Goal: Task Accomplishment & Management: Manage account settings

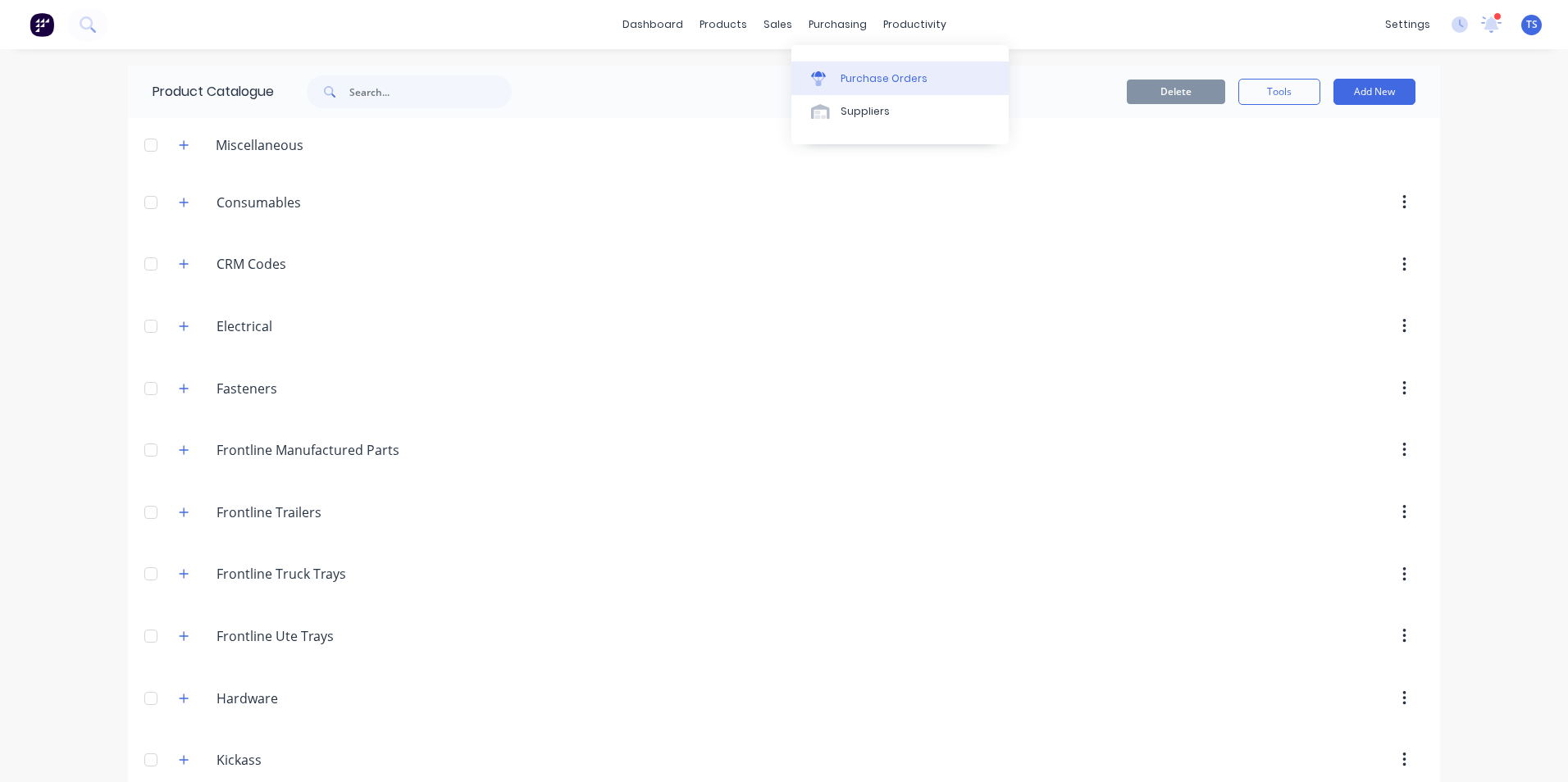
click at [844, 76] on div "Purchase Orders" at bounding box center [884, 79] width 87 height 15
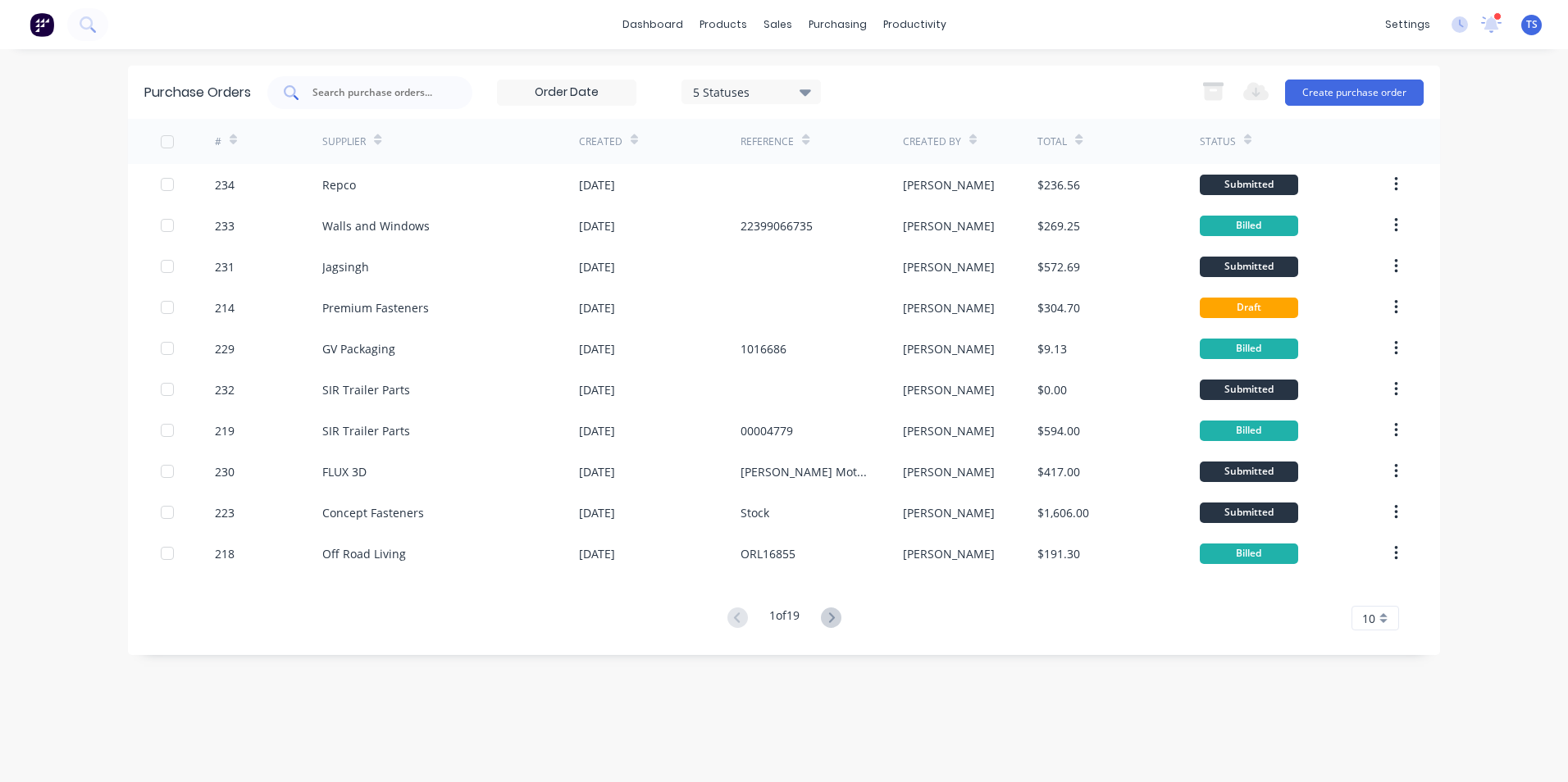
click at [327, 93] on input "text" at bounding box center [379, 93] width 136 height 16
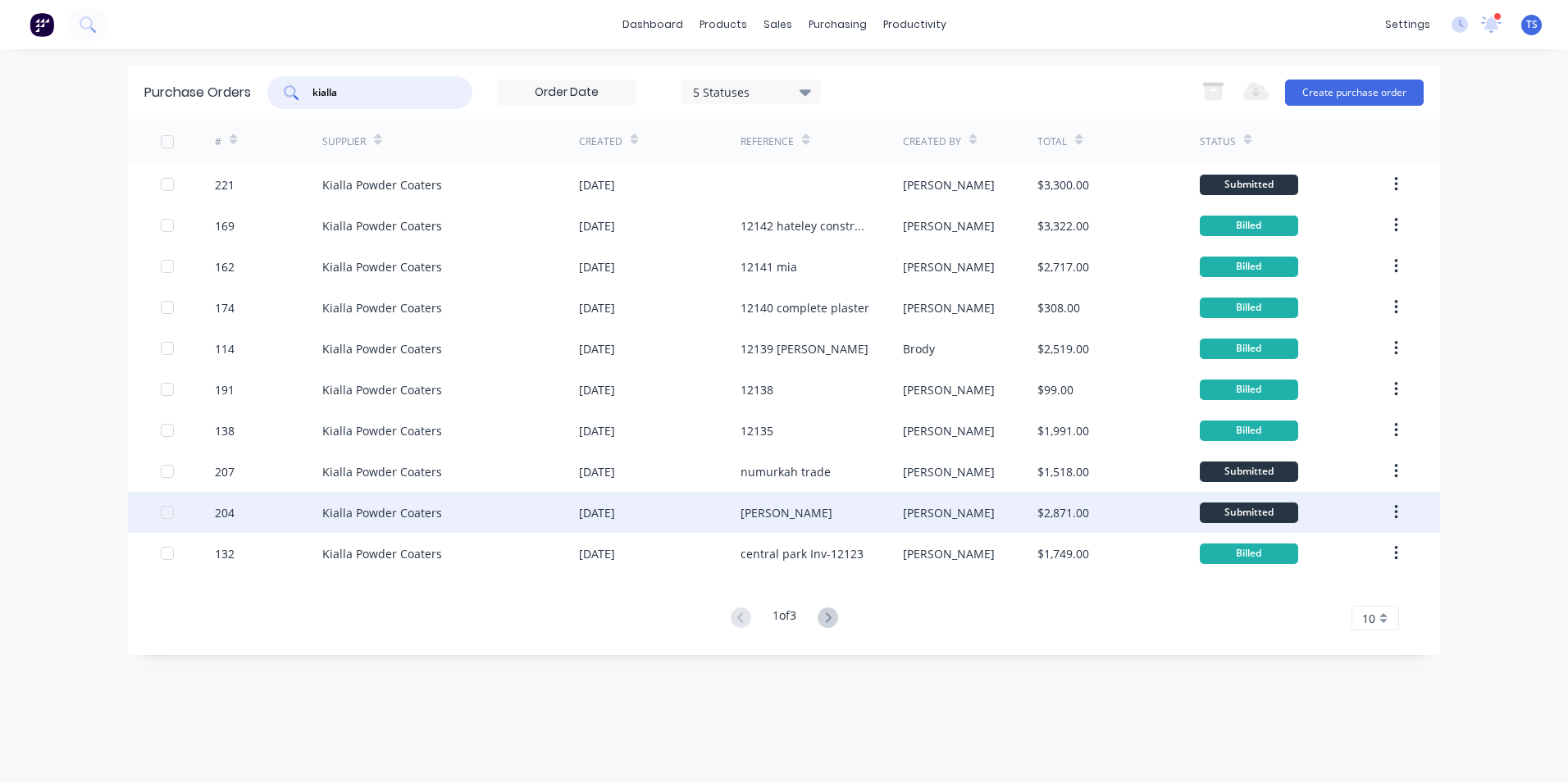
type input "kialla"
click at [326, 515] on div "Kialla Powder Coaters" at bounding box center [382, 512] width 120 height 17
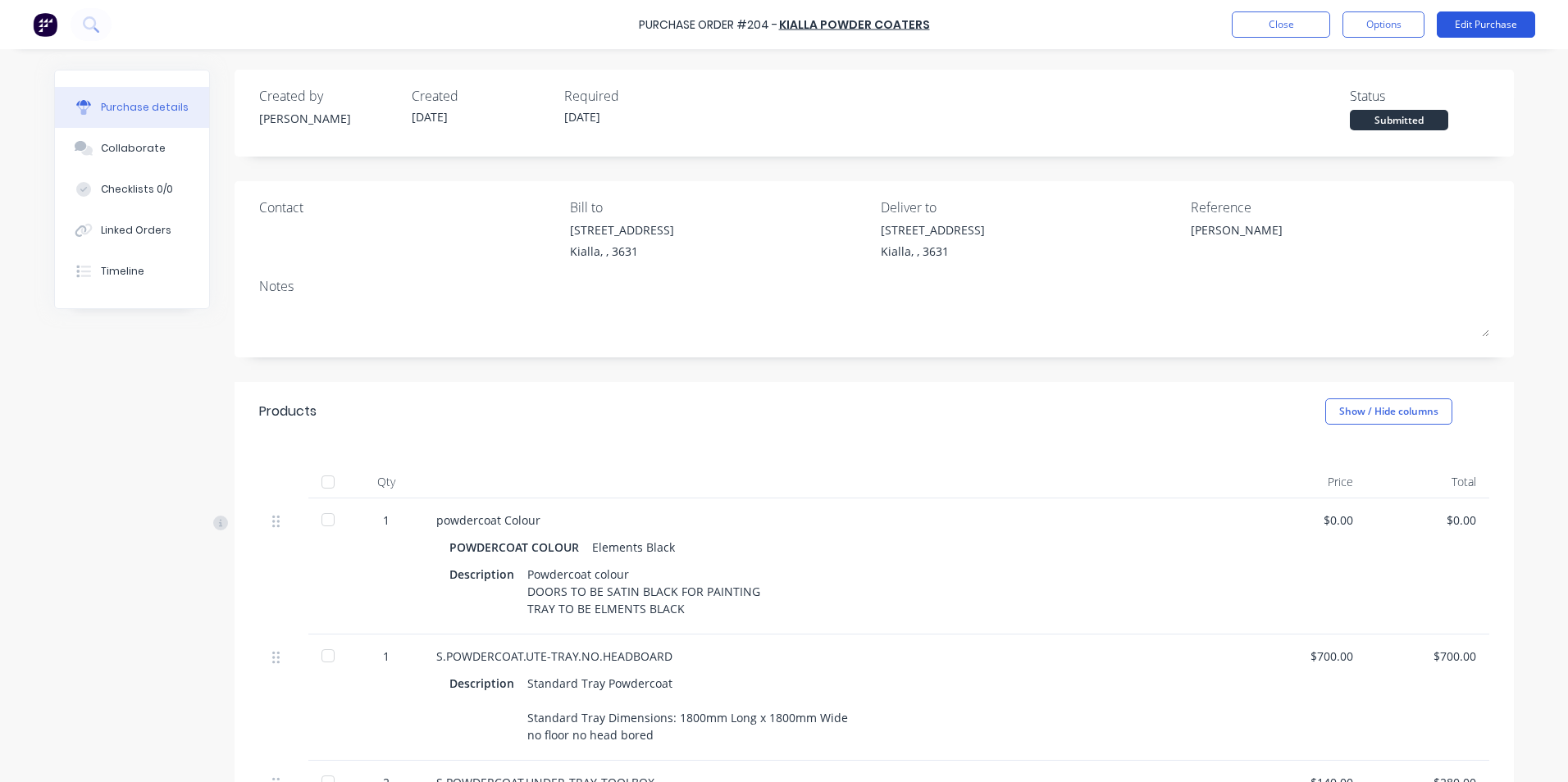
click at [1458, 27] on button "Edit Purchase" at bounding box center [1486, 24] width 98 height 26
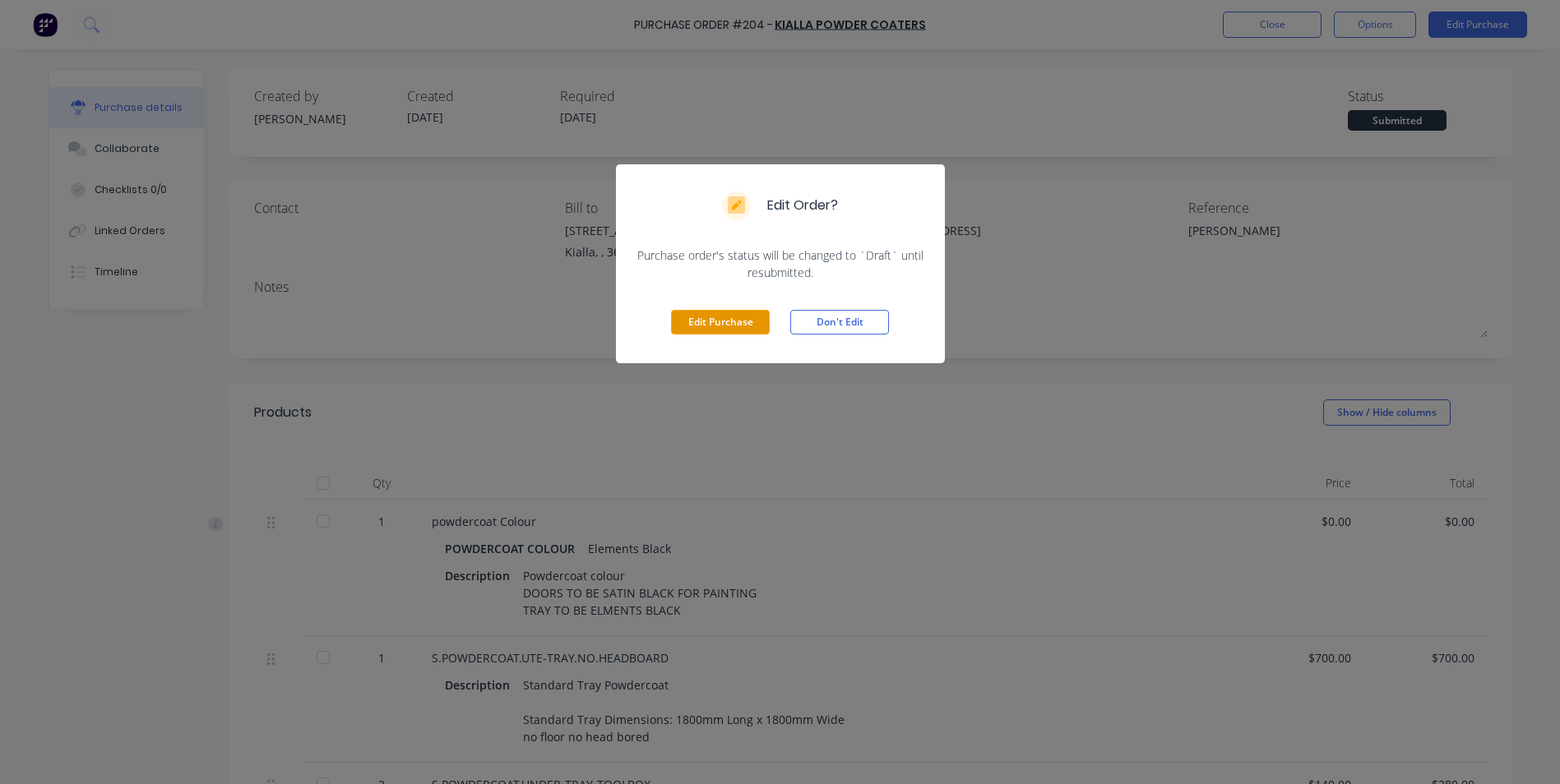
click at [722, 325] on button "Edit Purchase" at bounding box center [721, 322] width 99 height 25
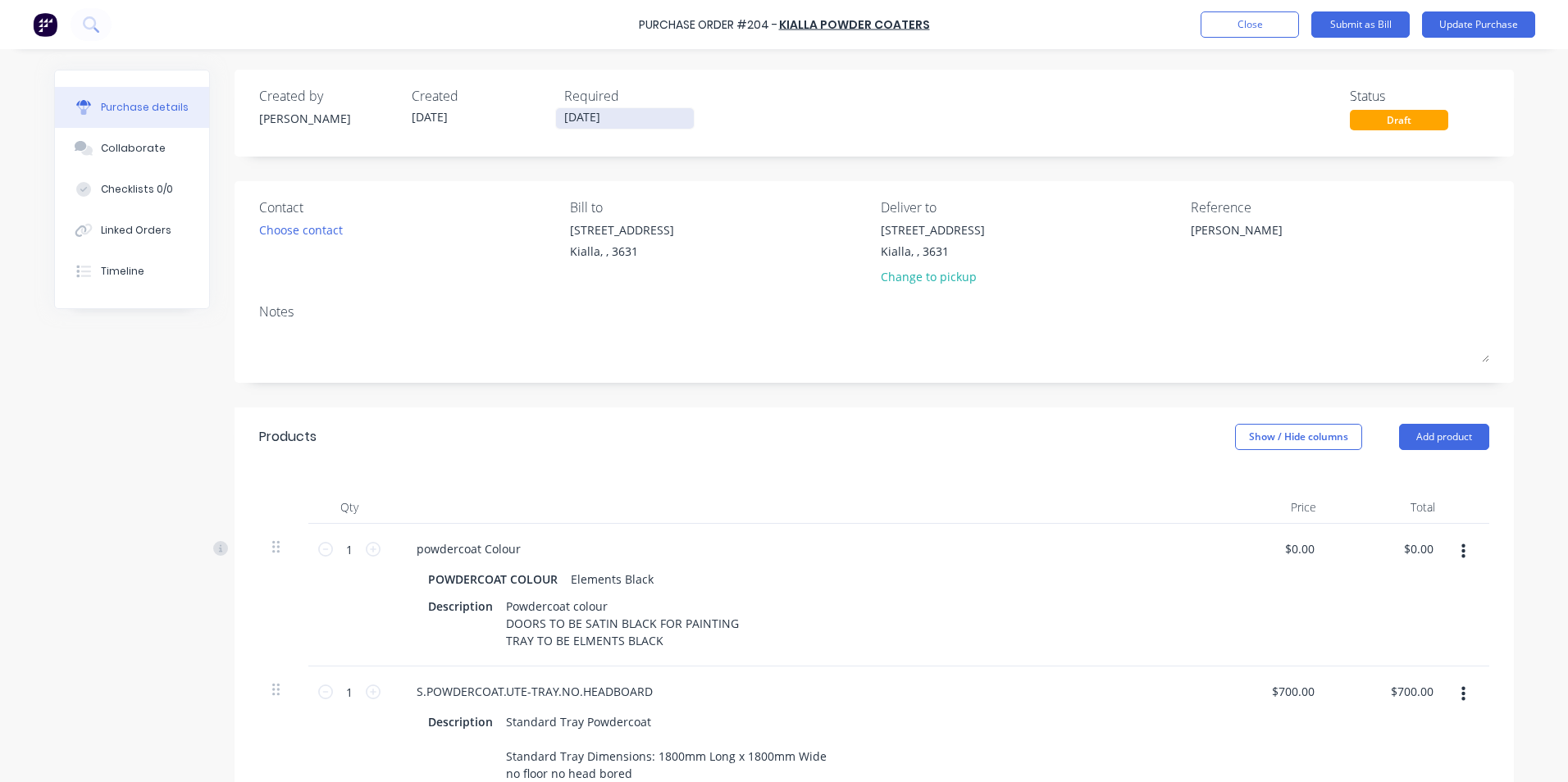
click at [612, 116] on input "[DATE]" at bounding box center [625, 118] width 138 height 21
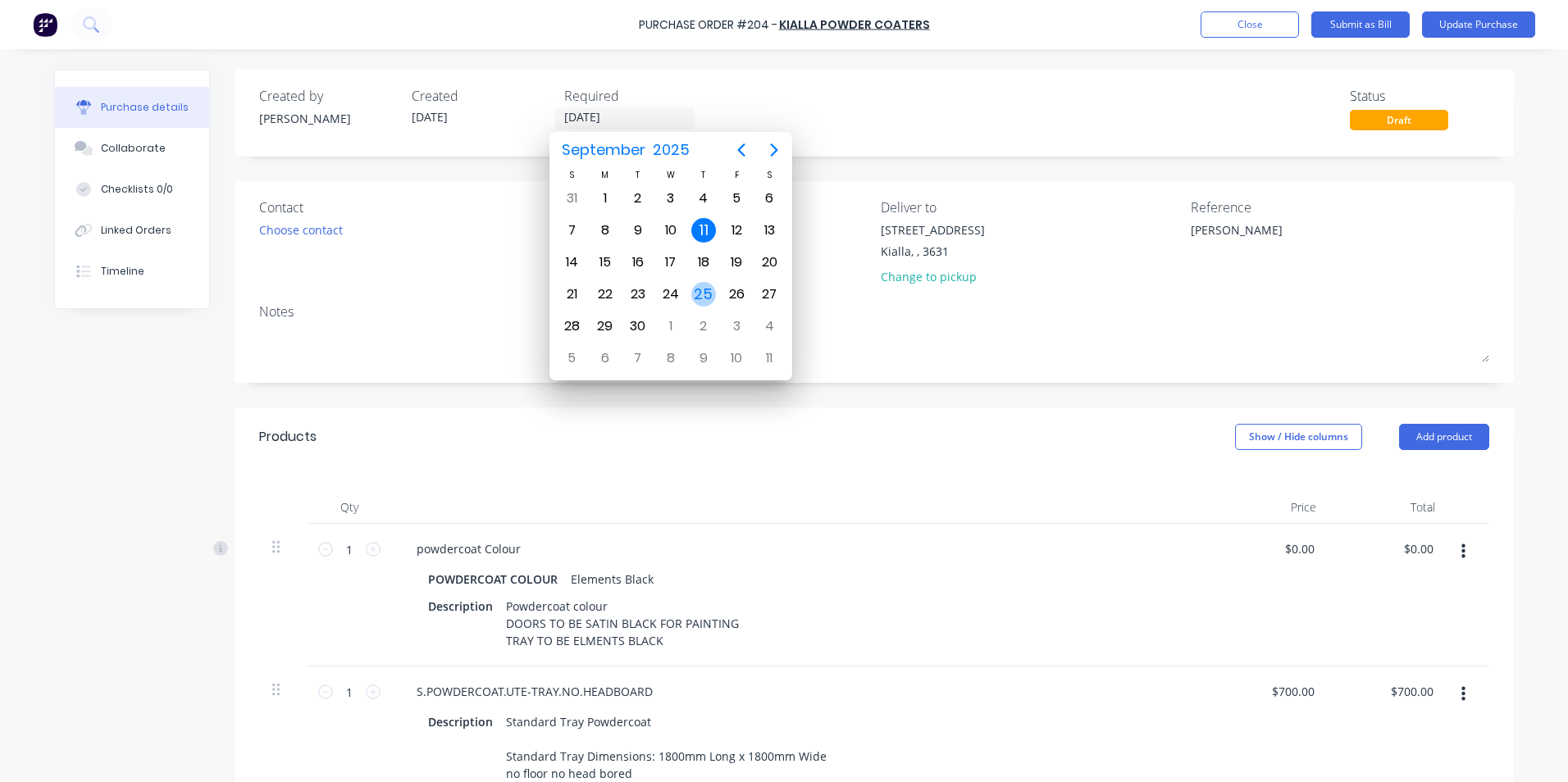
click at [703, 297] on div "25" at bounding box center [704, 295] width 25 height 25
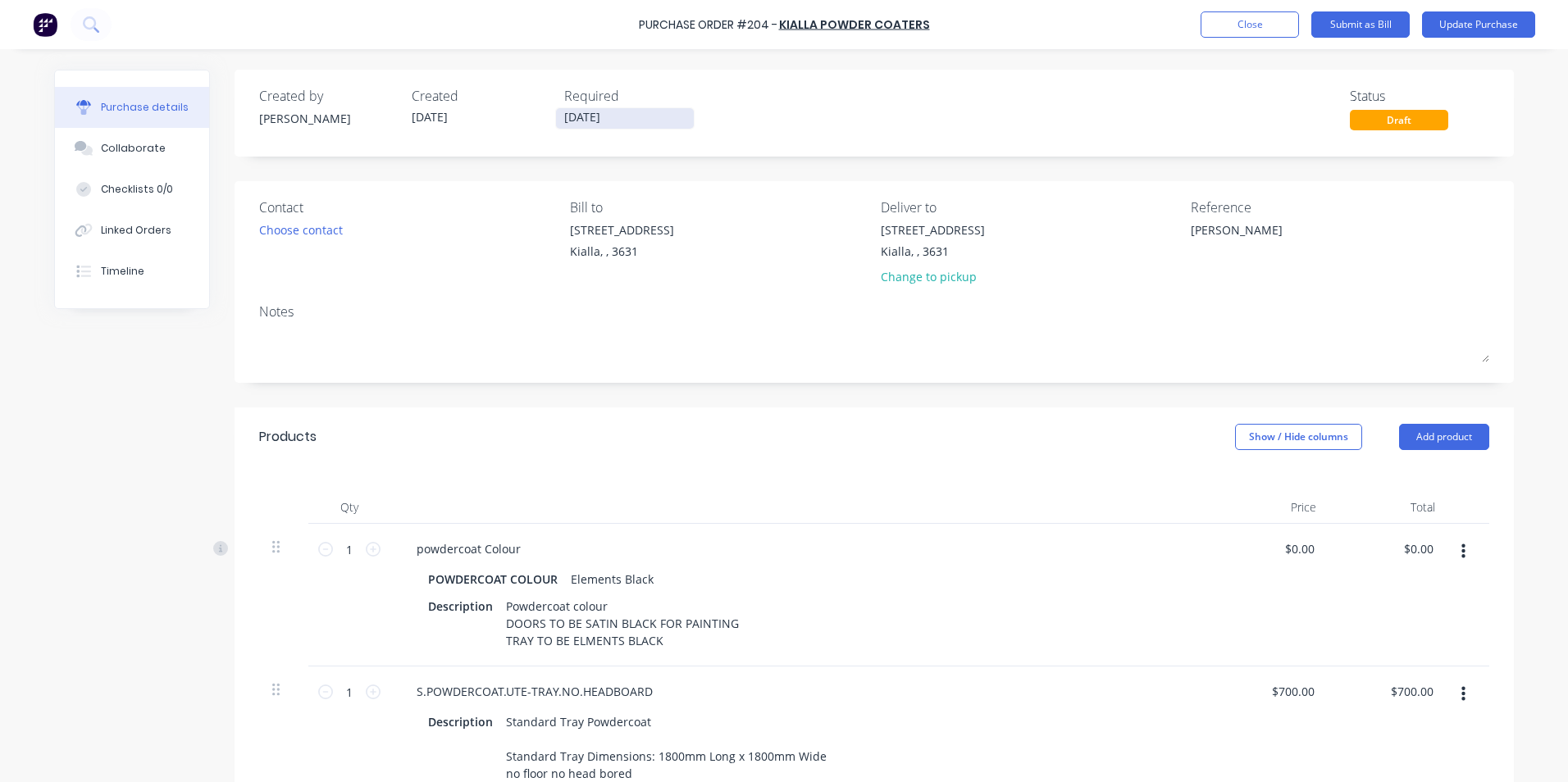
click at [618, 116] on input "[DATE]" at bounding box center [625, 118] width 138 height 21
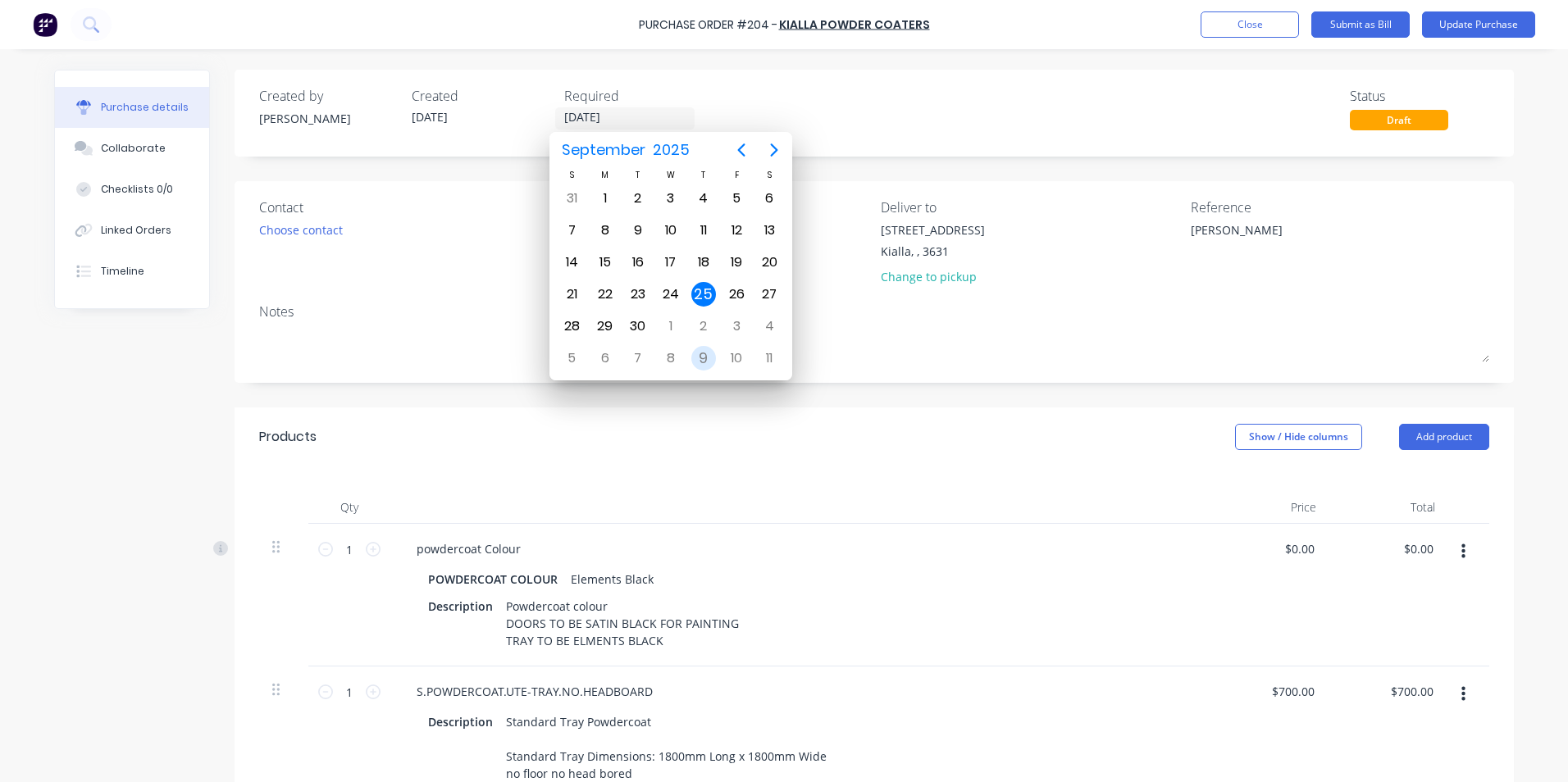
click at [710, 357] on div "9" at bounding box center [704, 359] width 25 height 25
type input "[DATE]"
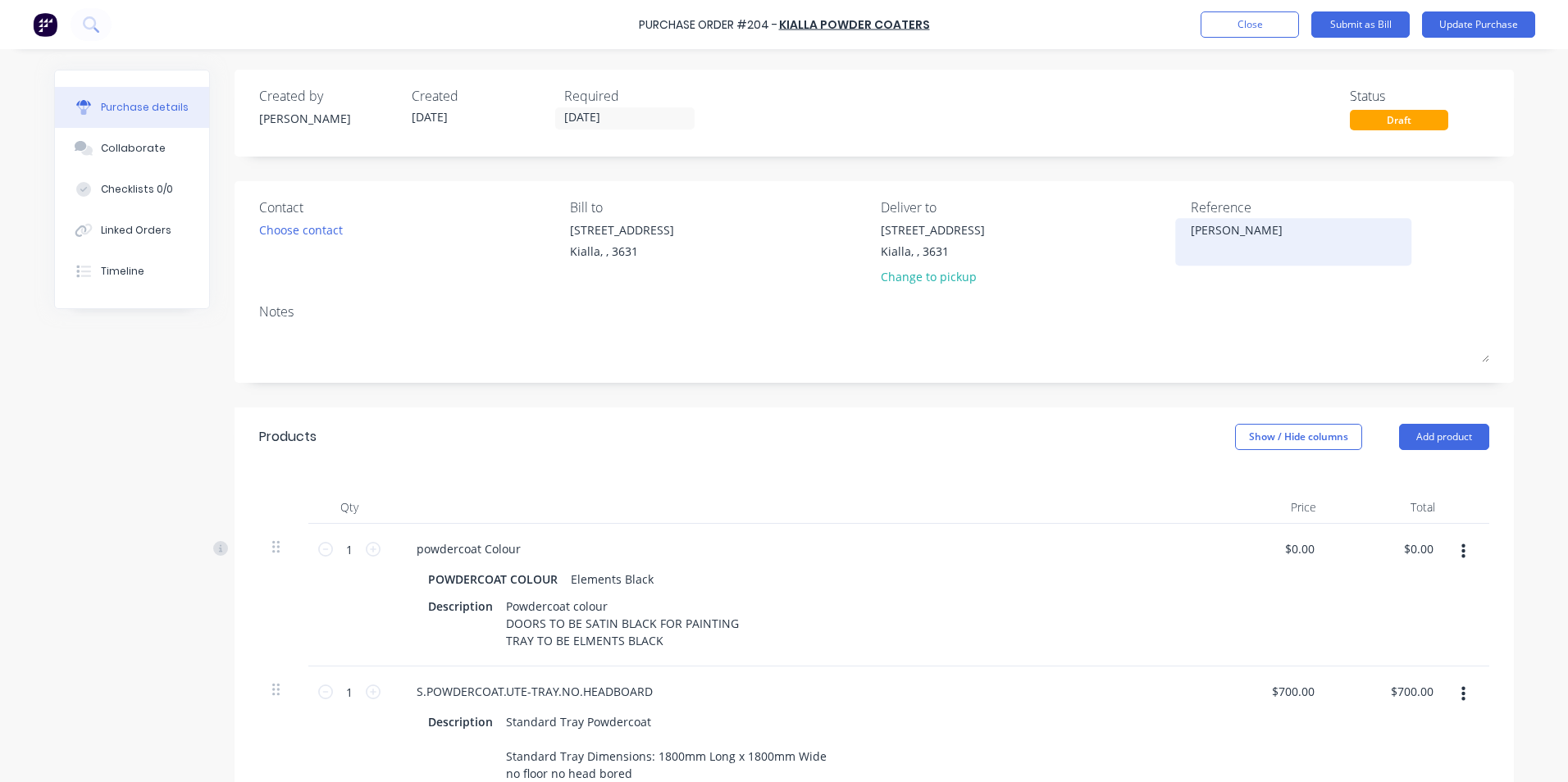
click at [1240, 233] on textarea "[PERSON_NAME]" at bounding box center [1294, 239] width 205 height 37
type textarea "m"
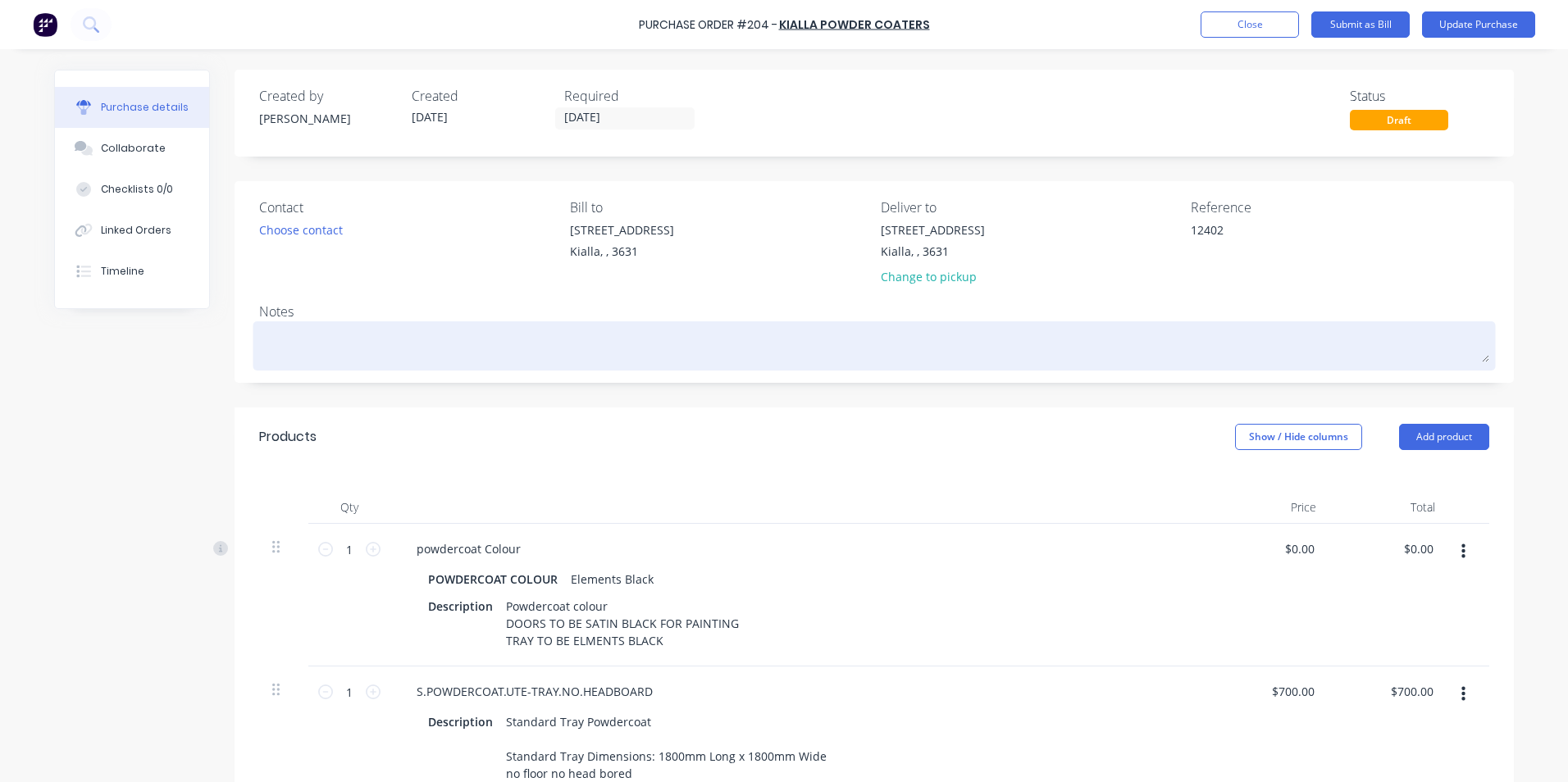
type textarea "12402"
click at [259, 333] on textarea at bounding box center [874, 344] width 1230 height 37
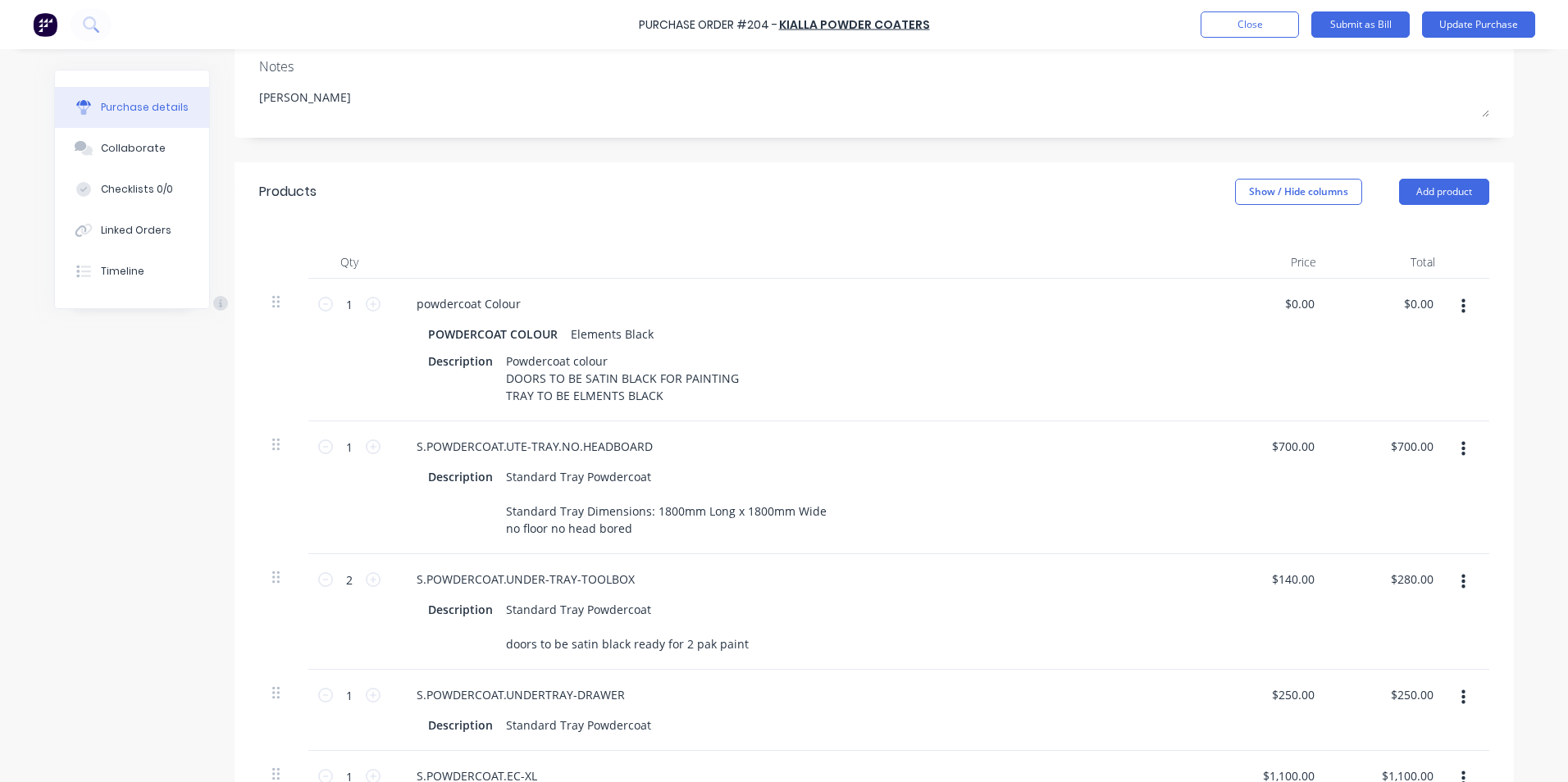
scroll to position [246, 0]
type textarea "[PERSON_NAME]"
click at [1429, 300] on input "0.00" at bounding box center [1418, 303] width 38 height 24
type input "0"
type input "200.00"
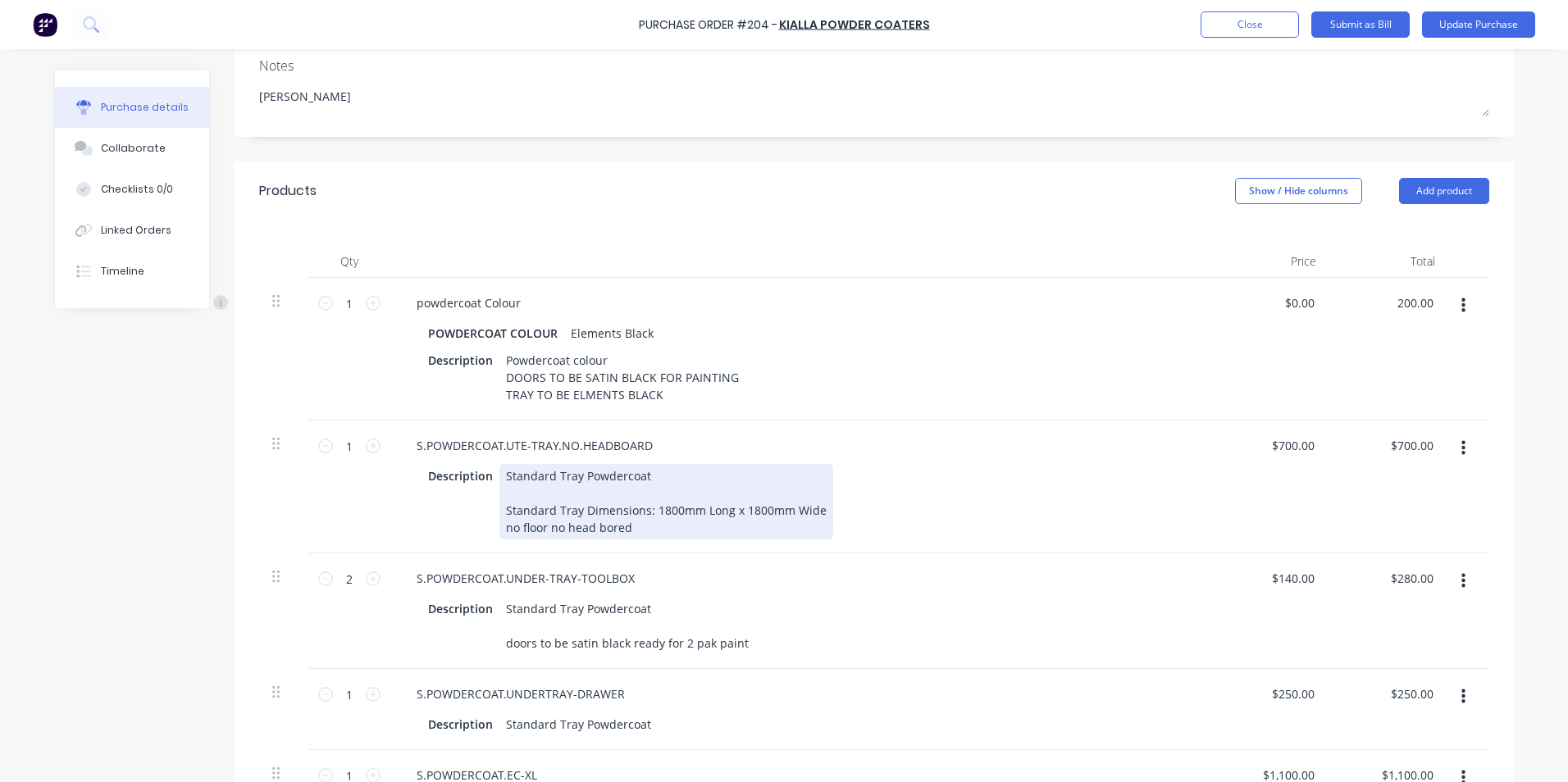
type input "$200.00"
click at [999, 492] on div "Description Standard Tray Powdercoat Standard Tray Dimensions: 1800mm Long x 18…" at bounding box center [797, 502] width 751 height 76
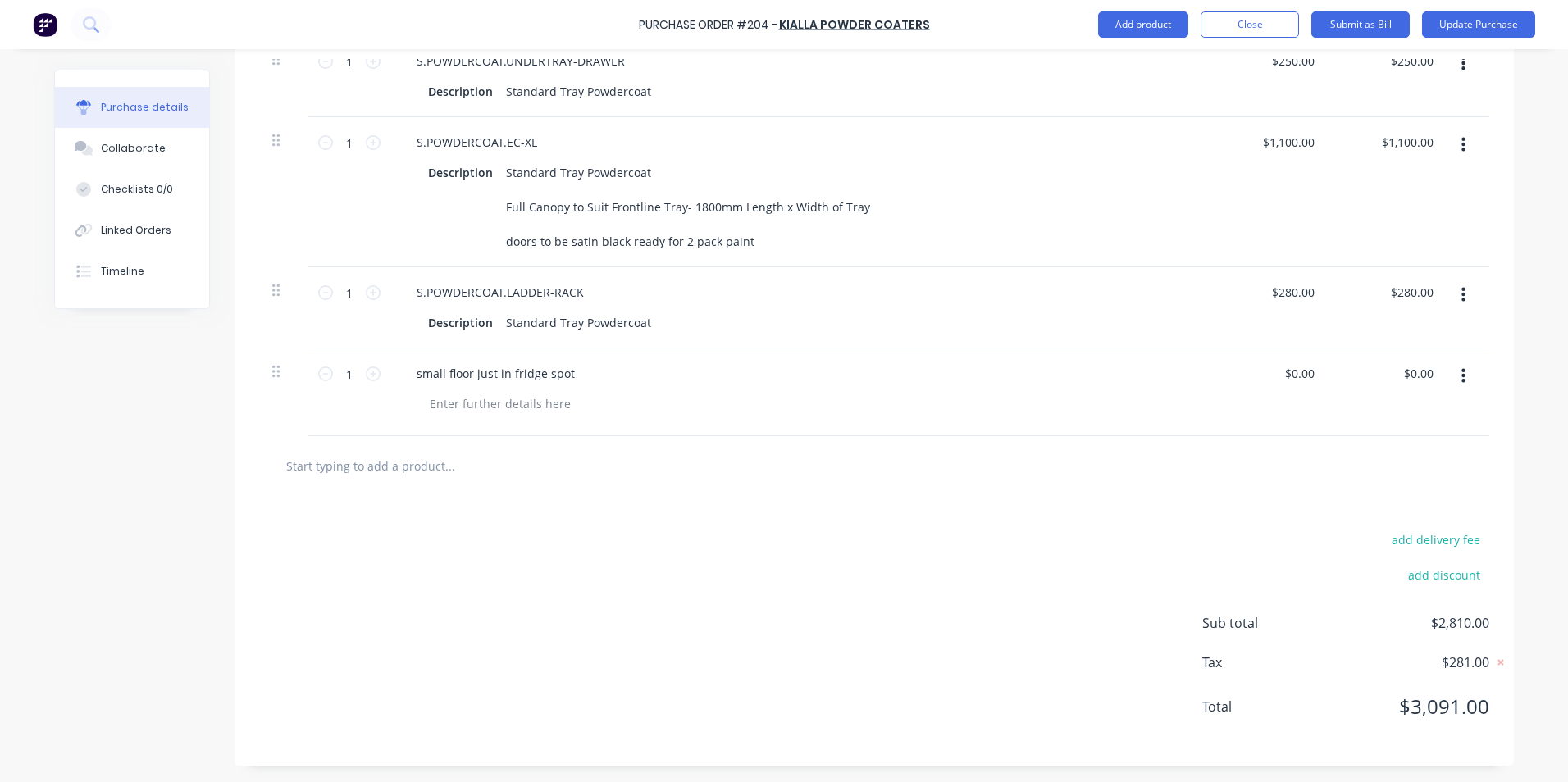
scroll to position [896, 0]
click at [113, 151] on div "Collaborate" at bounding box center [133, 148] width 65 height 15
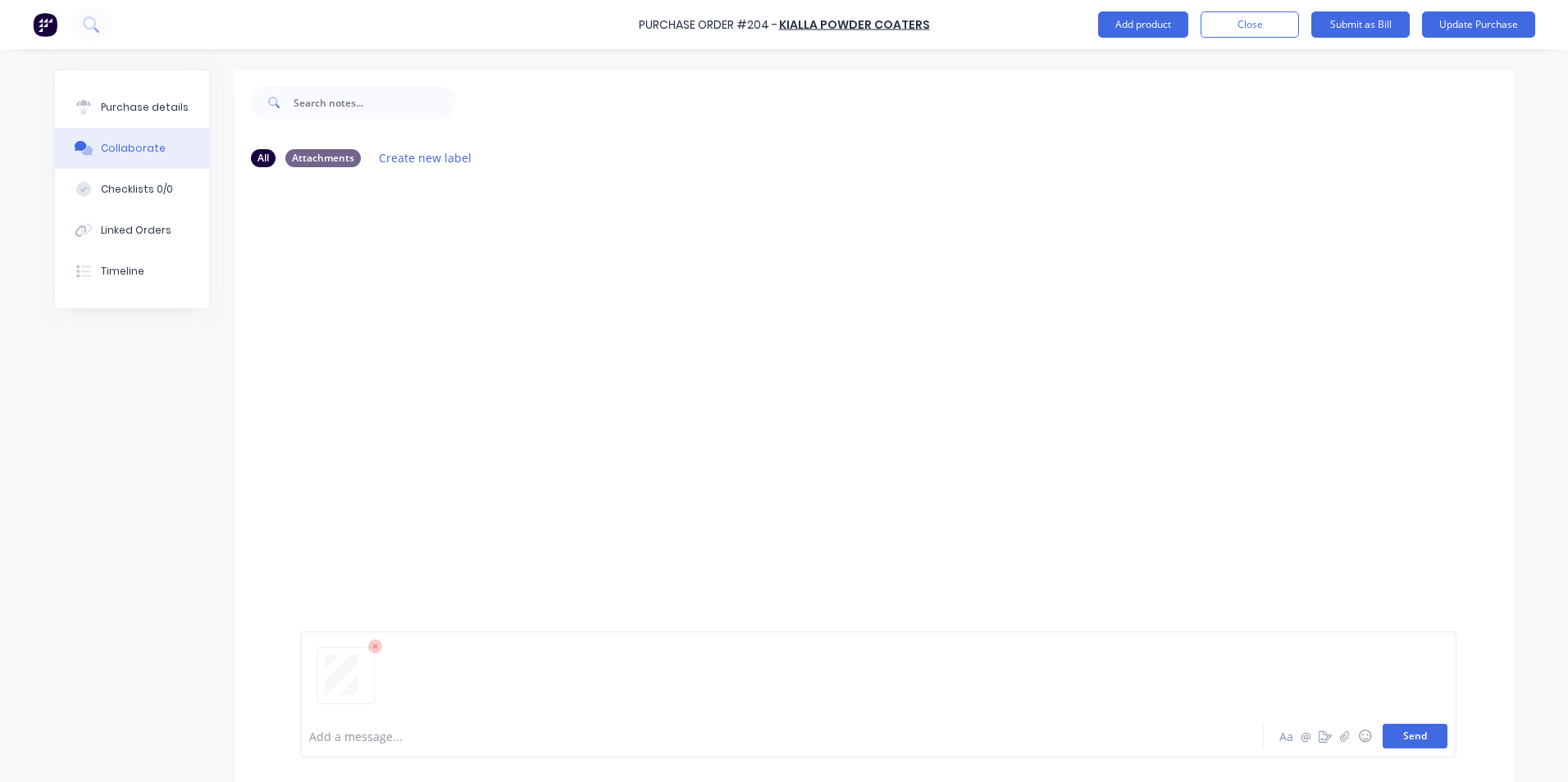
click at [1414, 735] on button "Send" at bounding box center [1415, 736] width 65 height 25
click at [148, 106] on div "Purchase details" at bounding box center [145, 107] width 88 height 15
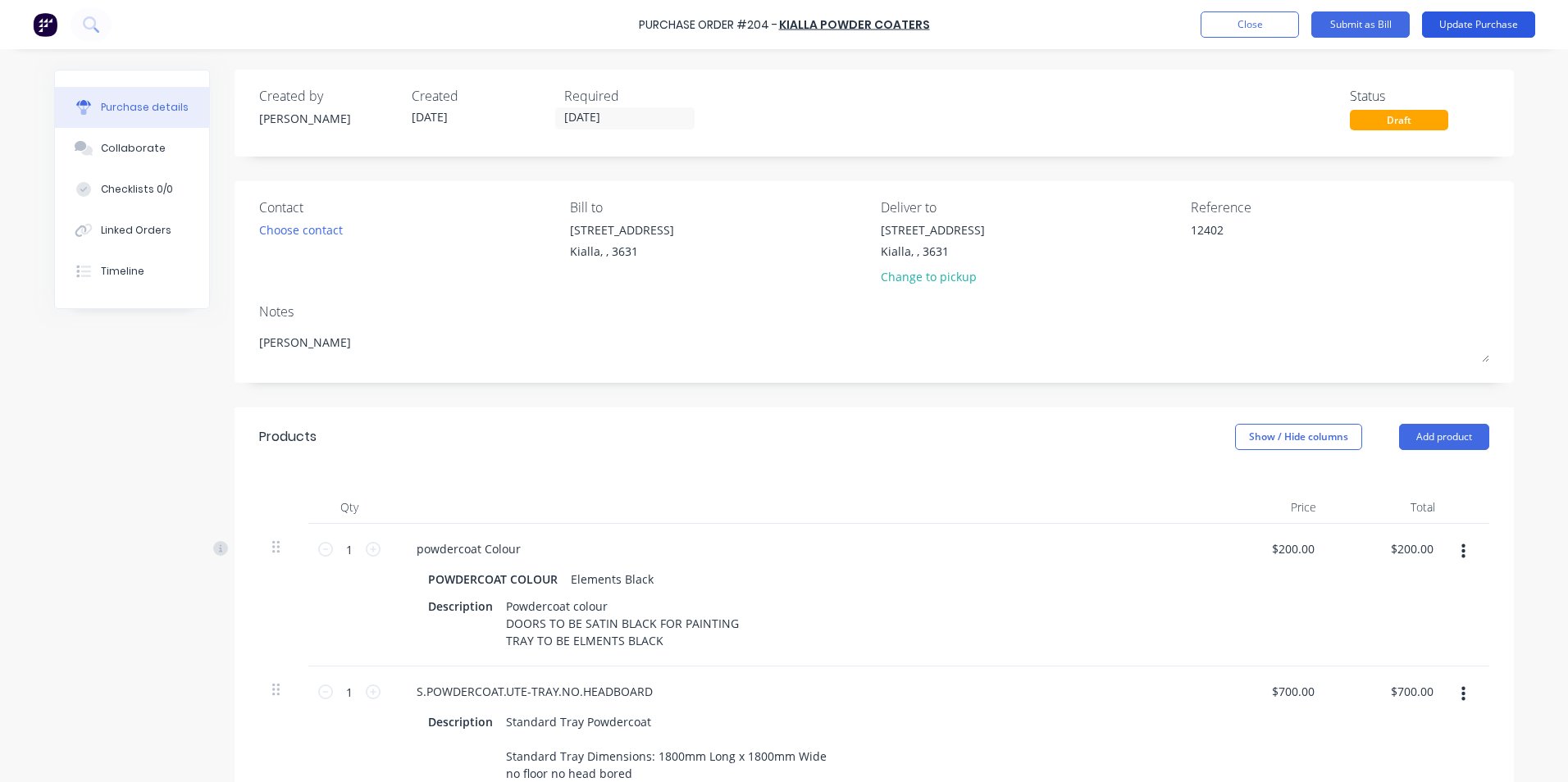
click at [1481, 28] on button "Update Purchase" at bounding box center [1479, 24] width 113 height 26
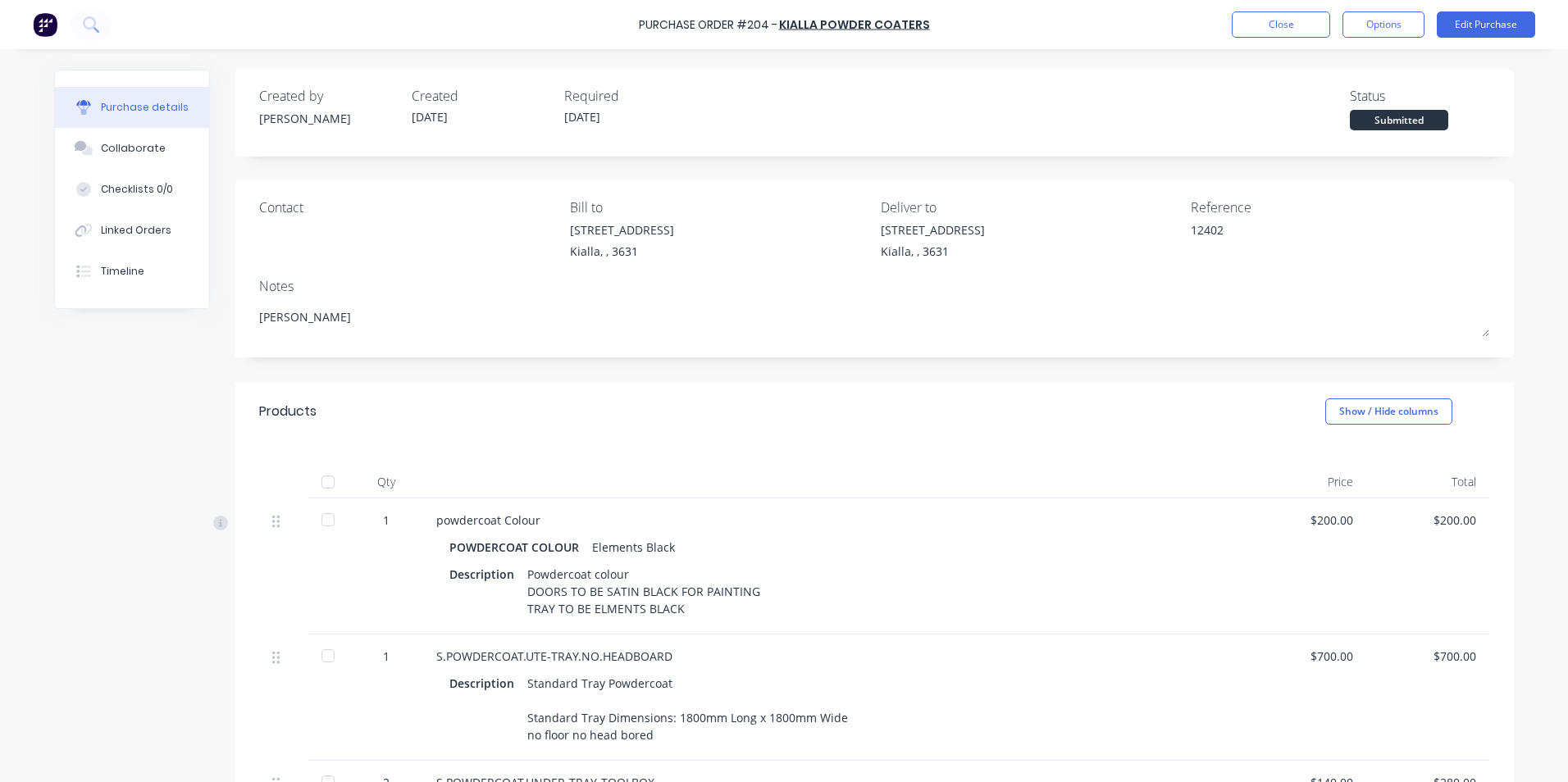
click at [321, 483] on div at bounding box center [328, 482] width 33 height 33
click at [1382, 26] on button "Options" at bounding box center [1384, 24] width 82 height 26
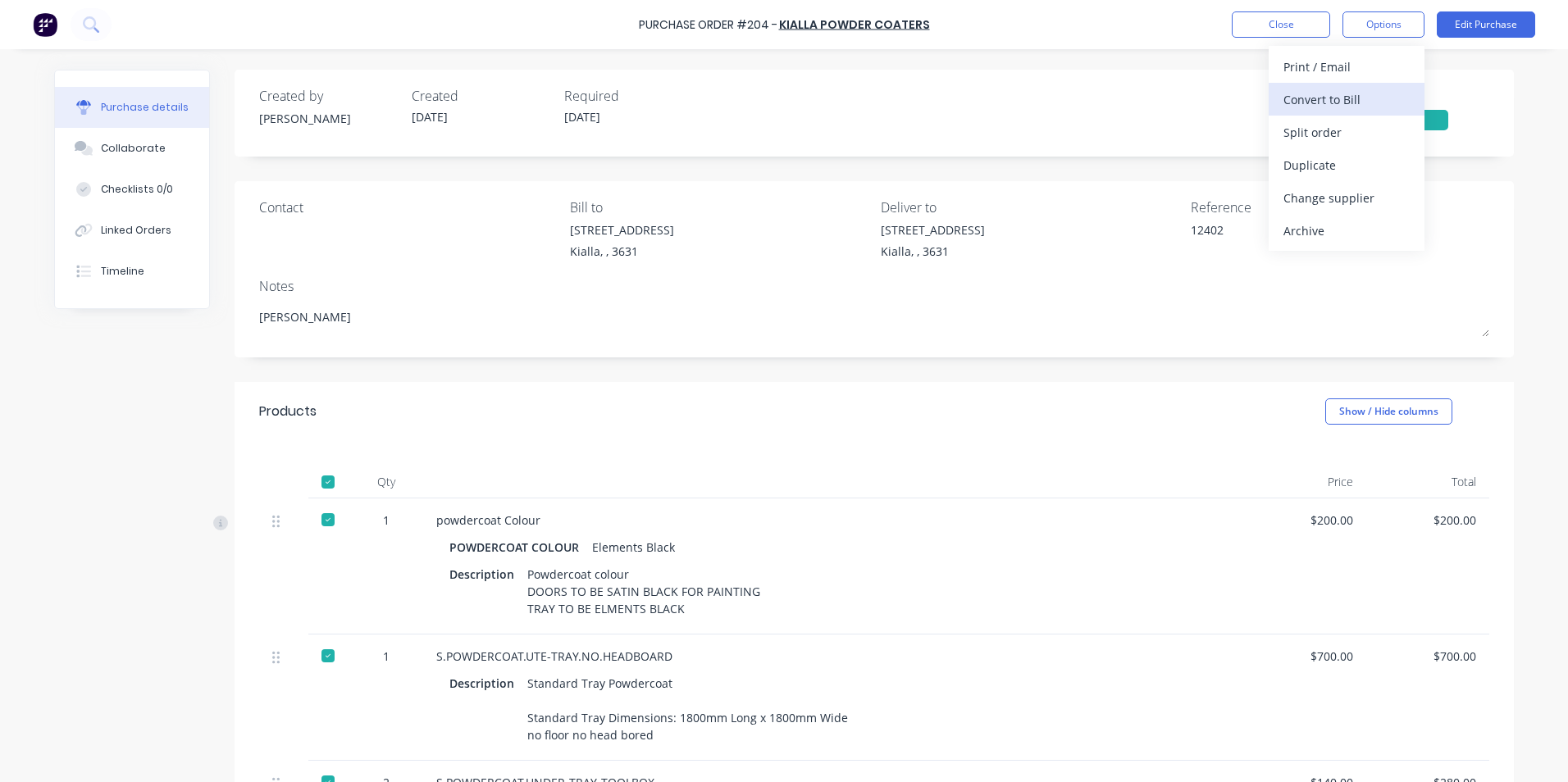
click at [1372, 104] on div "Convert to Bill" at bounding box center [1347, 99] width 126 height 24
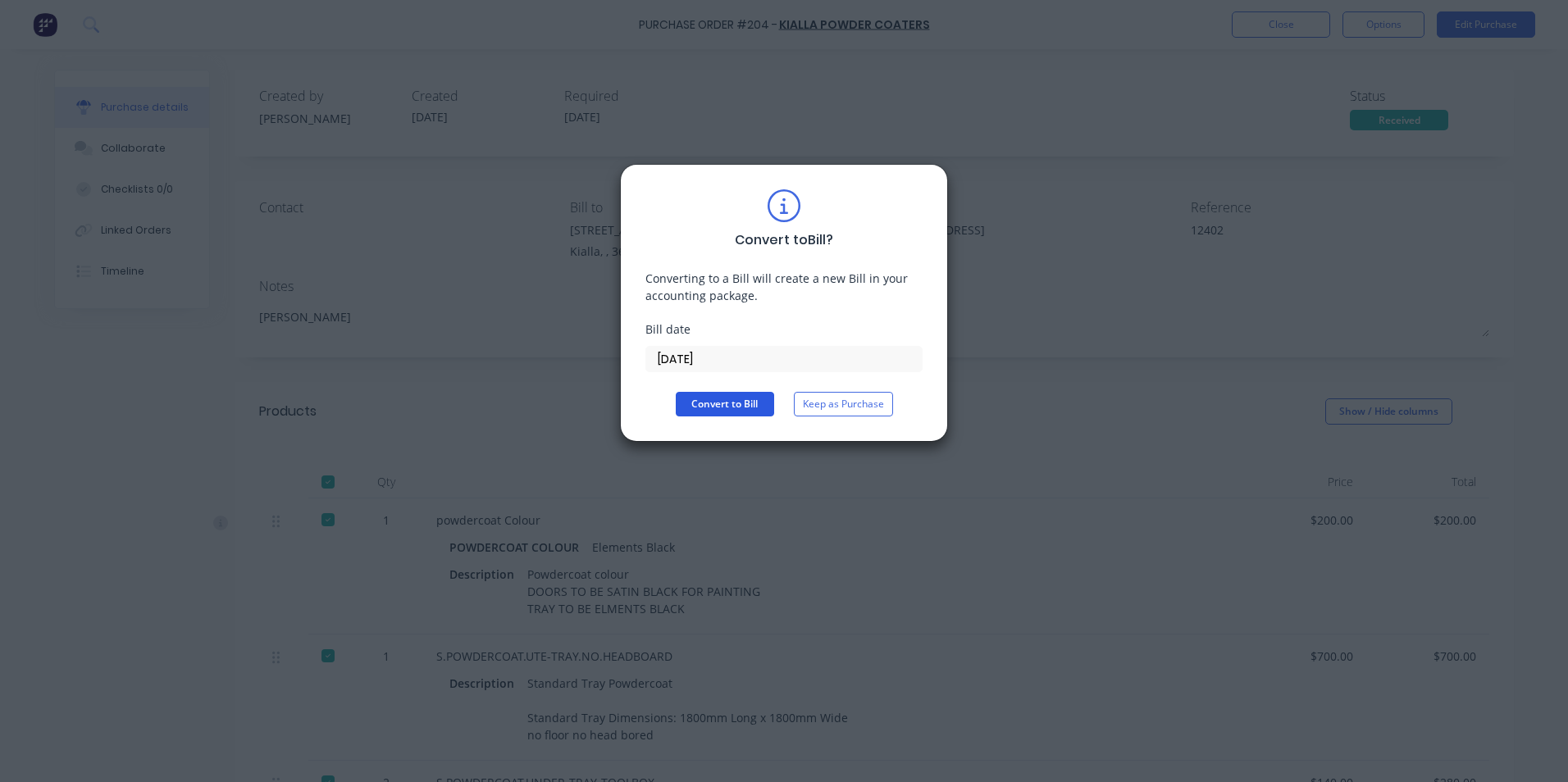
click at [729, 408] on button "Convert to Bill" at bounding box center [725, 404] width 98 height 25
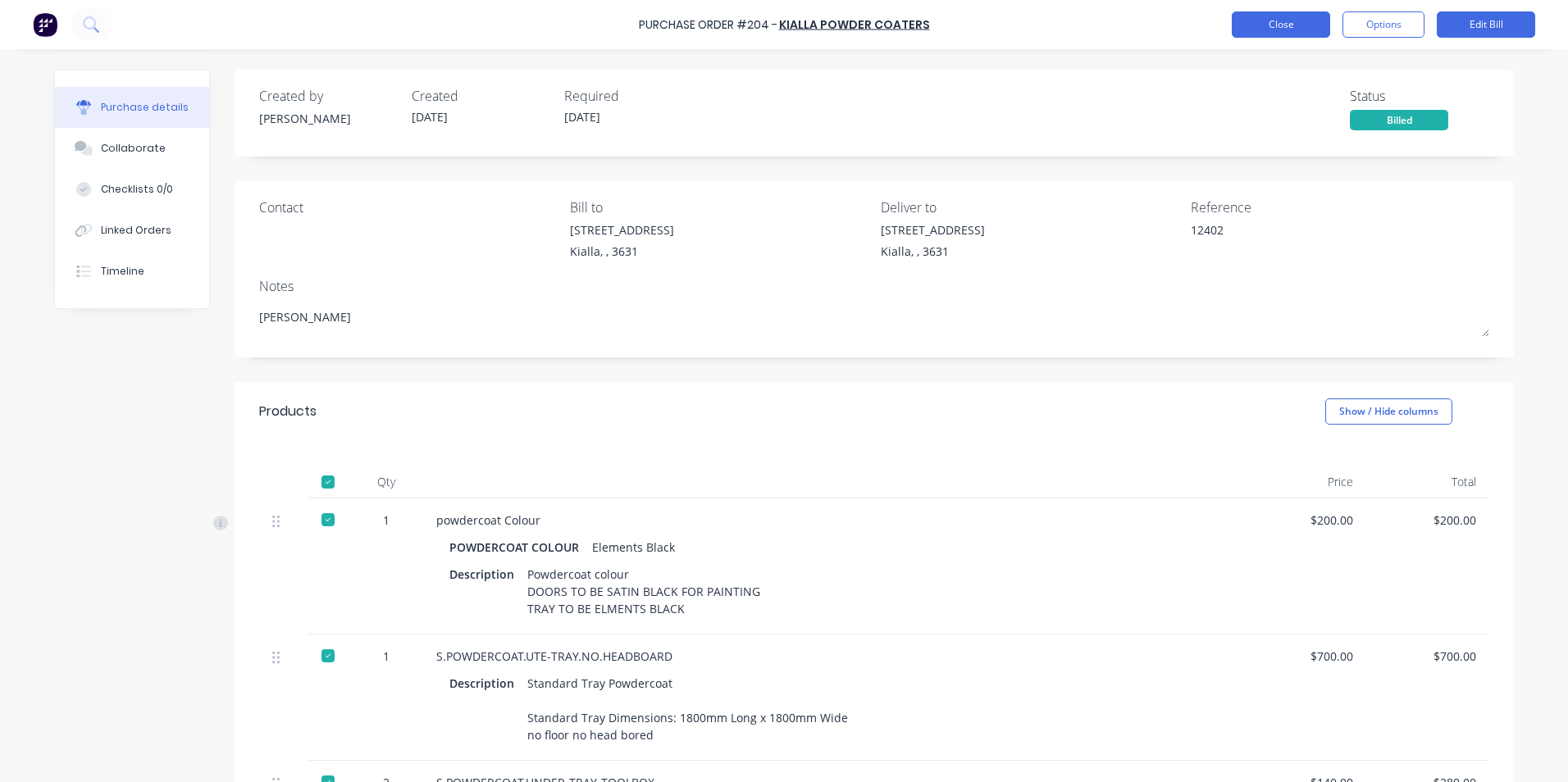
click at [1280, 28] on button "Close" at bounding box center [1281, 24] width 98 height 26
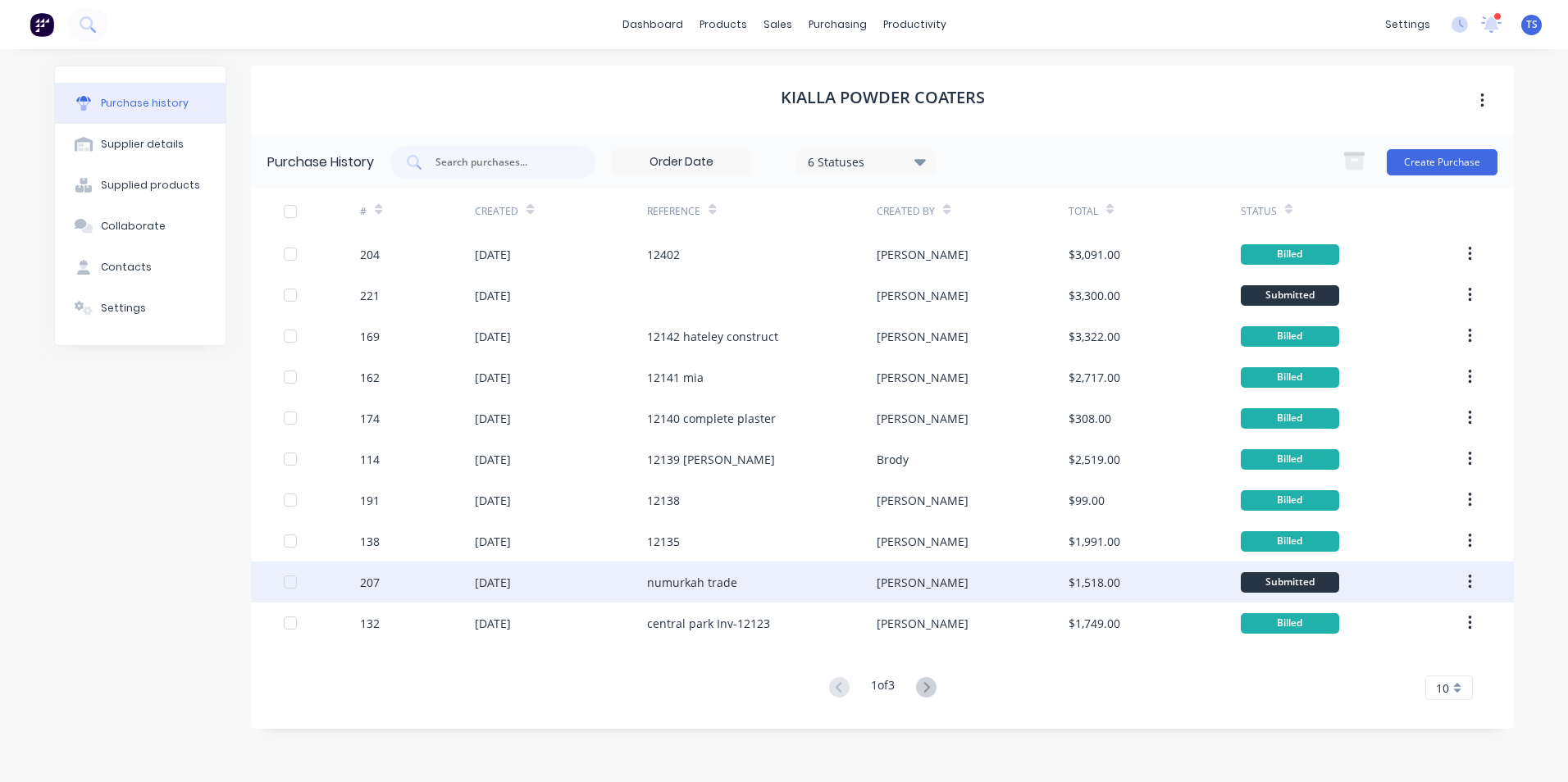
click at [511, 586] on div "[DATE]" at bounding box center [493, 582] width 36 height 17
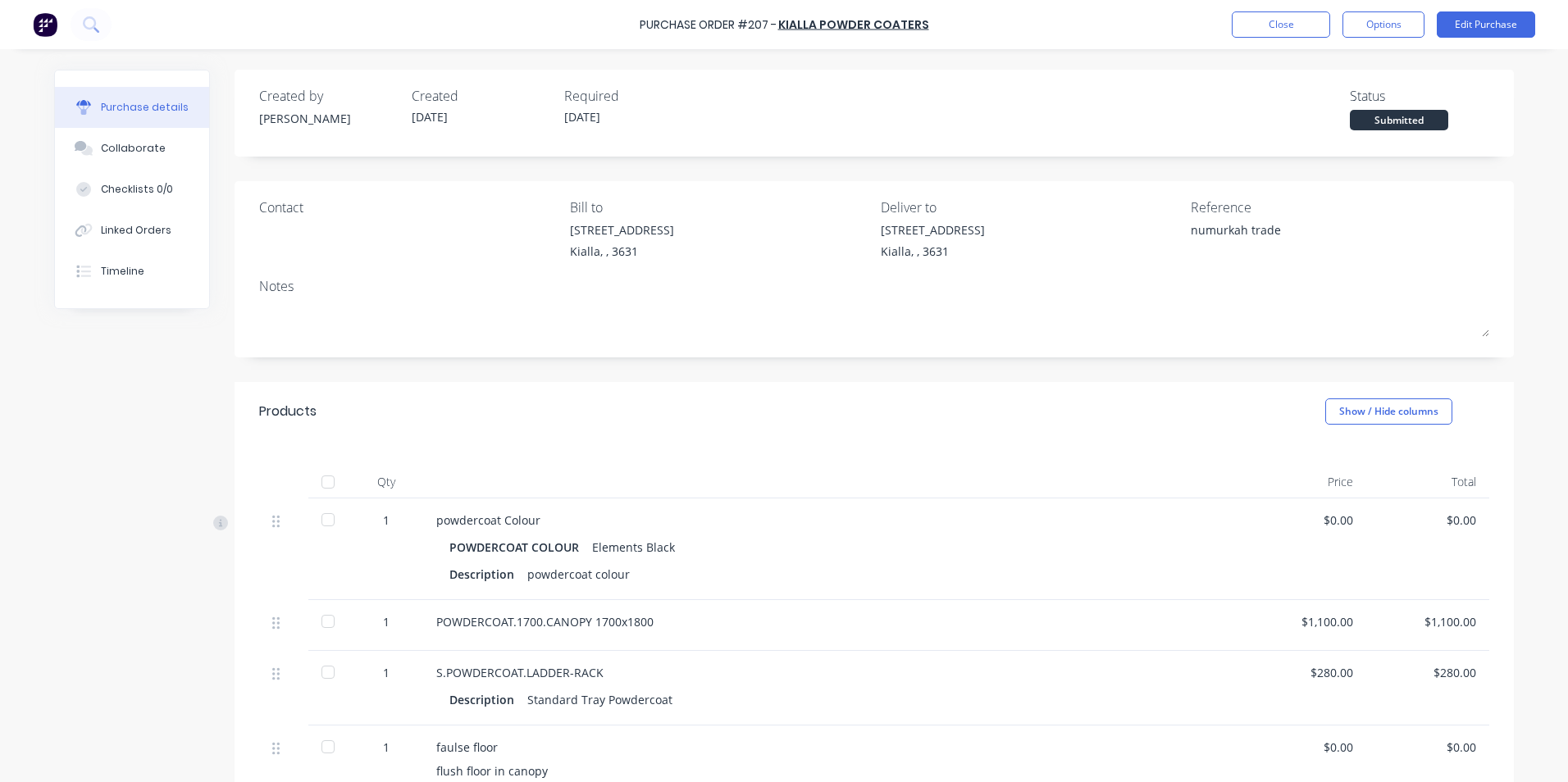
click at [322, 484] on div at bounding box center [328, 482] width 33 height 33
click at [1484, 21] on button "Edit Purchase" at bounding box center [1486, 24] width 98 height 26
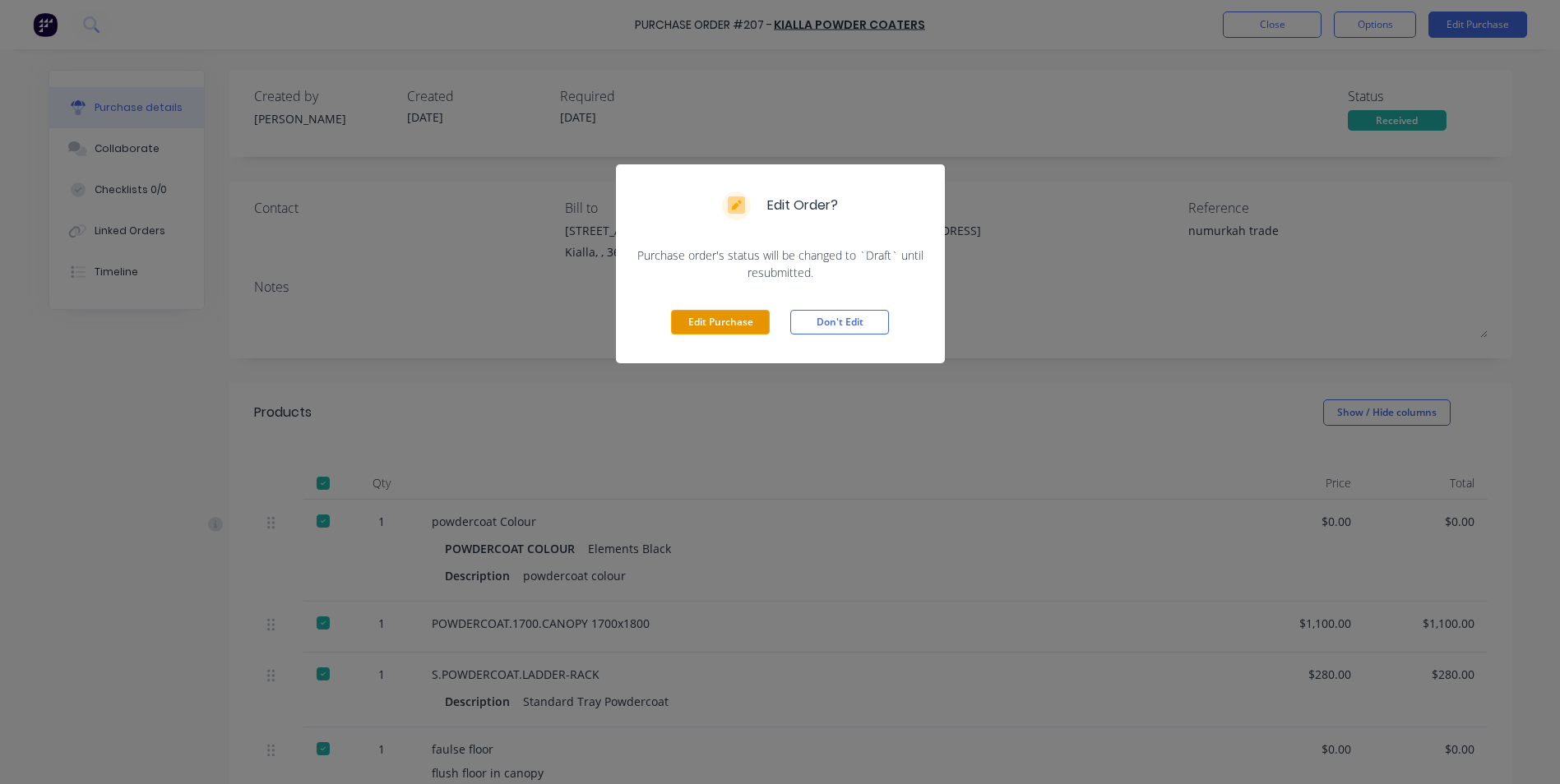
click at [740, 324] on button "Edit Purchase" at bounding box center [721, 322] width 99 height 25
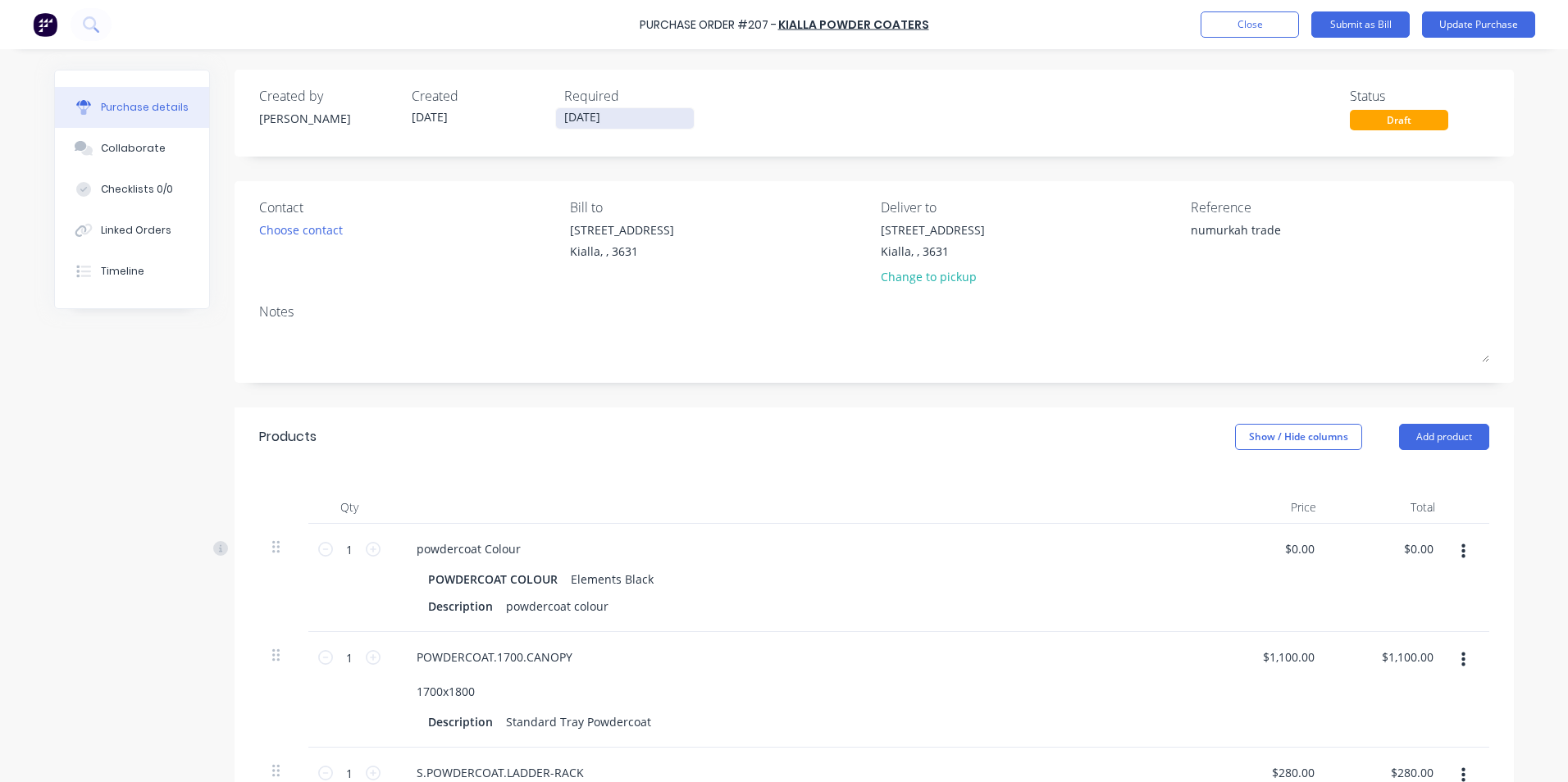
click at [607, 120] on input "[DATE]" at bounding box center [625, 118] width 138 height 21
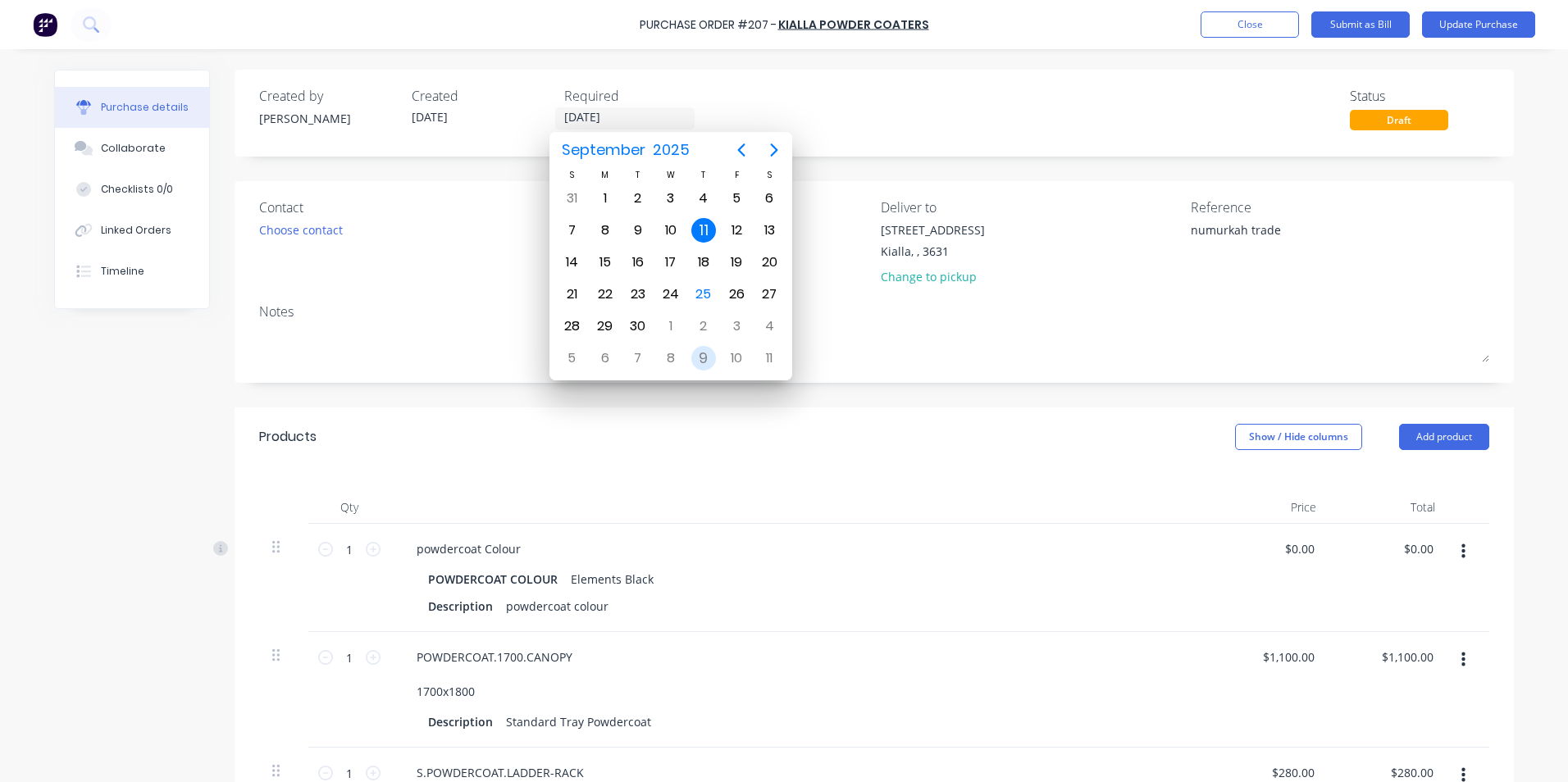
click at [708, 355] on div "9" at bounding box center [704, 359] width 25 height 25
type input "[DATE]"
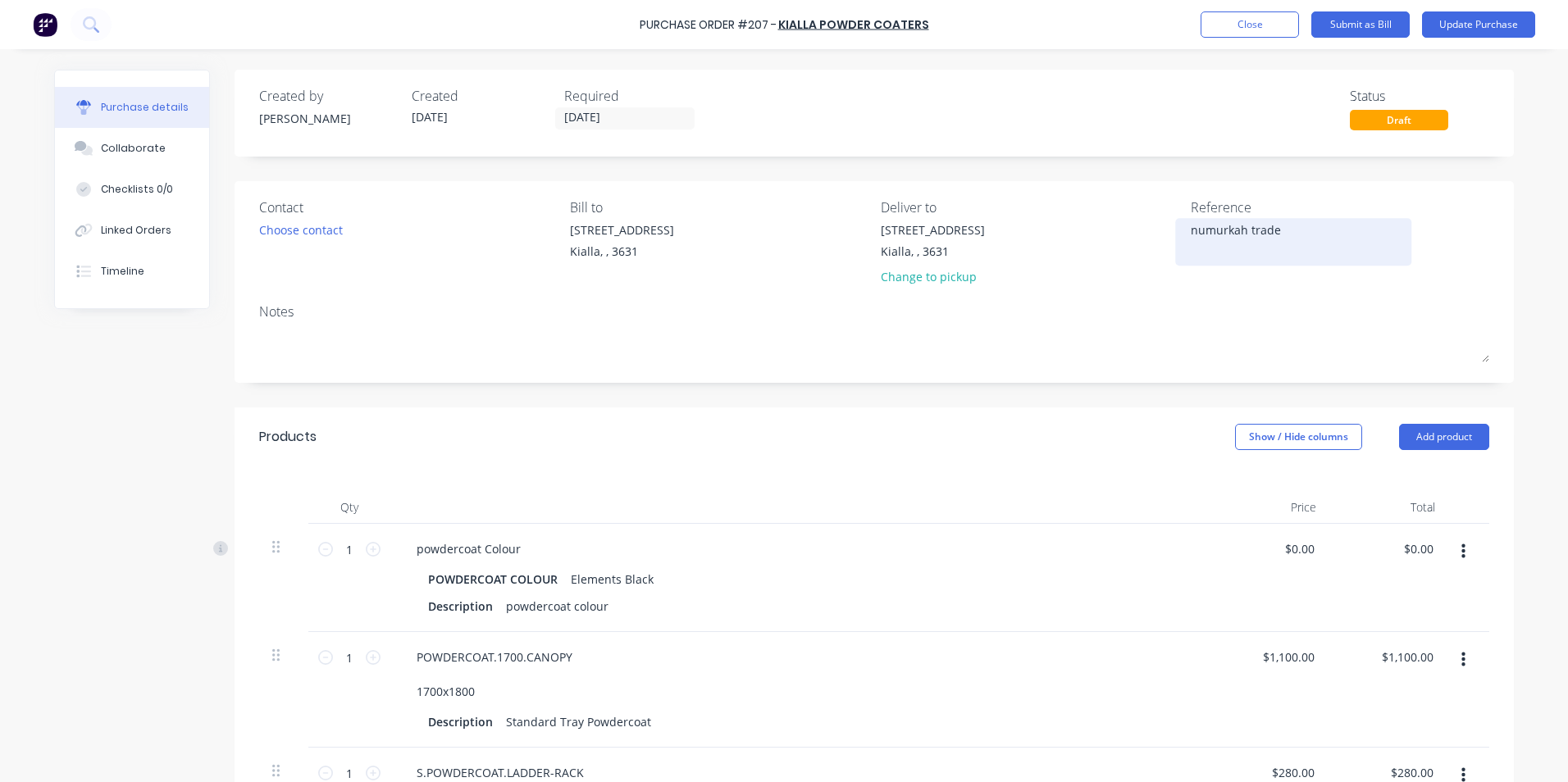
click at [1279, 231] on textarea "numurkah trade" at bounding box center [1294, 239] width 205 height 37
type textarea "n"
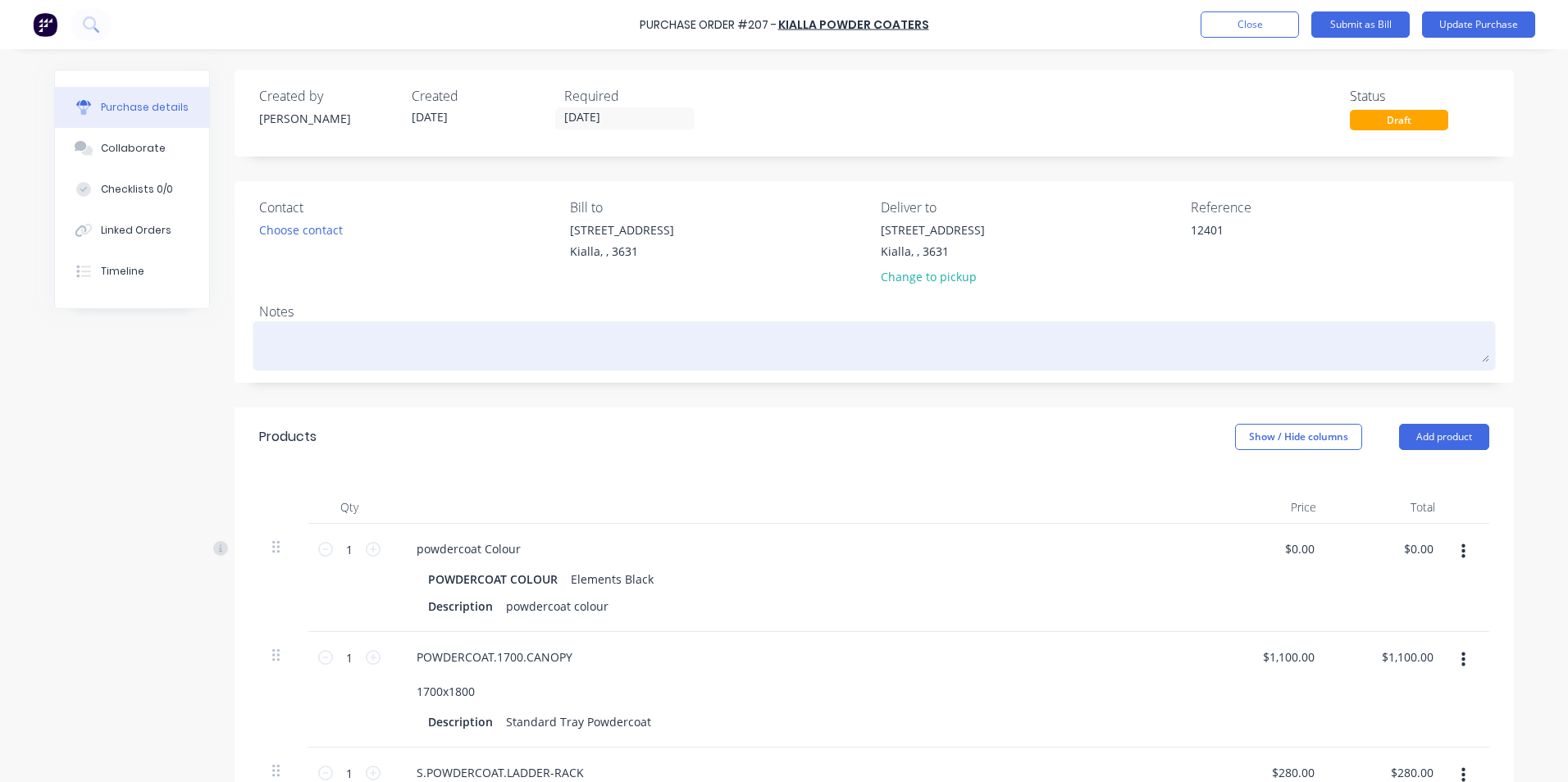
type textarea "12401"
click at [260, 331] on textarea at bounding box center [874, 344] width 1230 height 37
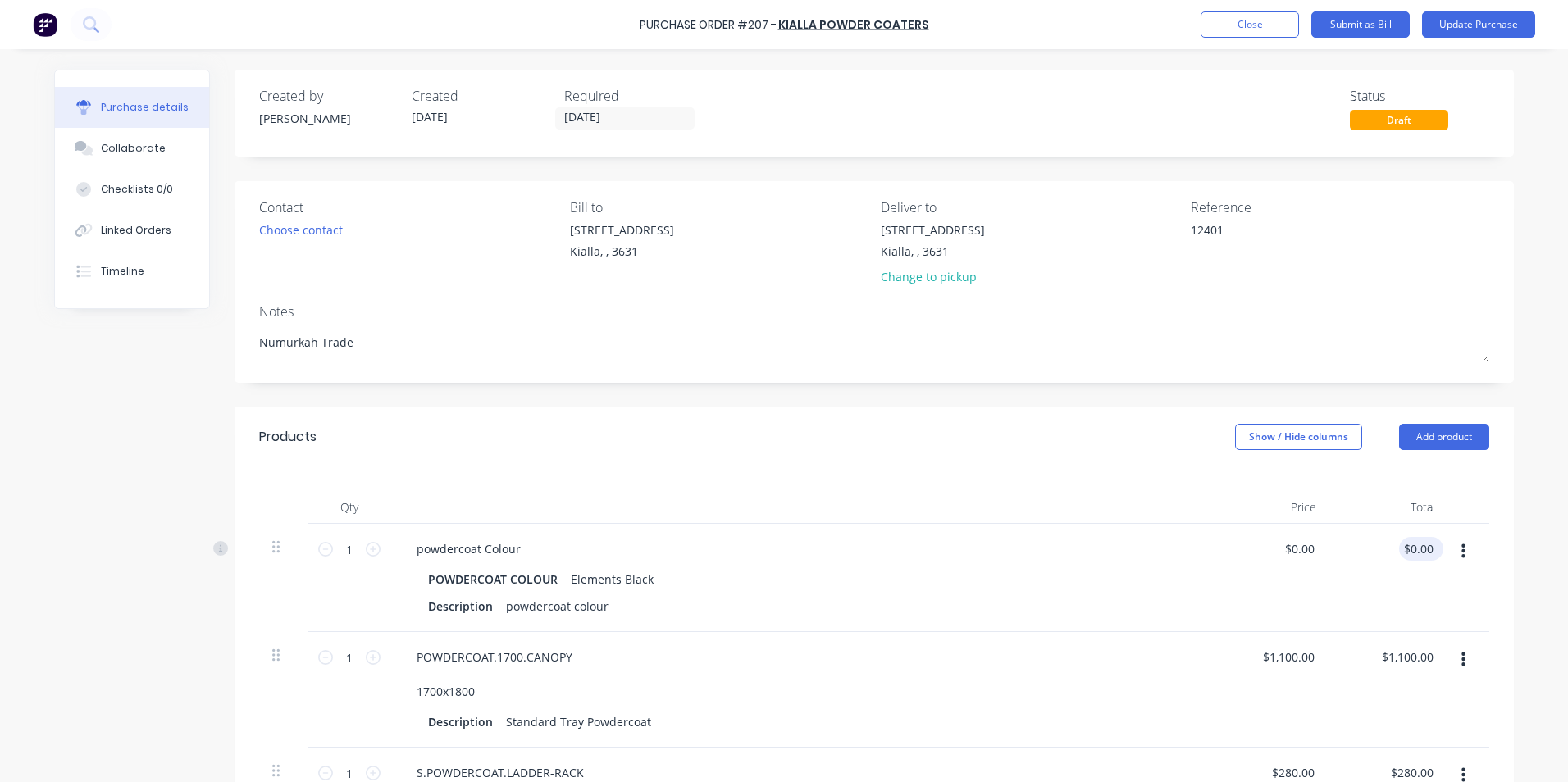
type textarea "Numurkah Trade"
click at [1428, 547] on input "0.00" at bounding box center [1418, 549] width 38 height 24
type input "0"
type input "250.00"
type input "$250.00"
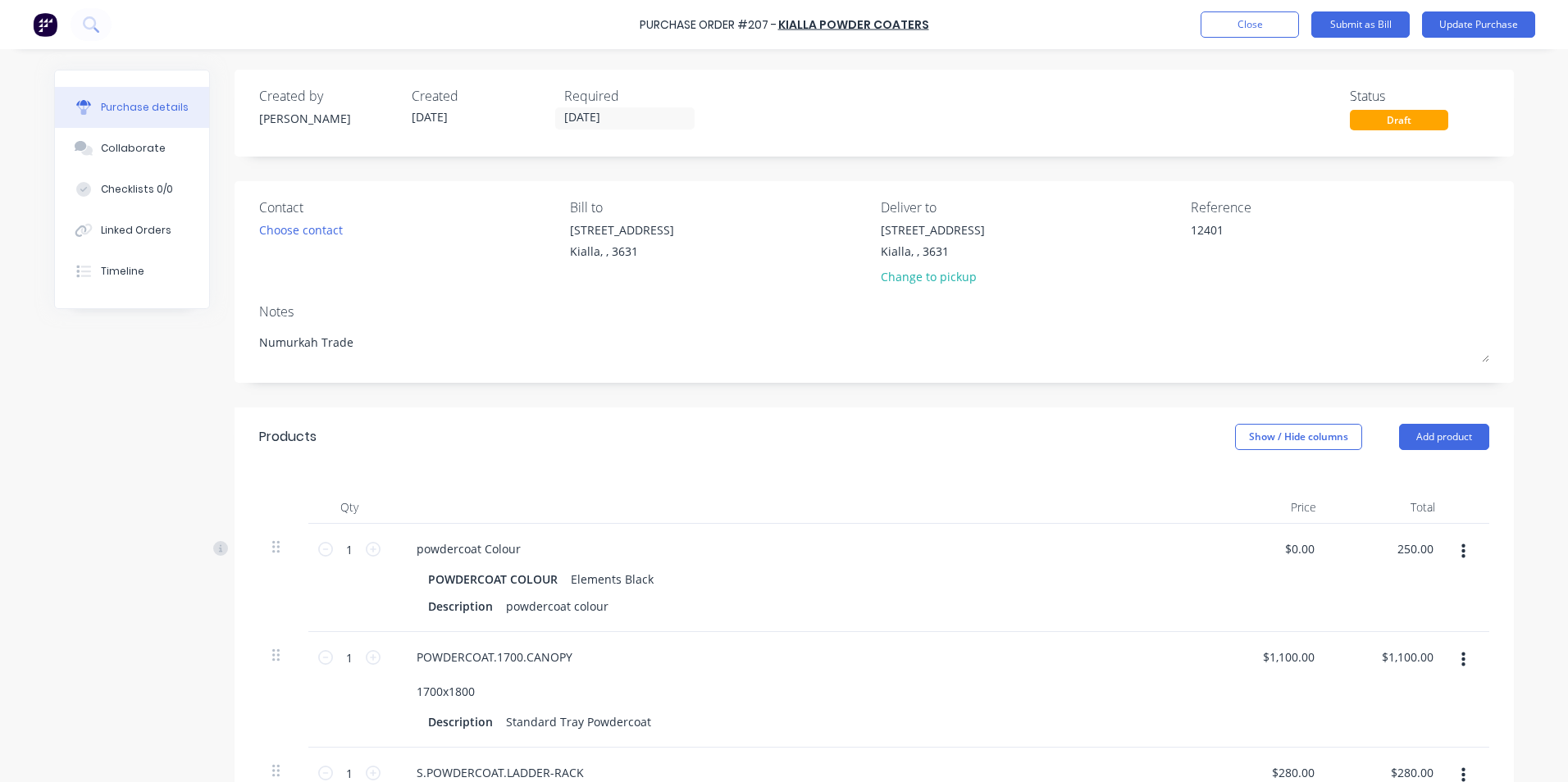
type input "$250.00"
click at [952, 692] on div "POWDERCOAT.1700.CANOPY 1700x1800" at bounding box center [800, 674] width 794 height 58
click at [109, 144] on div "Collaborate" at bounding box center [133, 148] width 65 height 15
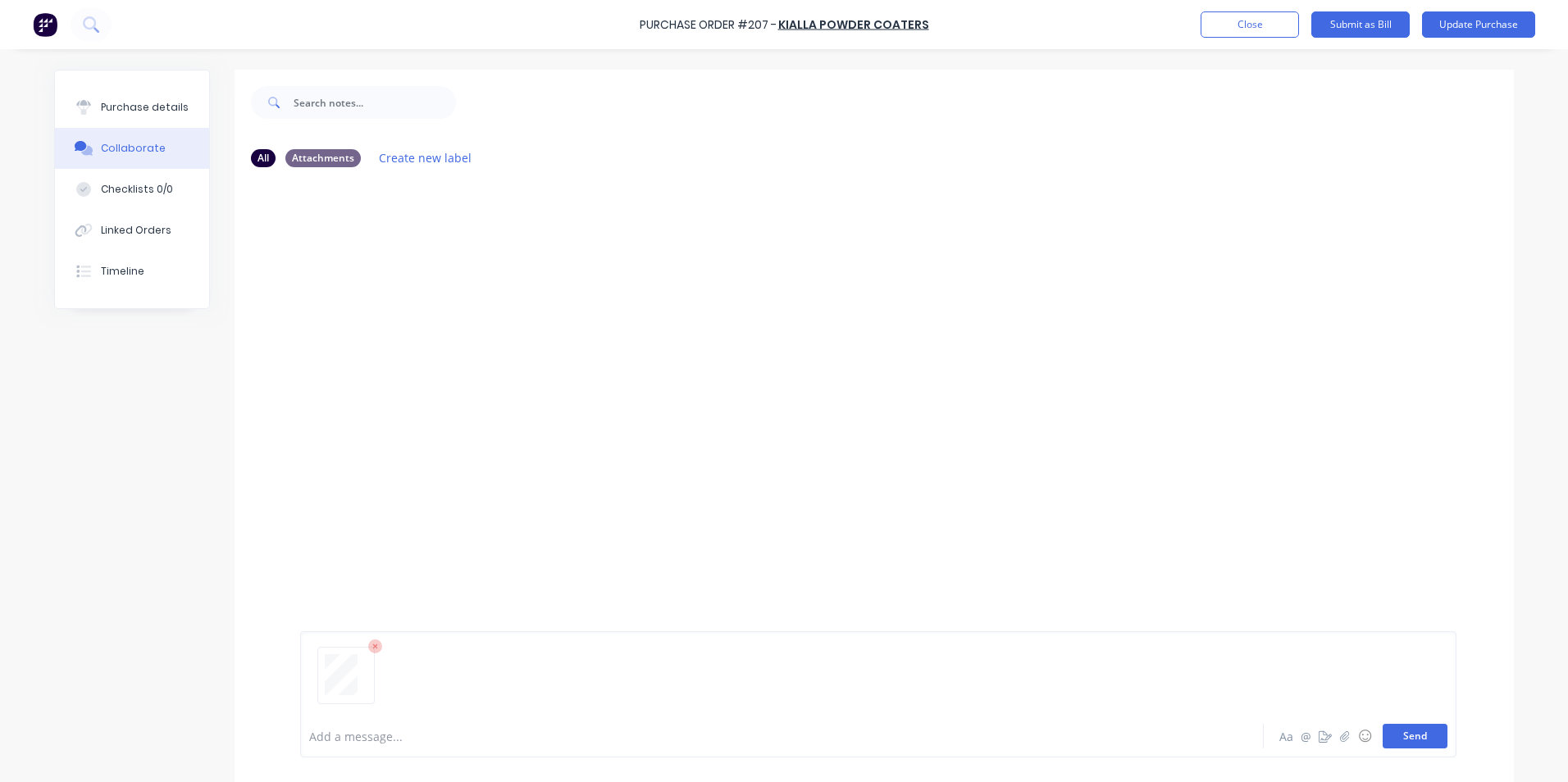
click at [1416, 732] on button "Send" at bounding box center [1415, 736] width 65 height 25
click at [113, 108] on div "Purchase details" at bounding box center [145, 107] width 88 height 15
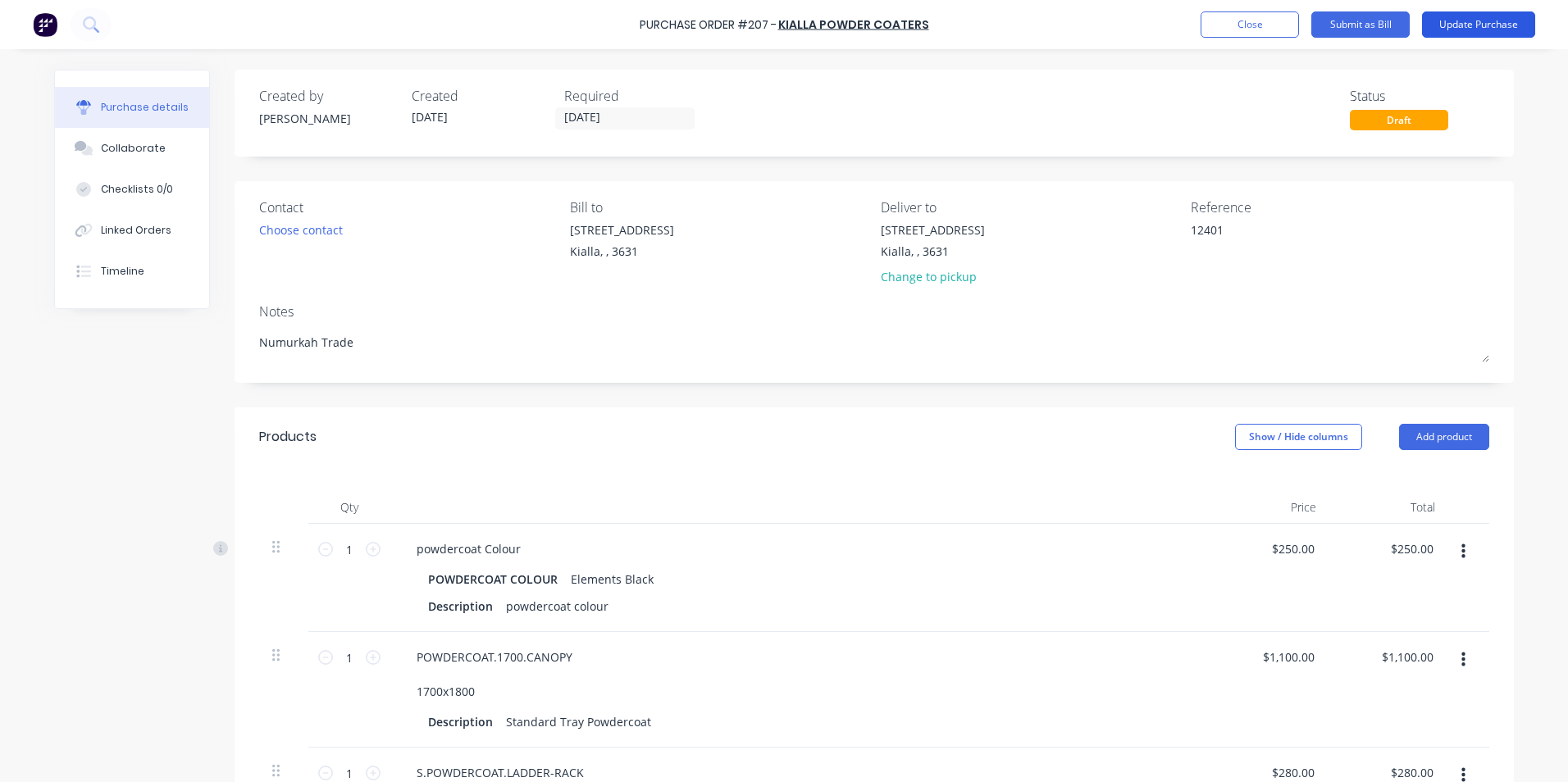
click at [1485, 23] on button "Update Purchase" at bounding box center [1479, 24] width 113 height 26
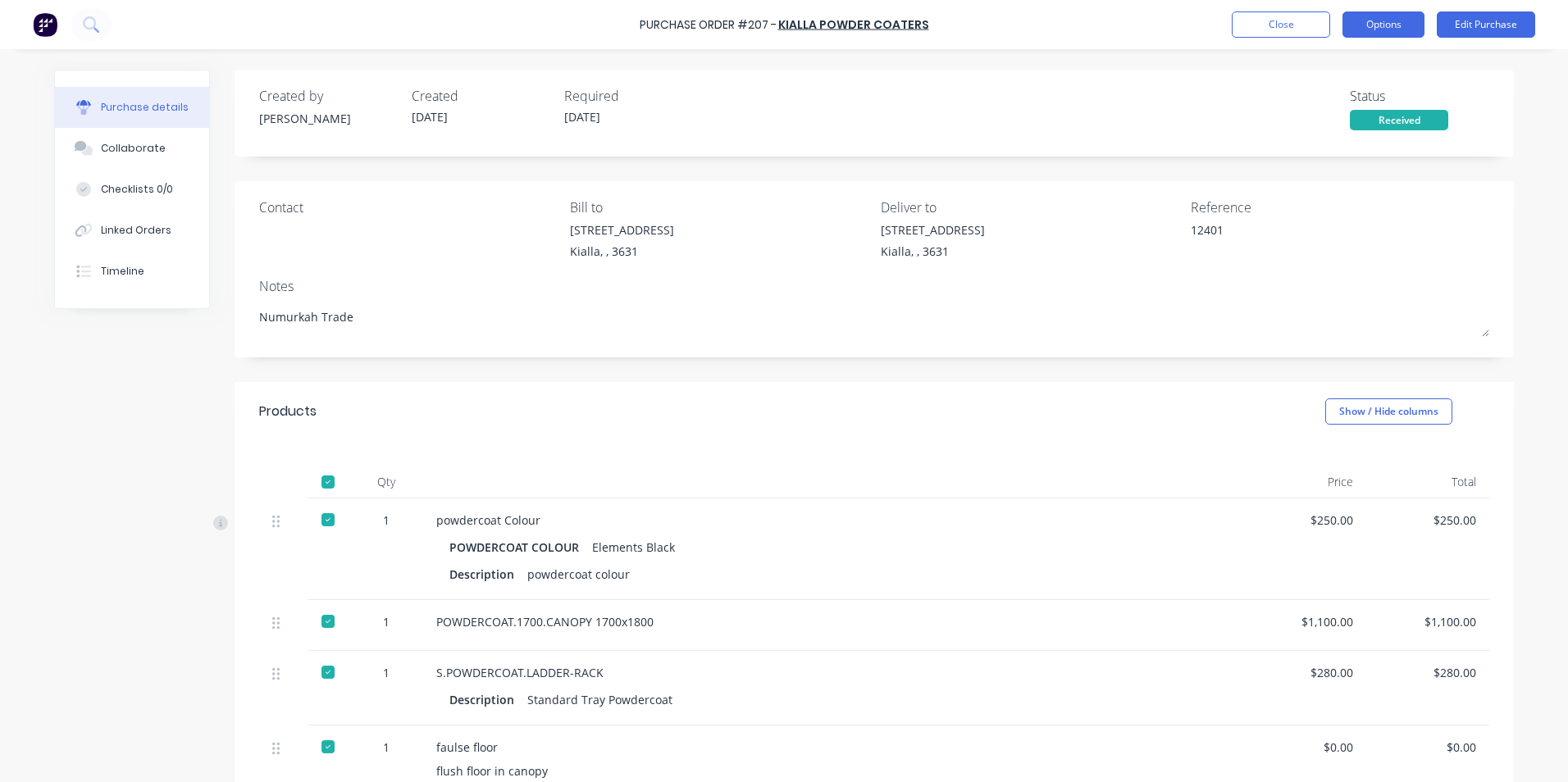
click at [1383, 23] on button "Options" at bounding box center [1384, 24] width 82 height 26
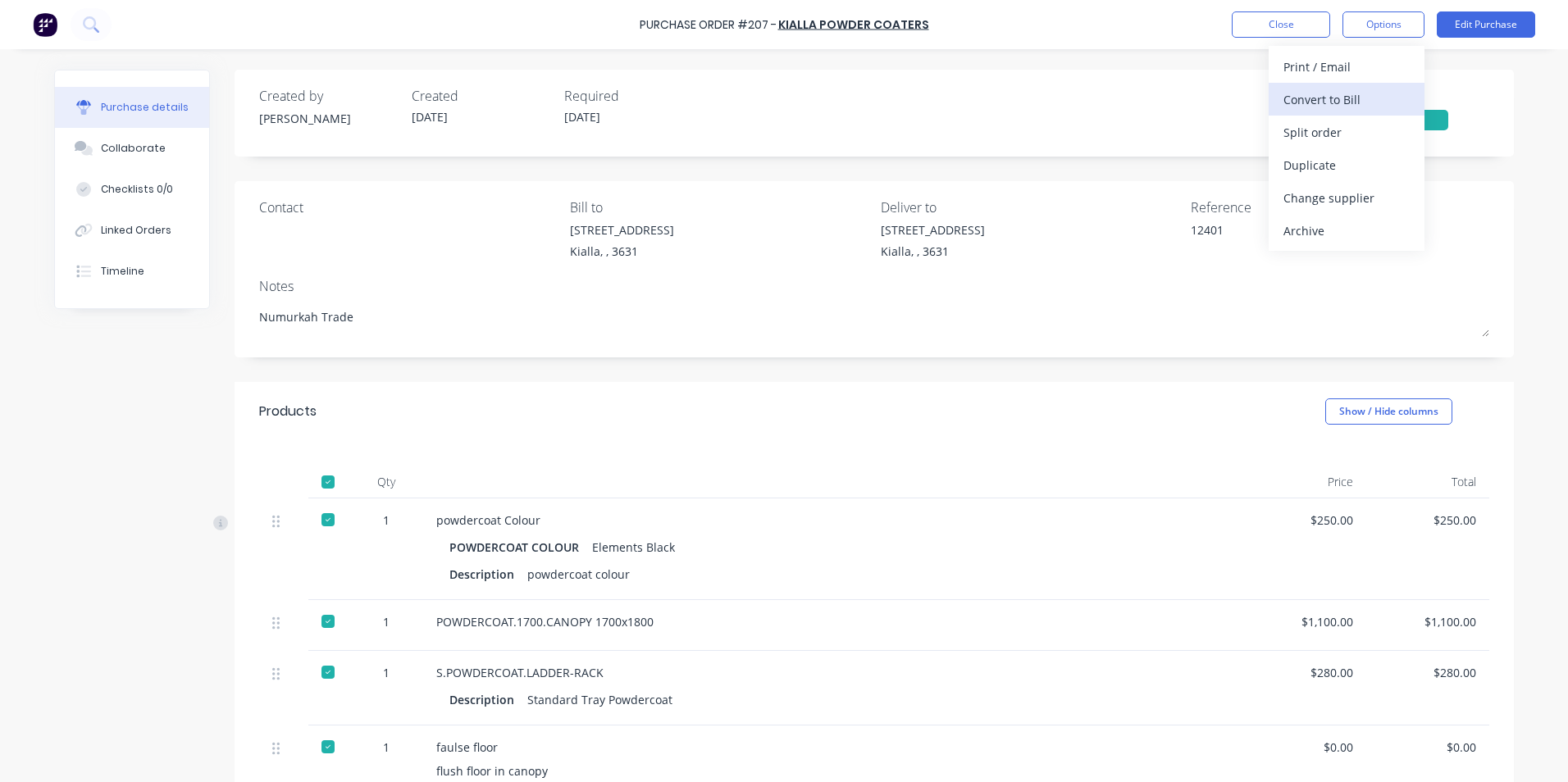
click at [1347, 104] on div "Convert to Bill" at bounding box center [1347, 99] width 126 height 24
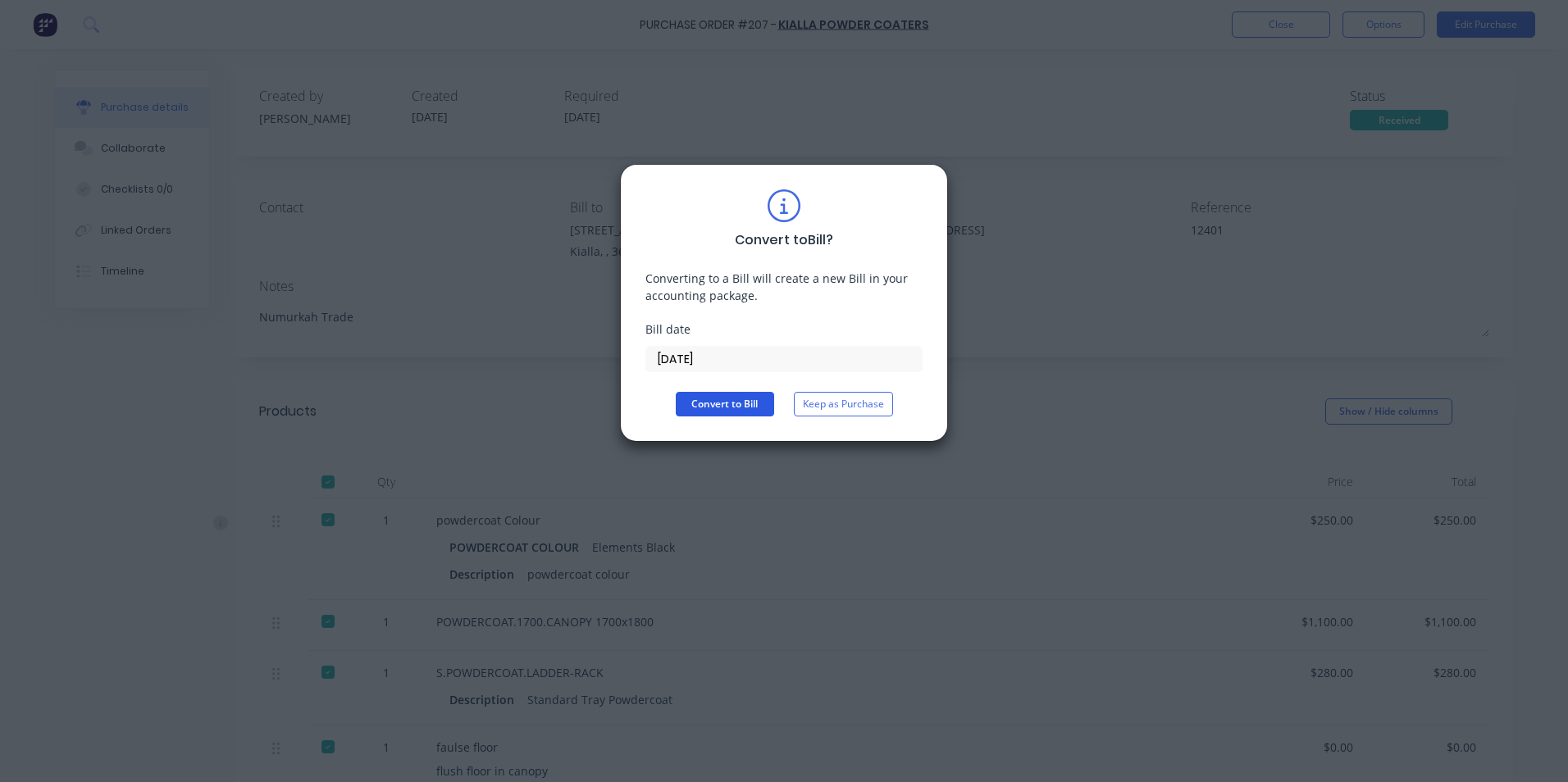
click at [720, 404] on button "Convert to Bill" at bounding box center [725, 404] width 98 height 25
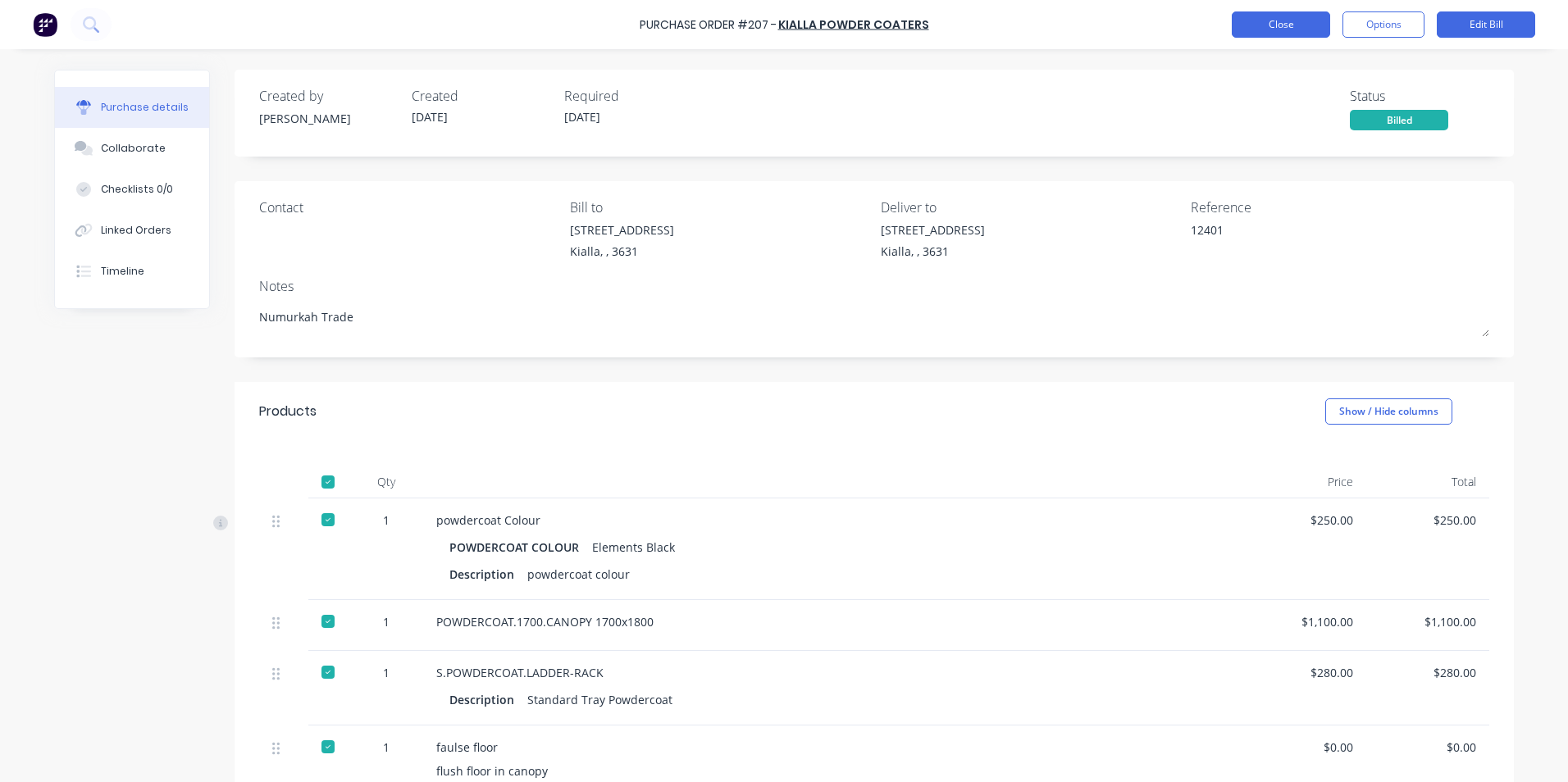
click at [1284, 25] on button "Close" at bounding box center [1281, 24] width 98 height 26
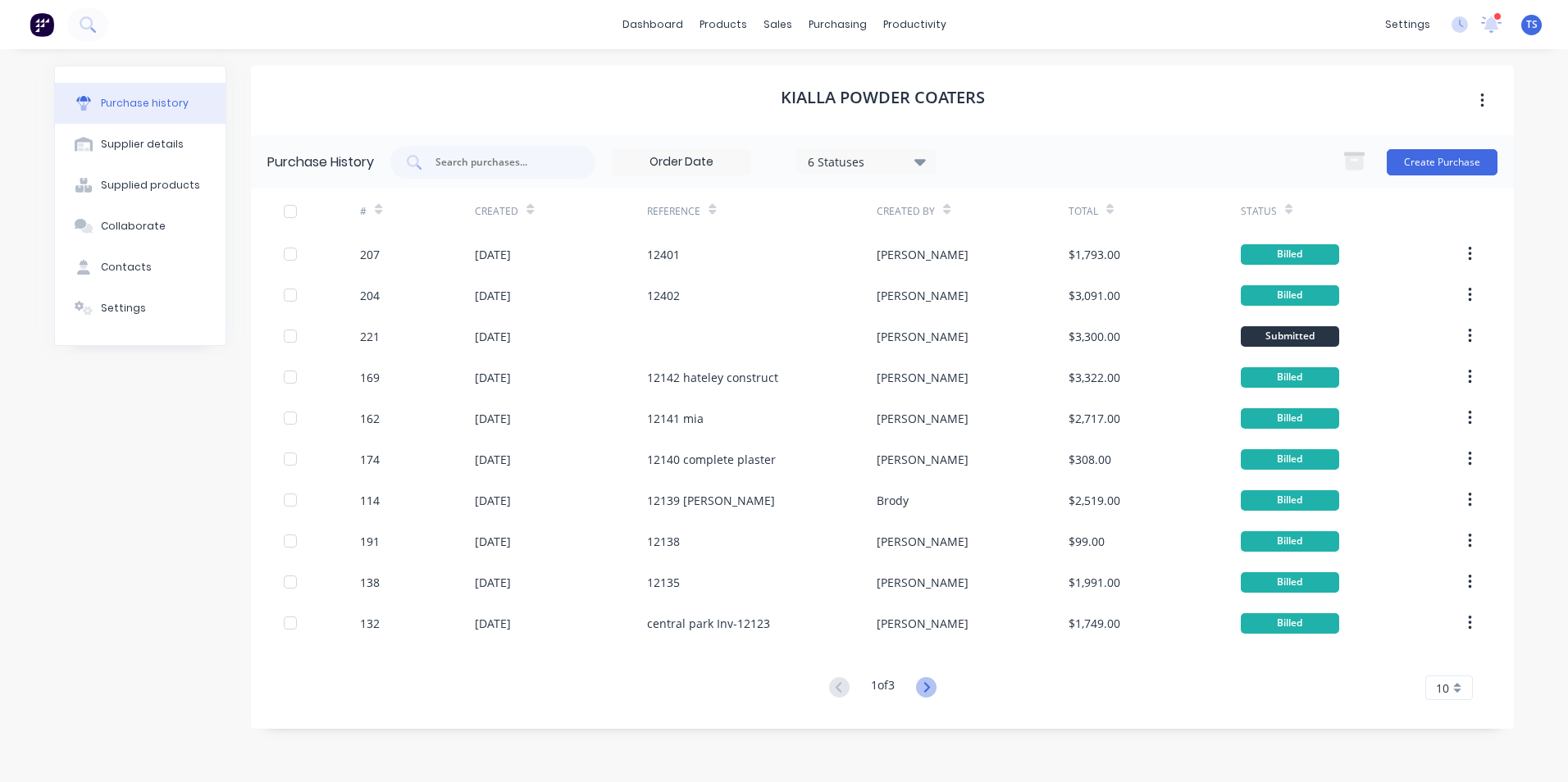
click at [928, 688] on icon at bounding box center [926, 687] width 21 height 21
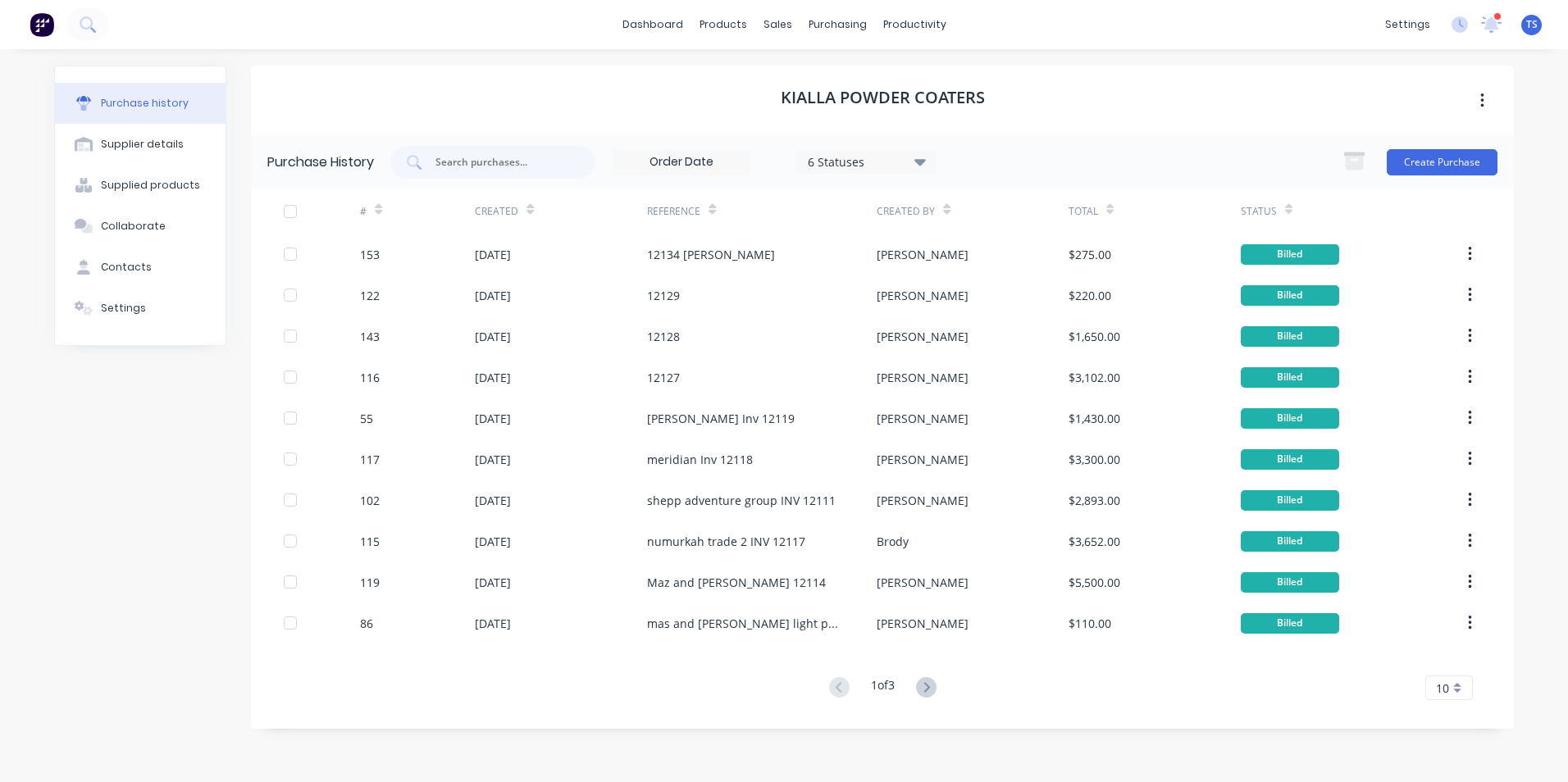
click at [928, 688] on icon at bounding box center [926, 687] width 21 height 21
click at [858, 79] on div "Purchase Orders" at bounding box center [890, 79] width 87 height 15
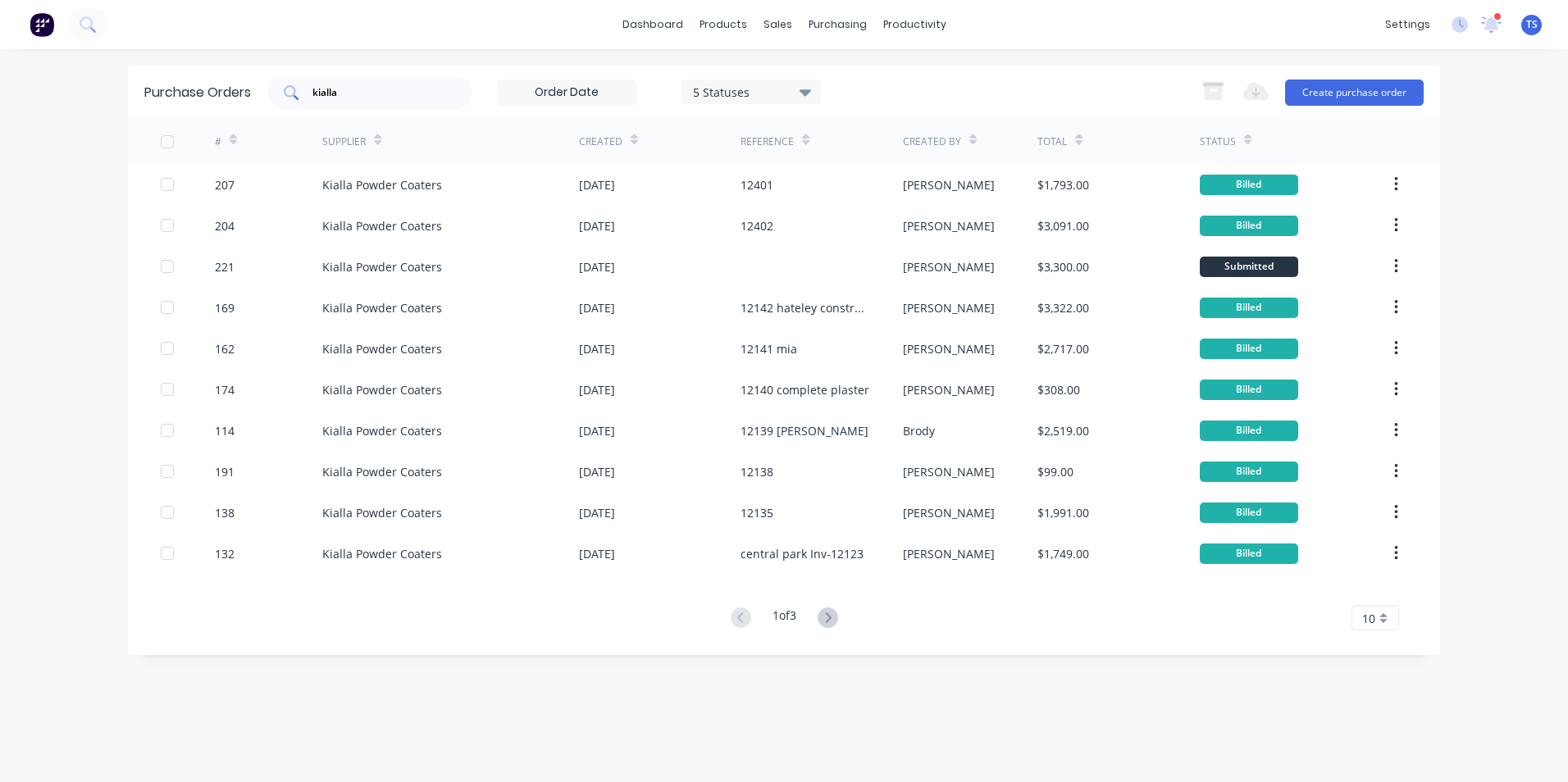
click at [360, 87] on input "kialla" at bounding box center [379, 93] width 136 height 16
type input "k"
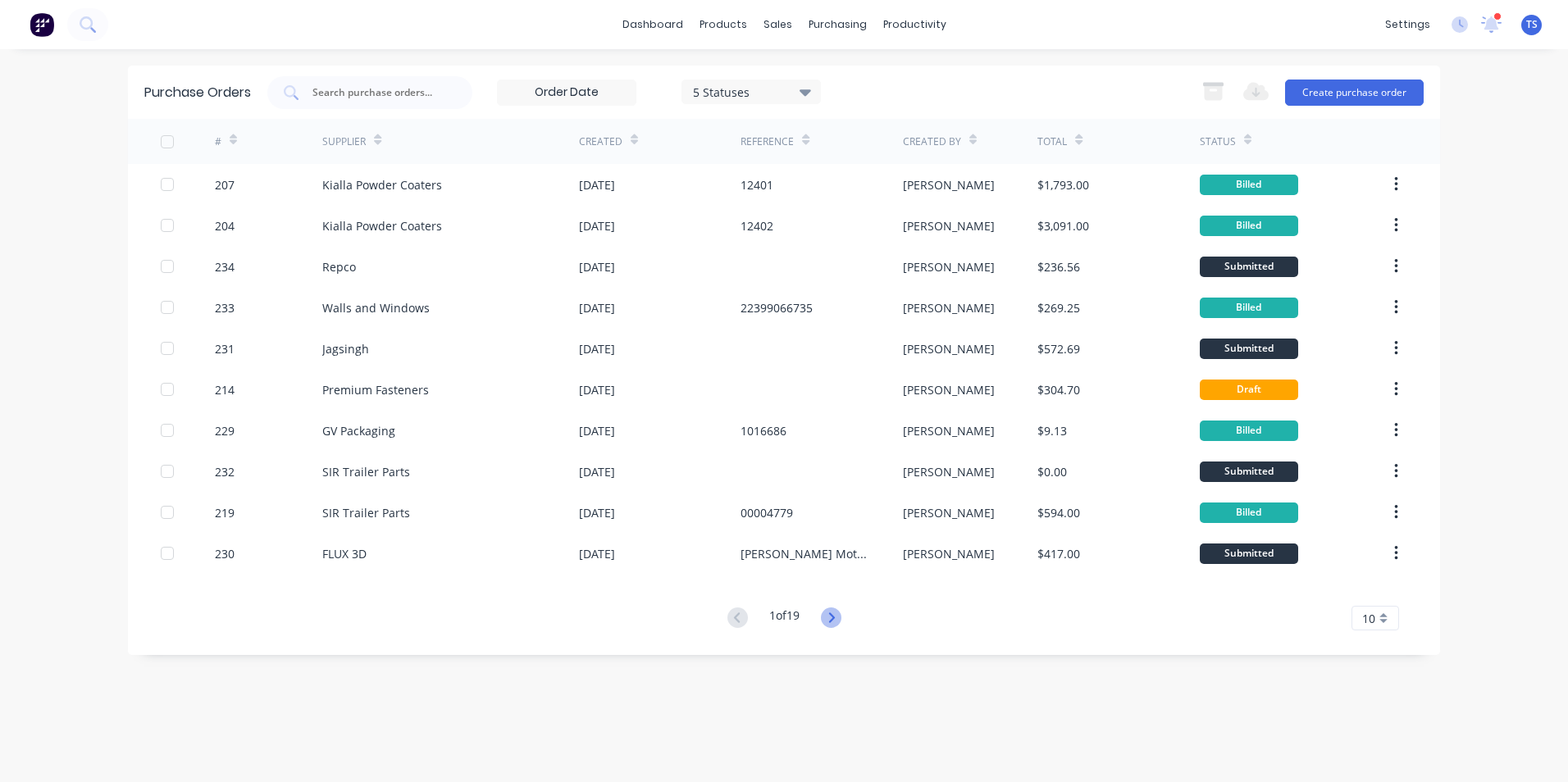
click at [834, 624] on icon at bounding box center [830, 618] width 21 height 21
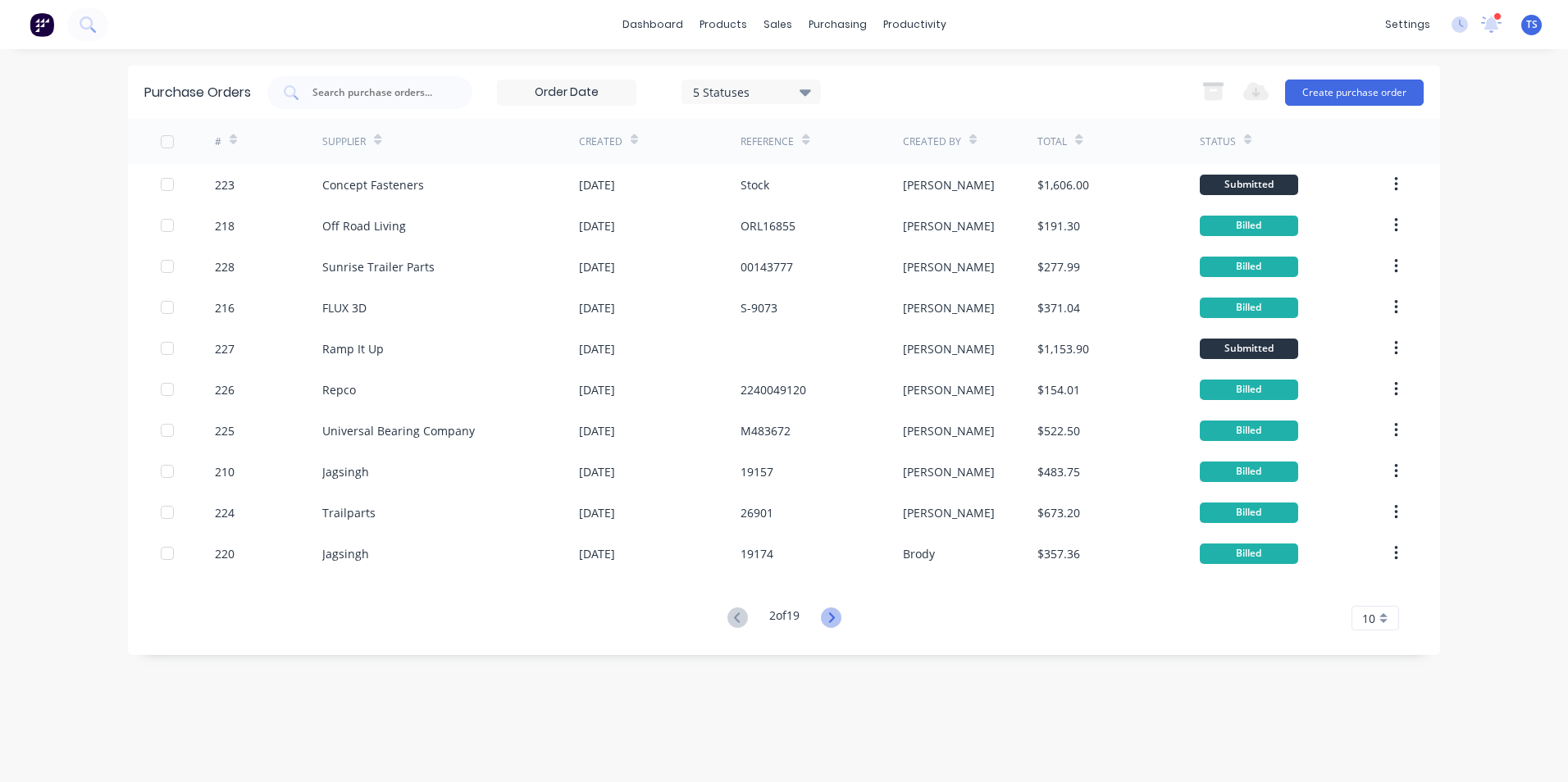
click at [834, 620] on icon at bounding box center [831, 617] width 5 height 10
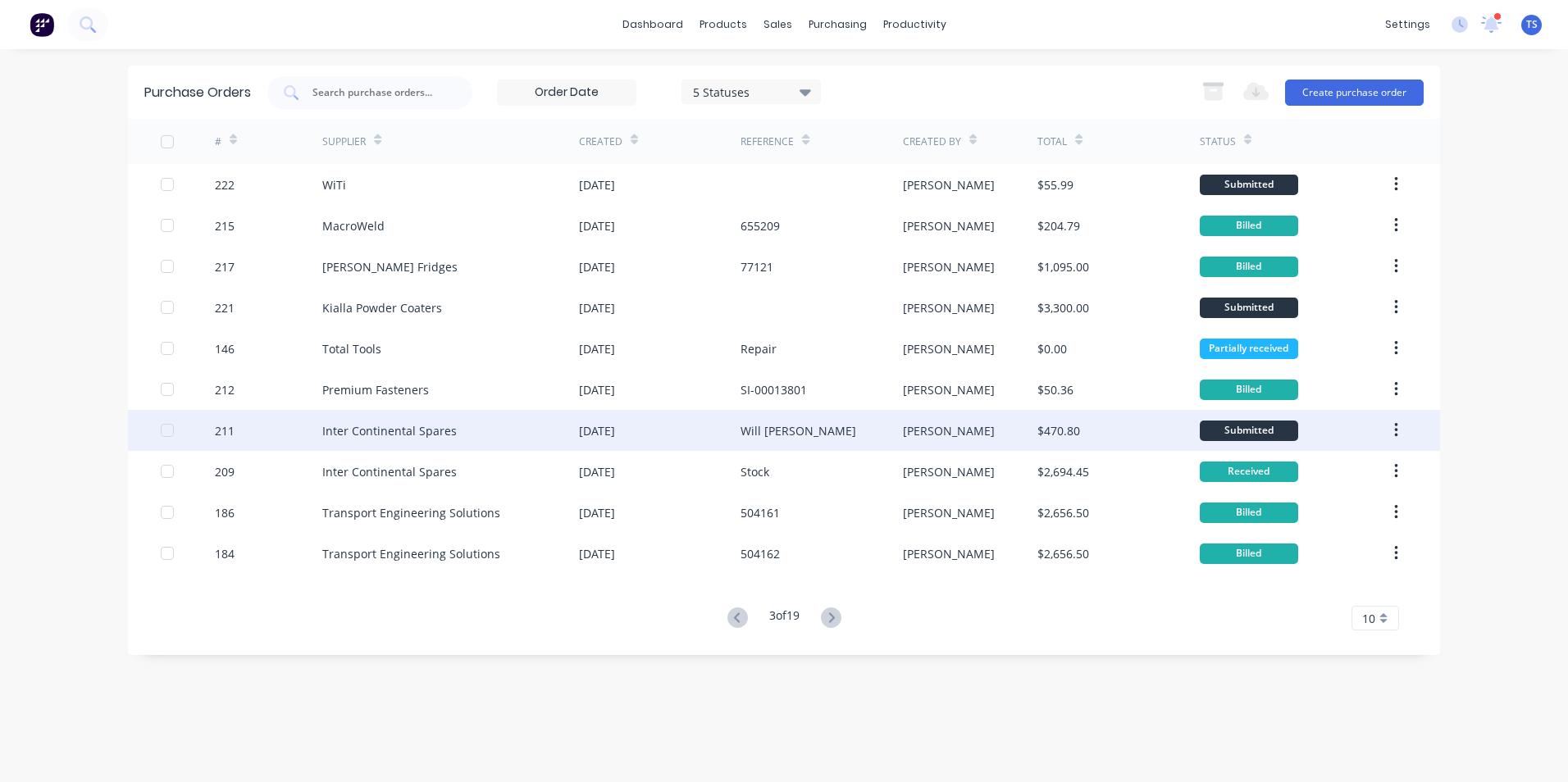
click at [395, 424] on div "Inter Continental Spares" at bounding box center [389, 430] width 135 height 17
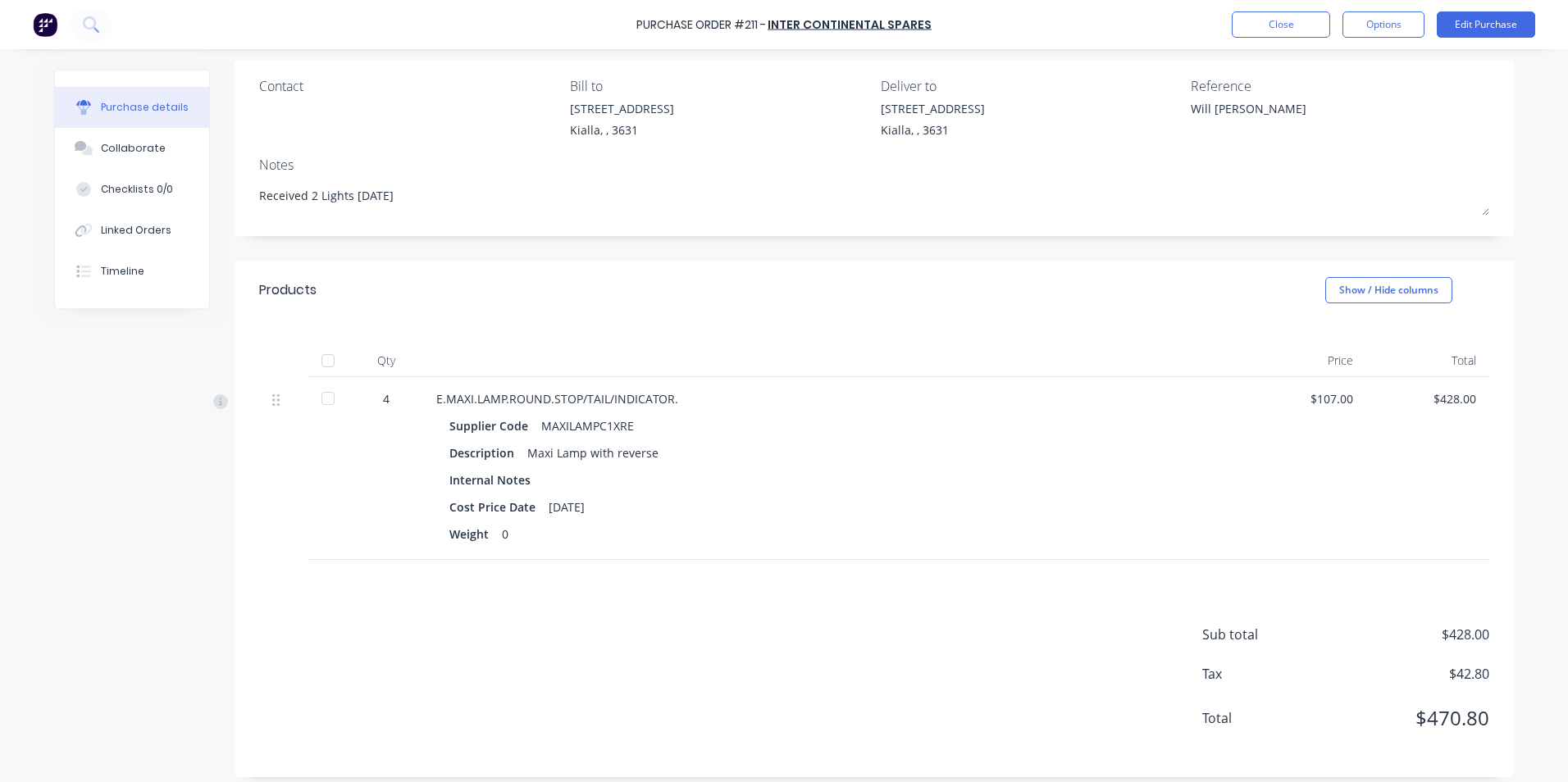
scroll to position [133, 0]
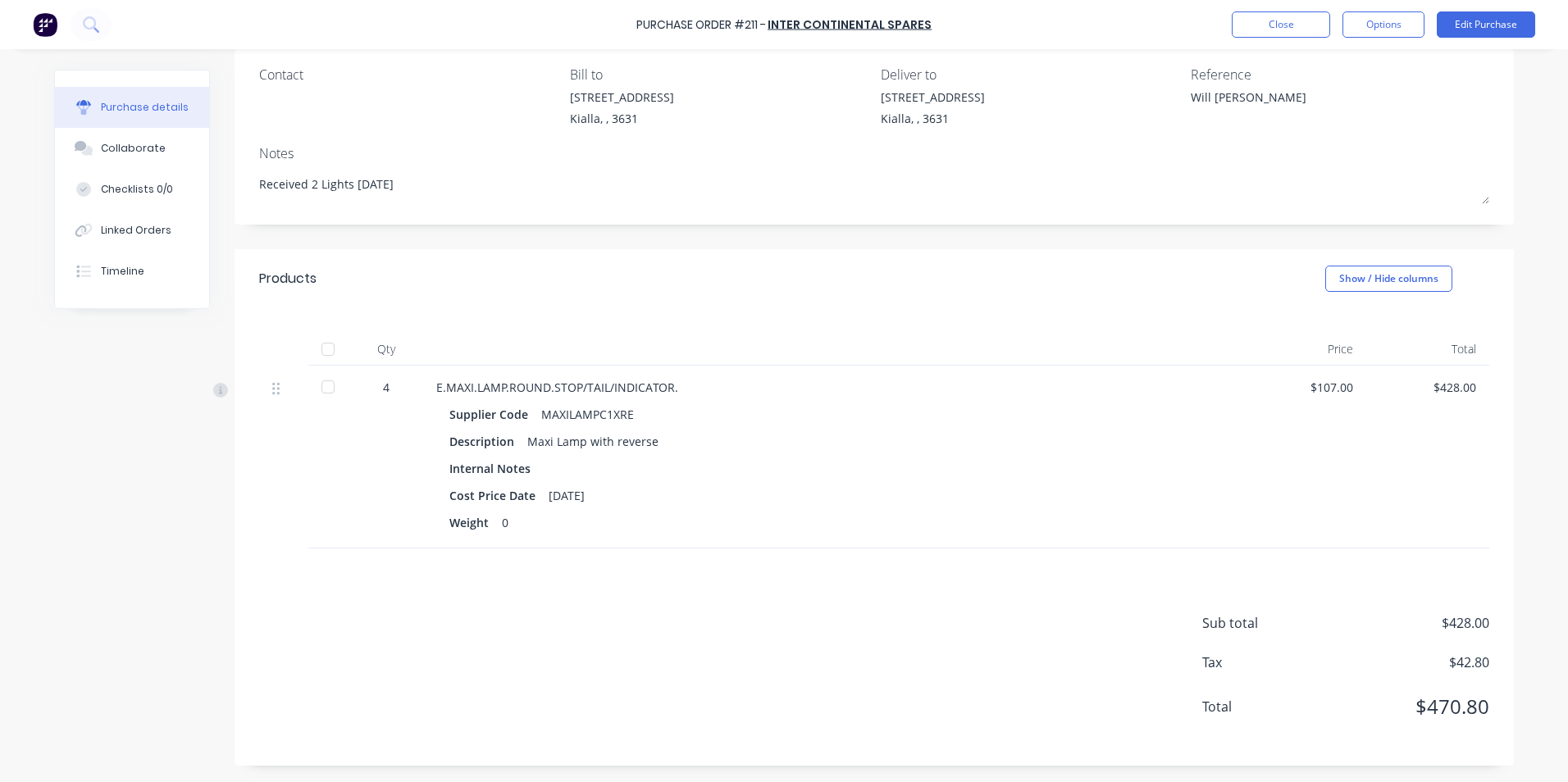
click at [319, 348] on div at bounding box center [328, 349] width 33 height 33
click at [1496, 21] on button "Edit Purchase" at bounding box center [1486, 24] width 98 height 26
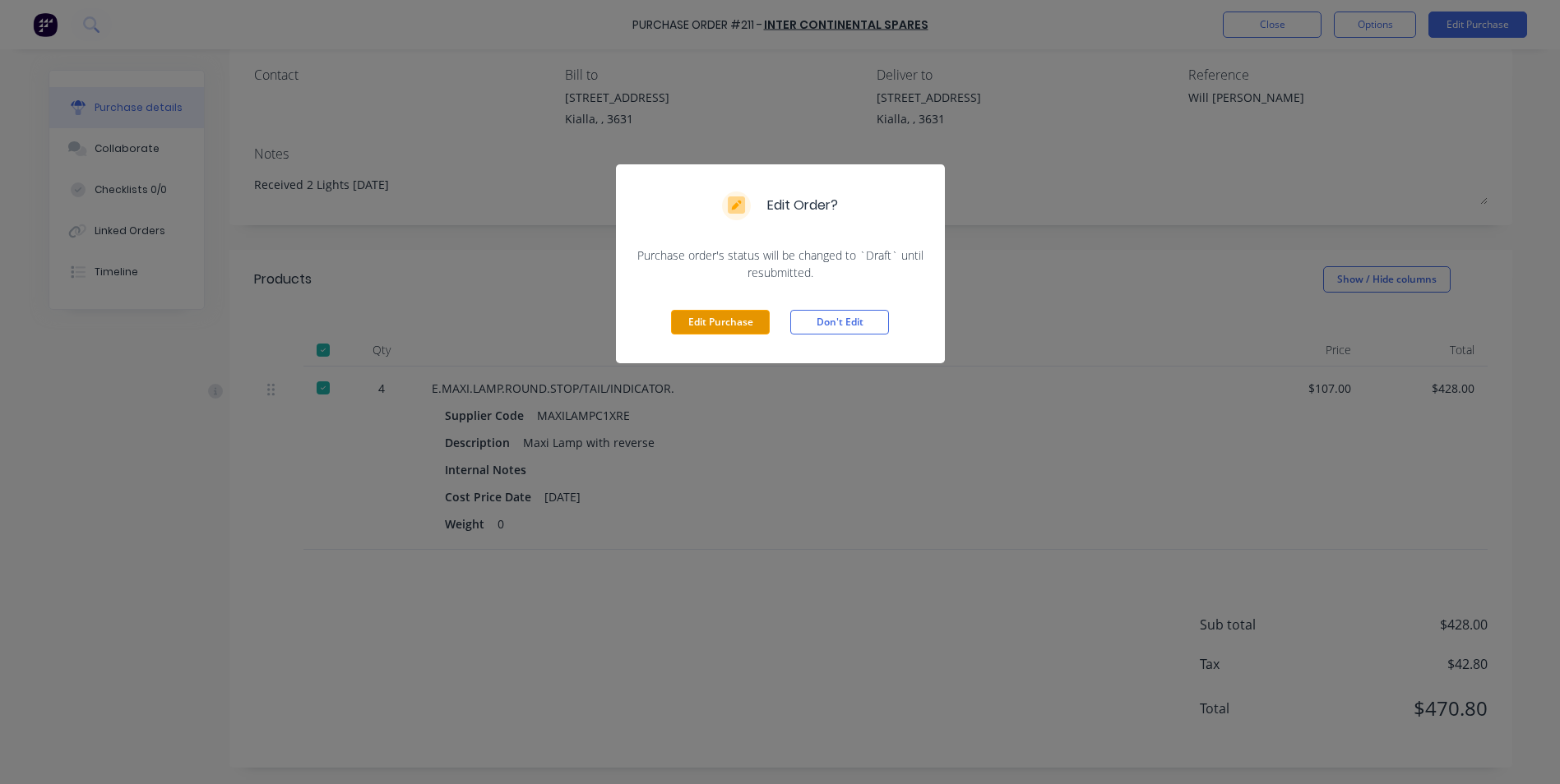
click at [724, 323] on button "Edit Purchase" at bounding box center [721, 322] width 99 height 25
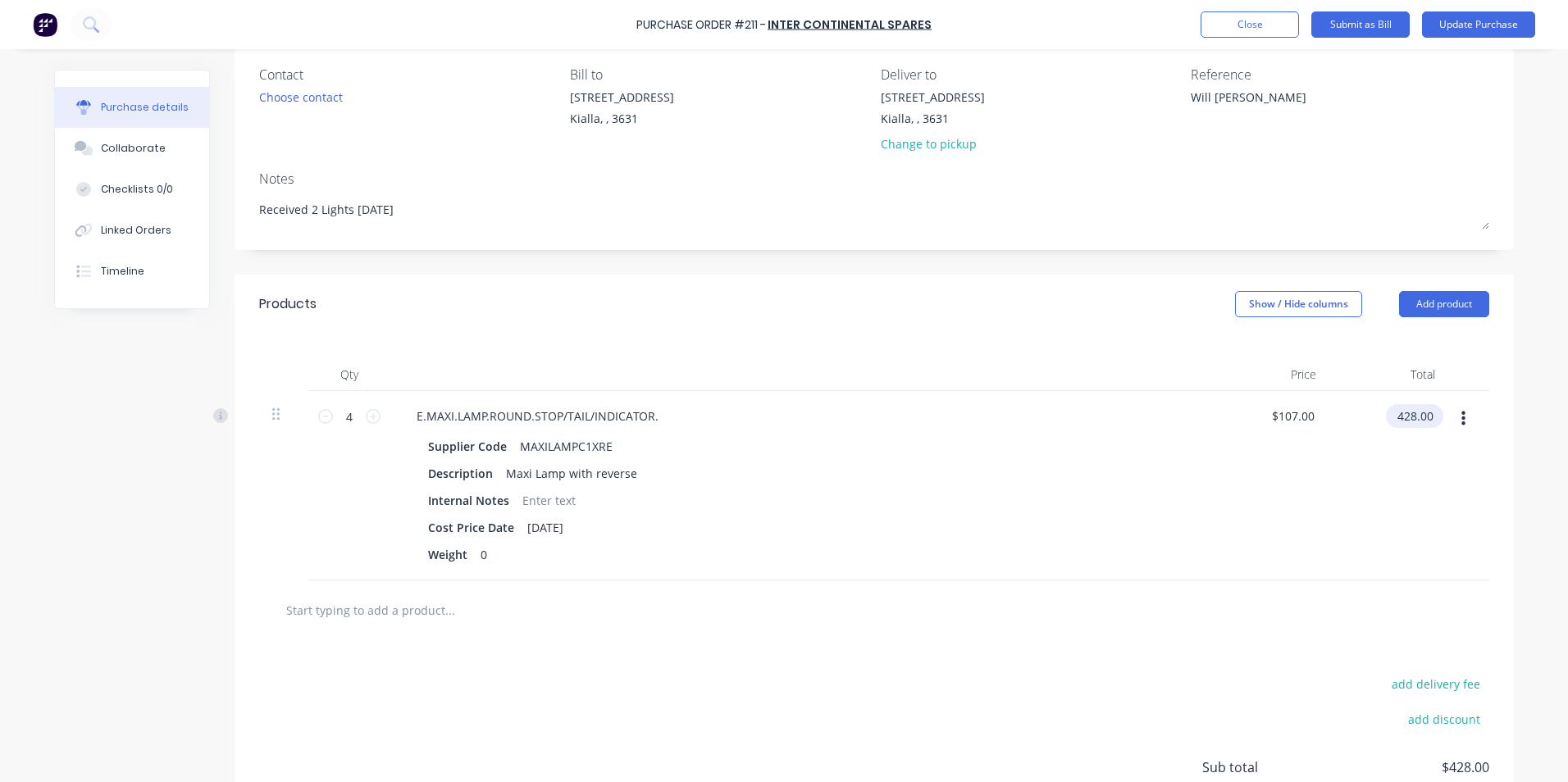
click at [1430, 415] on input "428.00" at bounding box center [1411, 416] width 51 height 24
type input "4"
type input "311.27"
type input "$77.8175"
type input "$311.27"
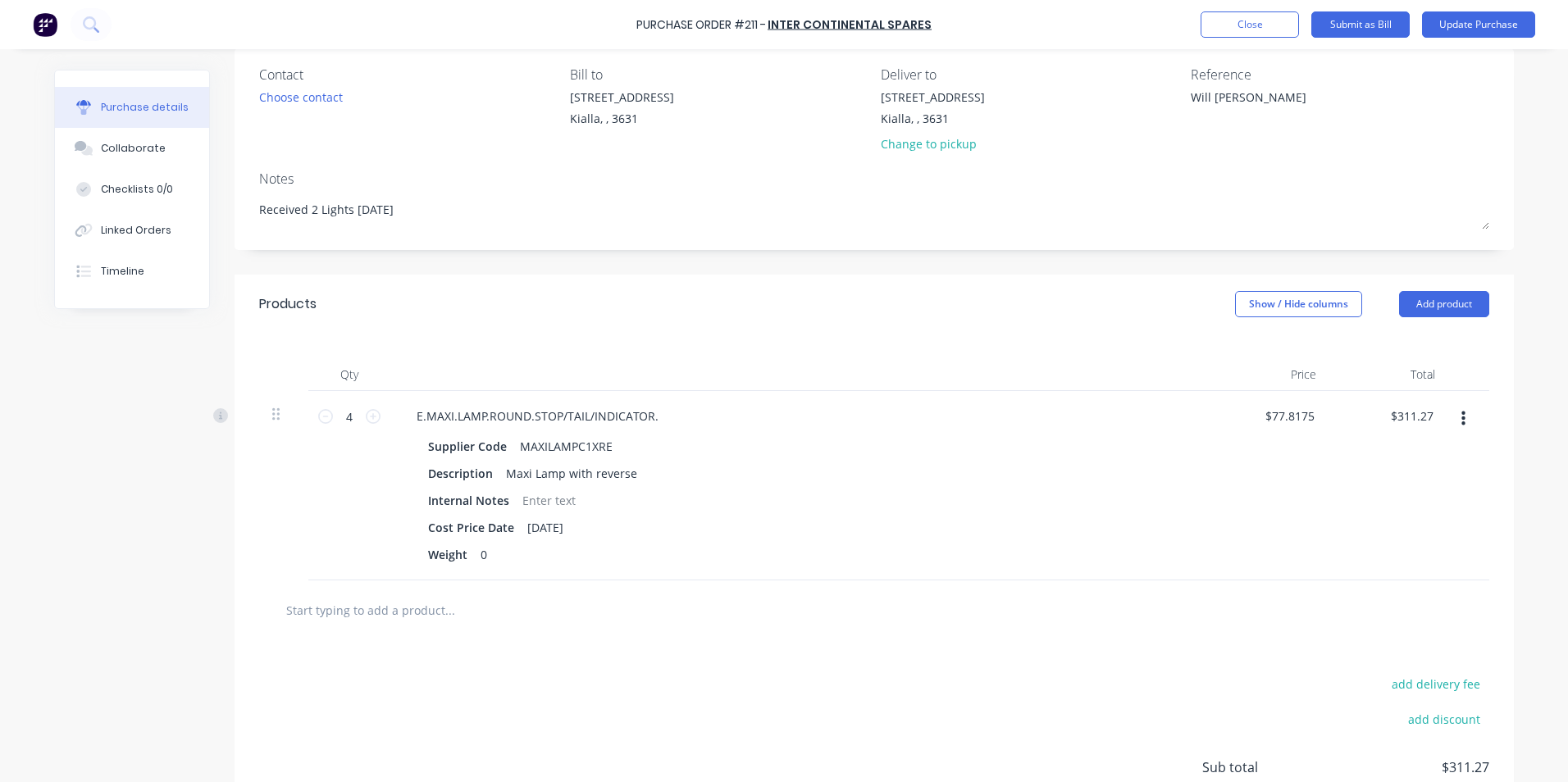
click at [1176, 653] on div "add delivery fee add discount Sub total $311.27 Tax $31.13 Total $342.40" at bounding box center [874, 775] width 1280 height 270
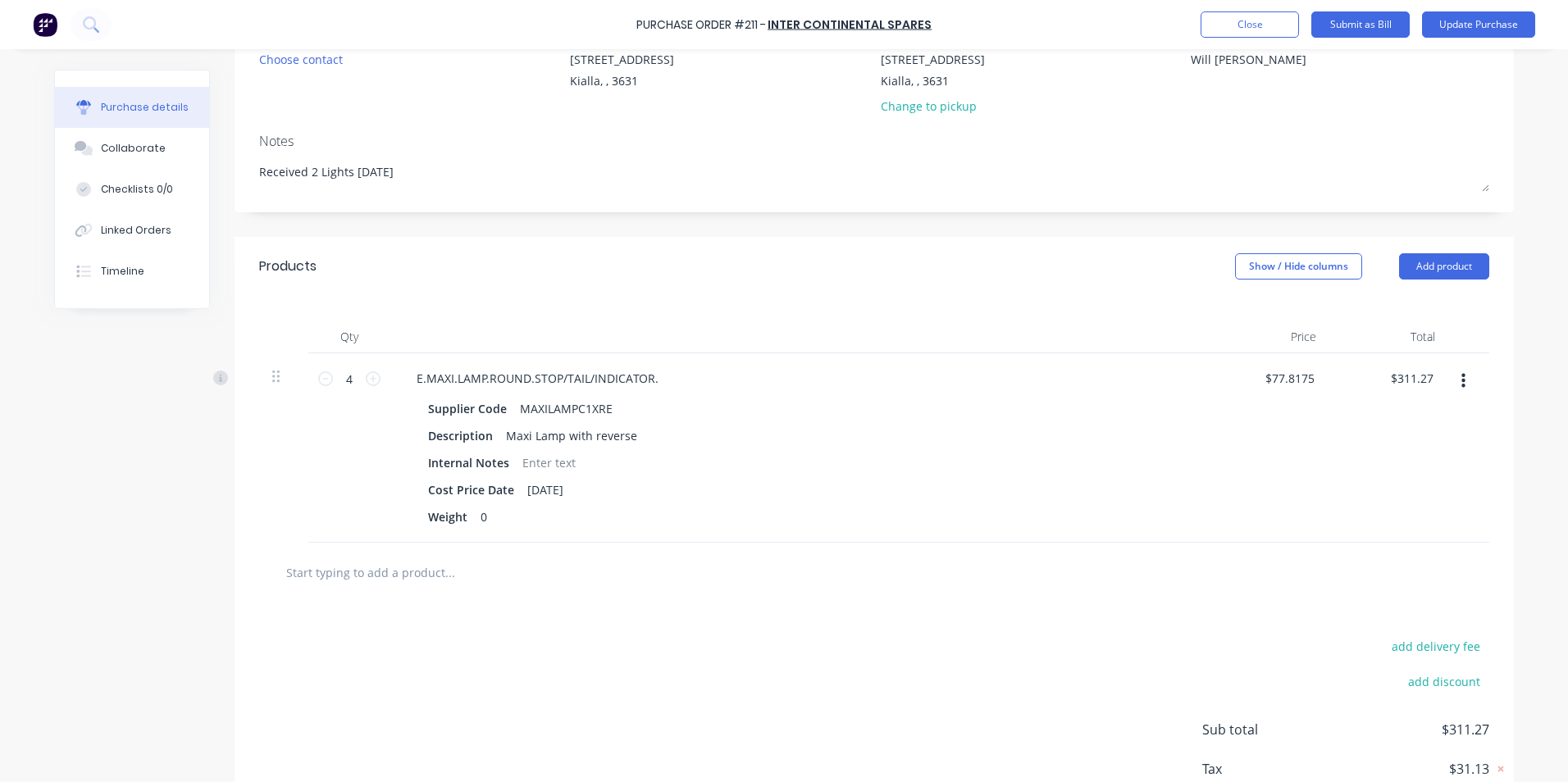
scroll to position [0, 0]
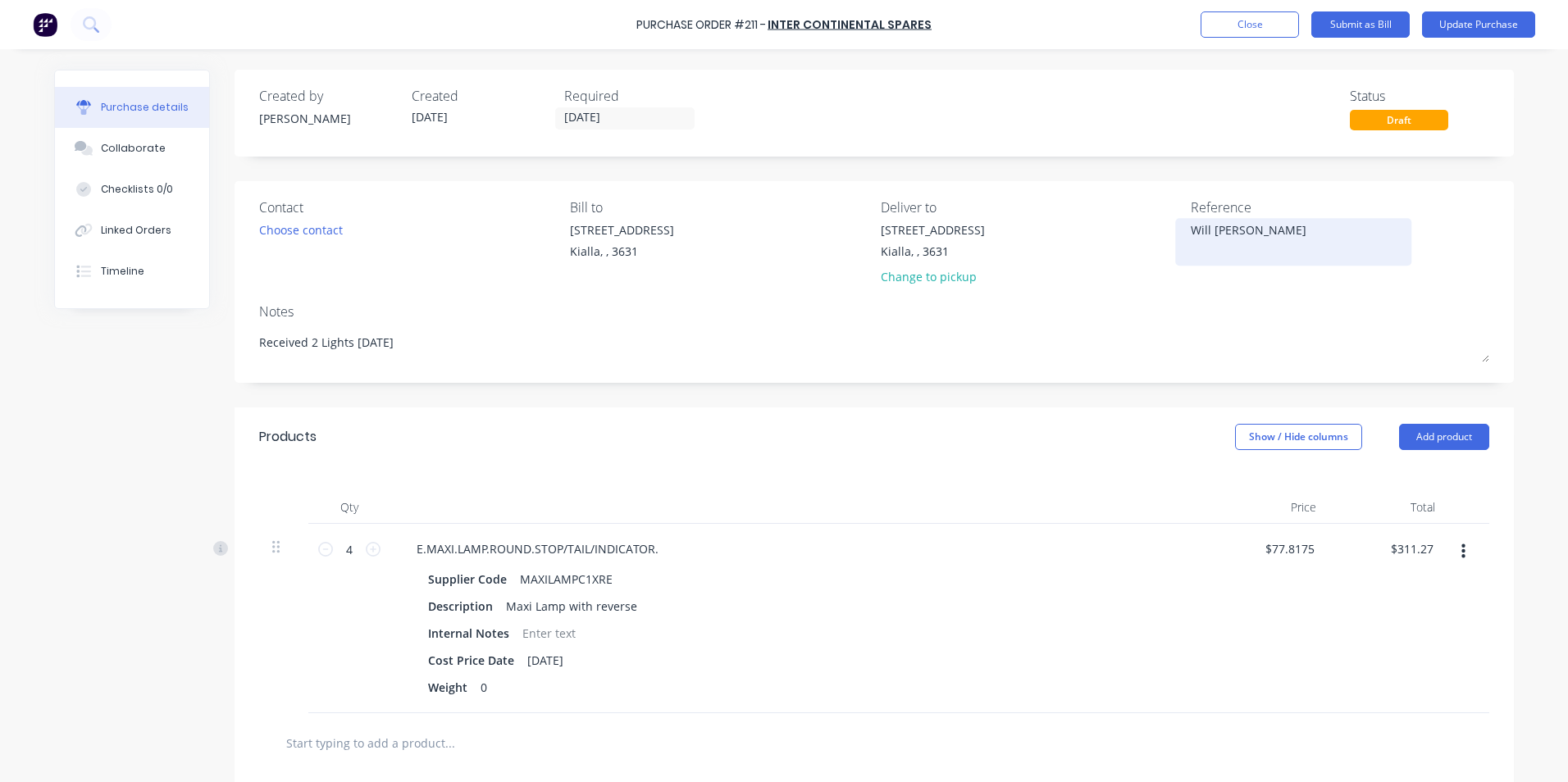
click at [1266, 229] on textarea "Will [PERSON_NAME]" at bounding box center [1294, 239] width 205 height 37
type textarea "W"
type textarea "30654"
click at [619, 120] on input "[DATE]" at bounding box center [625, 118] width 138 height 21
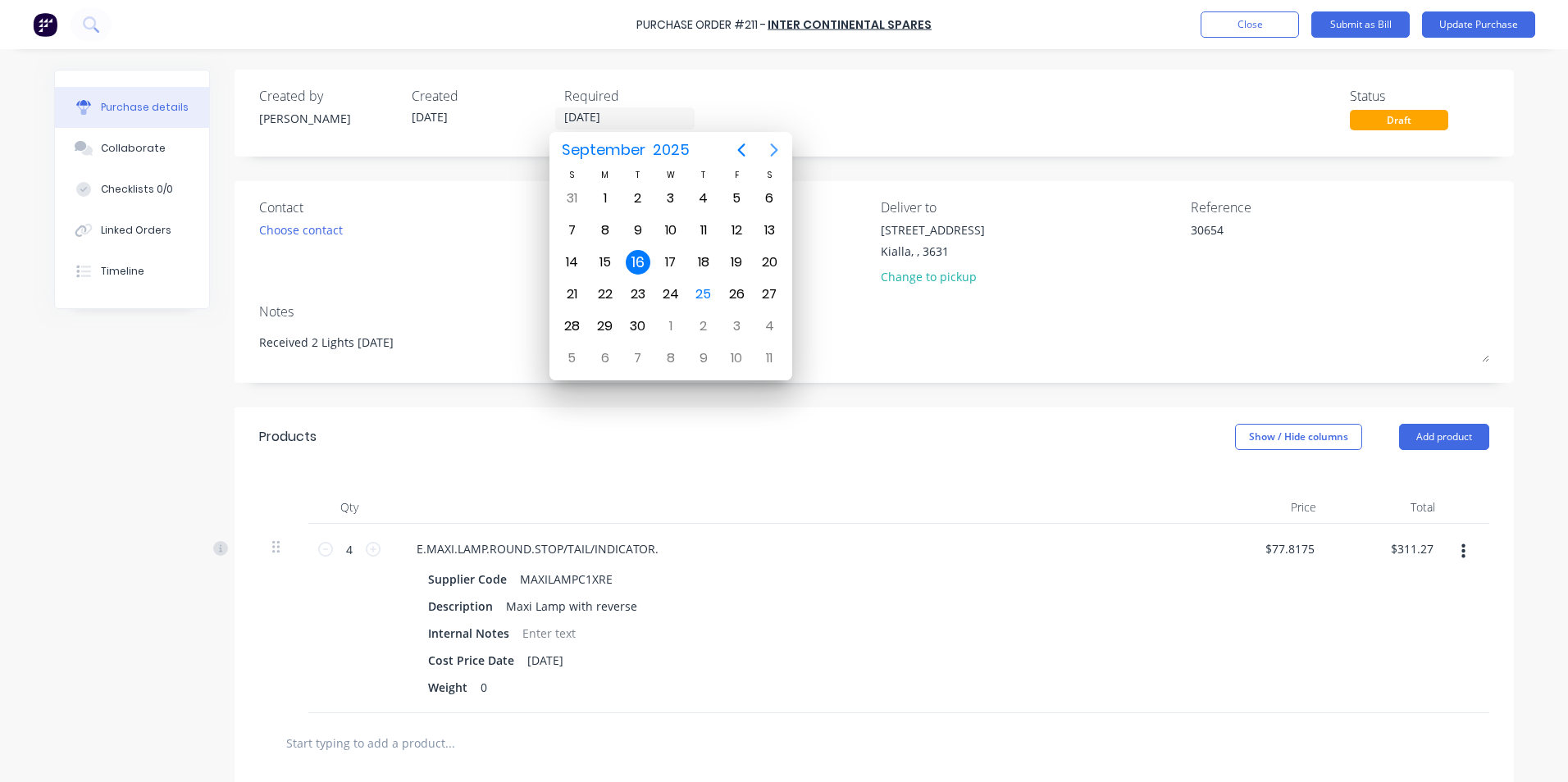
click at [775, 147] on icon "Next page" at bounding box center [774, 150] width 7 height 13
click at [707, 326] on div "30" at bounding box center [704, 327] width 25 height 25
type input "[DATE]"
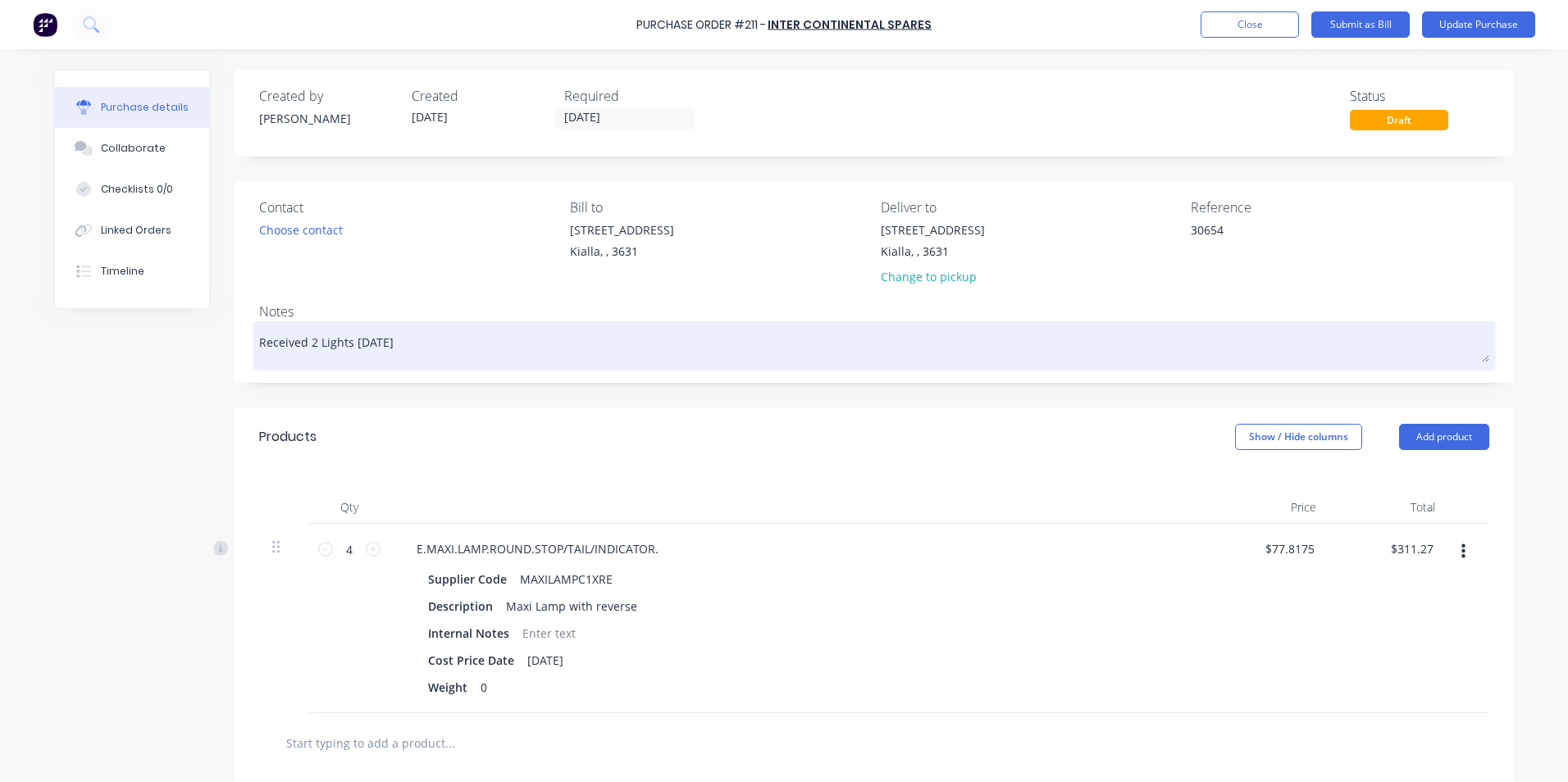
click at [398, 344] on textarea "Received 2 Lights [DATE]" at bounding box center [874, 344] width 1230 height 37
type textarea "R"
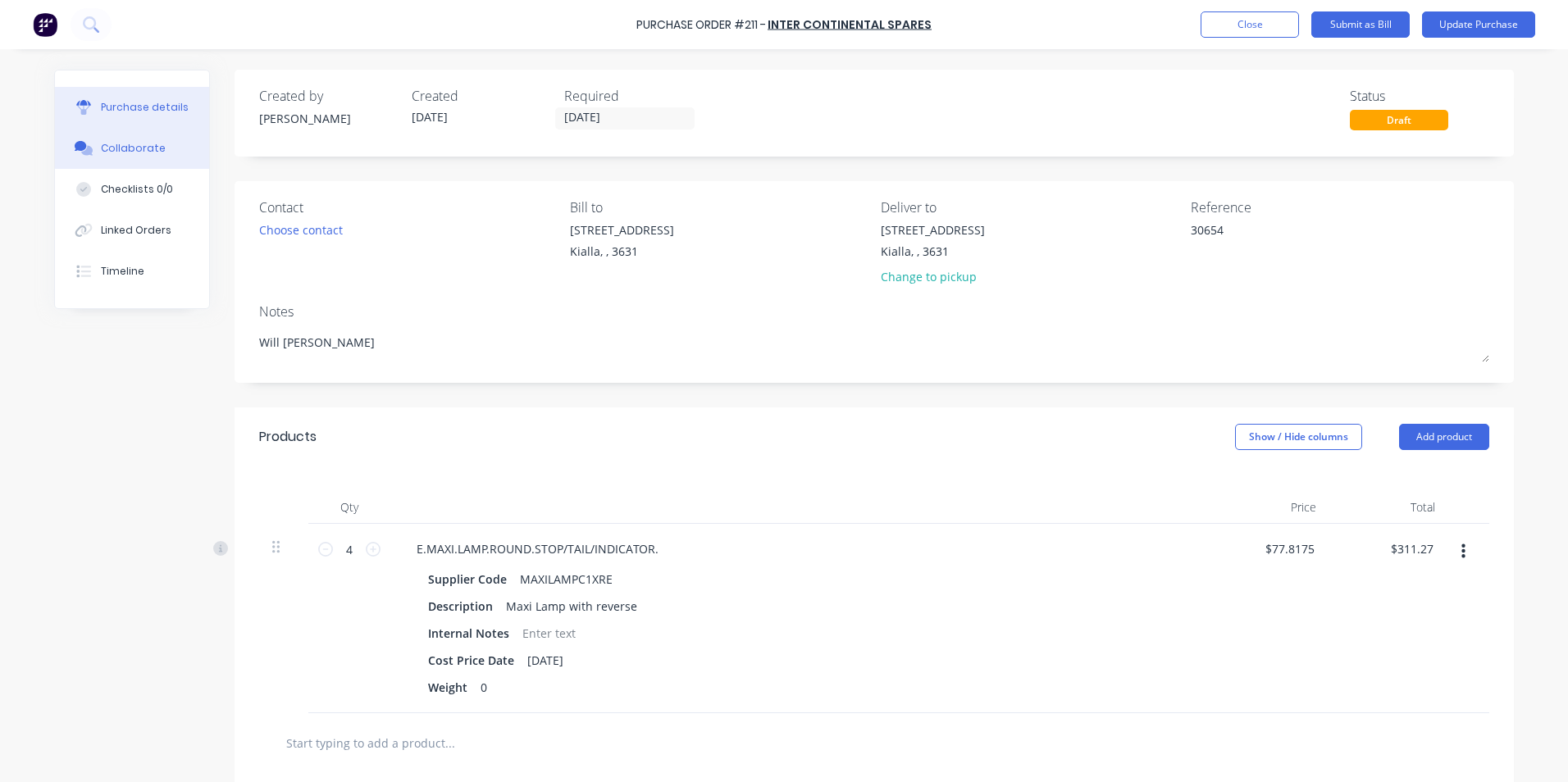
type textarea "Will [PERSON_NAME]"
click at [146, 149] on div "Collaborate" at bounding box center [133, 148] width 65 height 15
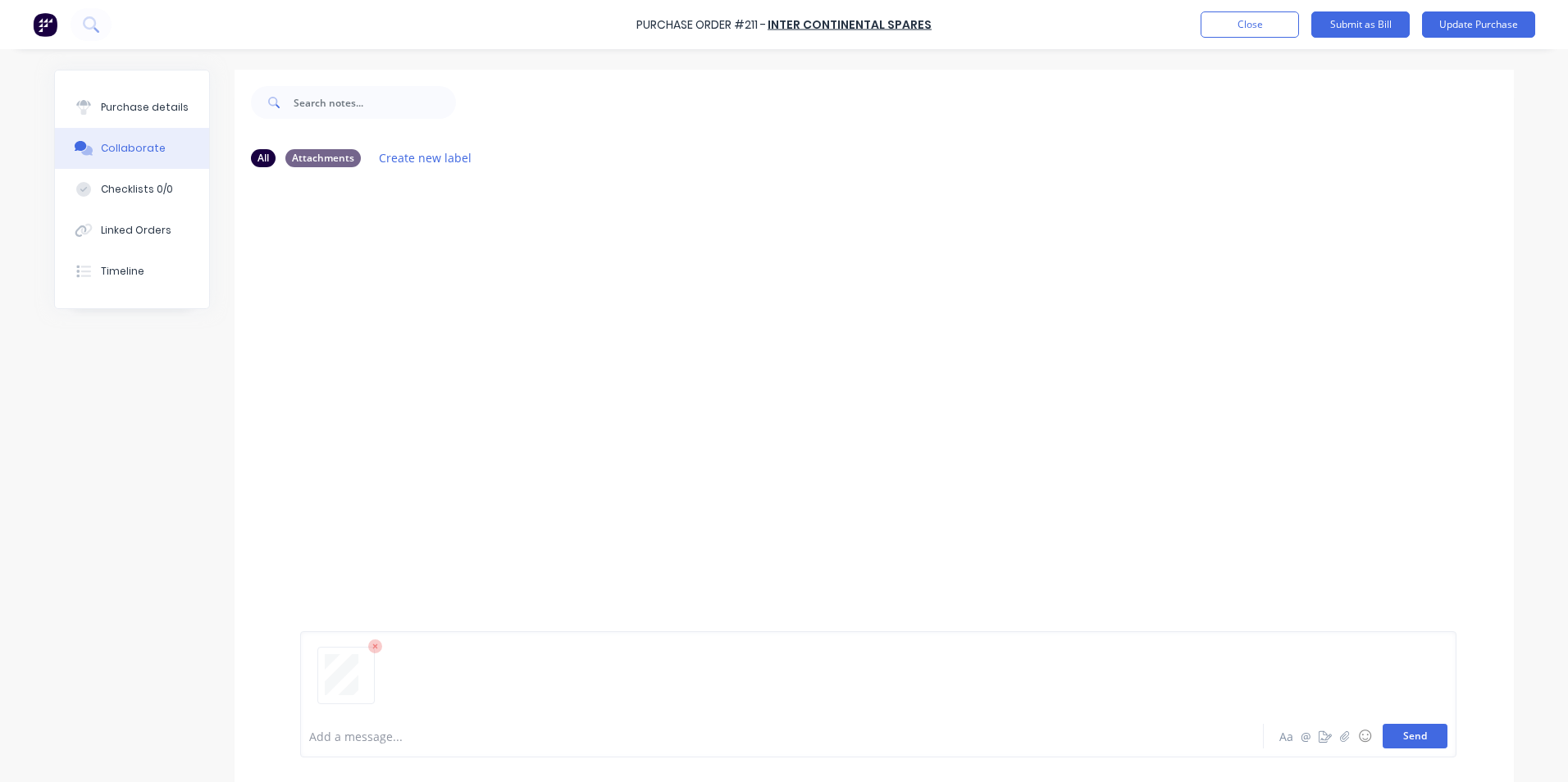
click at [1425, 738] on button "Send" at bounding box center [1415, 736] width 65 height 25
click at [121, 107] on div "Purchase details" at bounding box center [145, 107] width 88 height 15
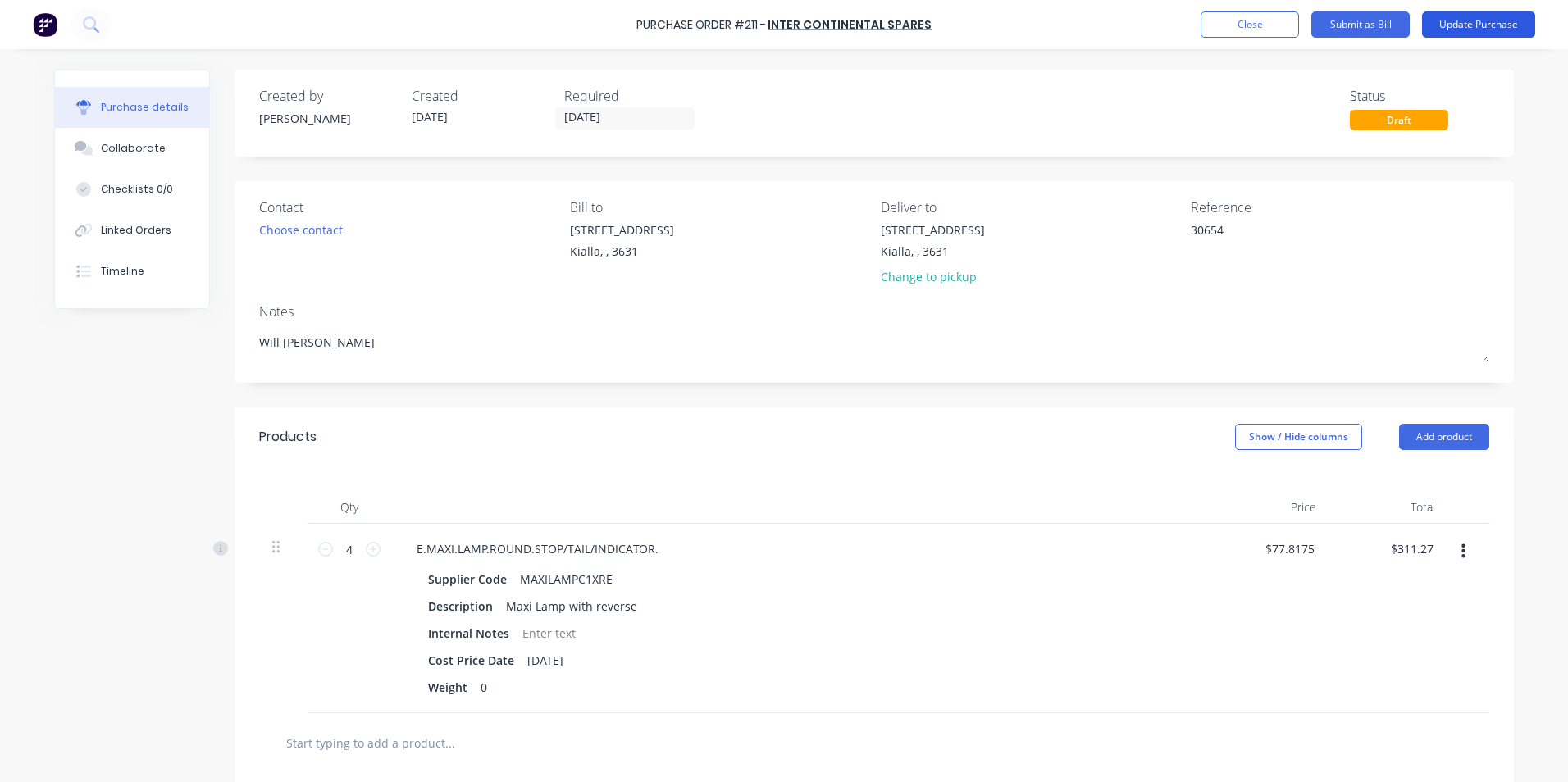
click at [1500, 17] on button "Update Purchase" at bounding box center [1479, 24] width 113 height 26
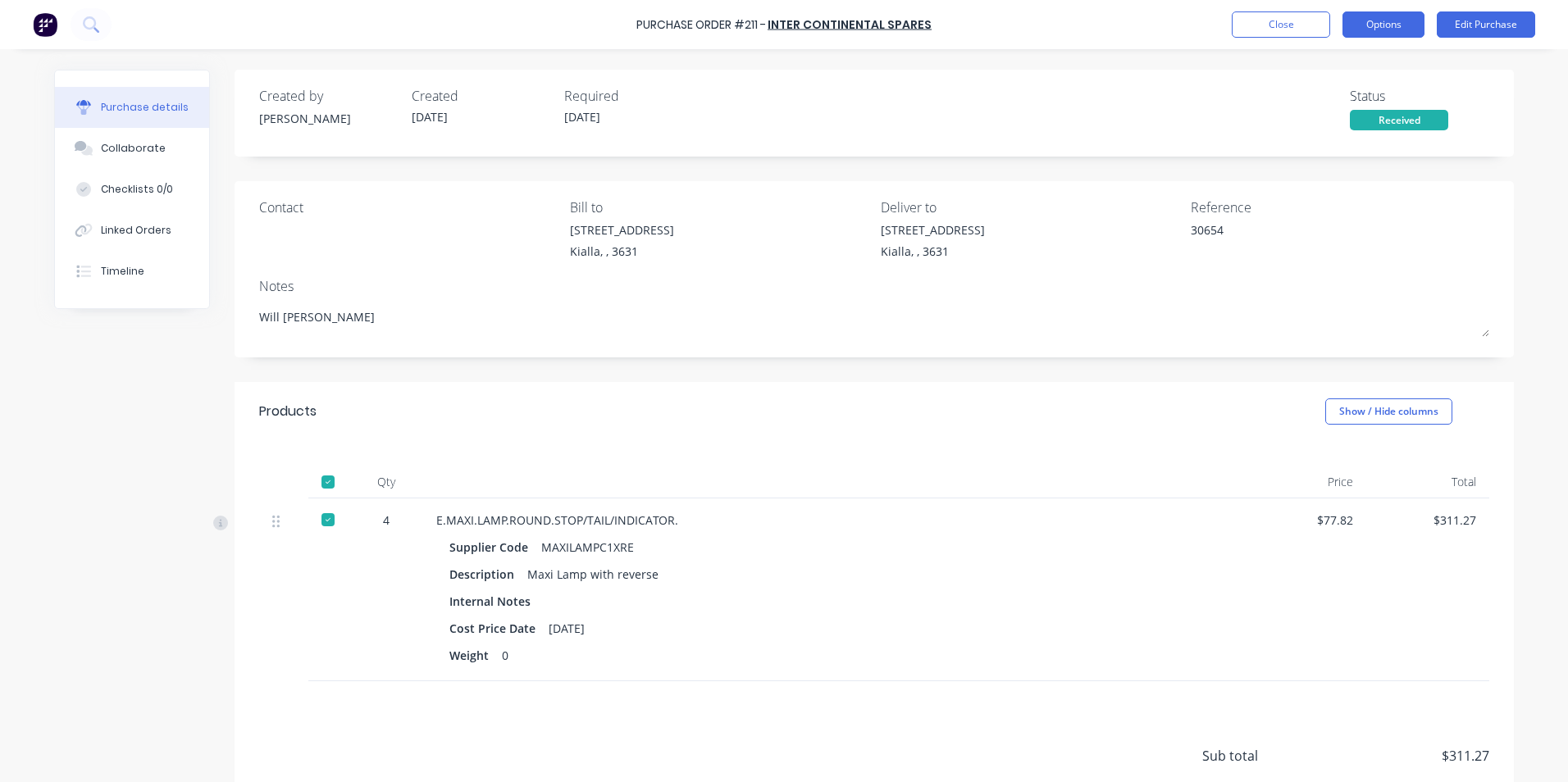
click at [1372, 24] on button "Options" at bounding box center [1384, 24] width 82 height 26
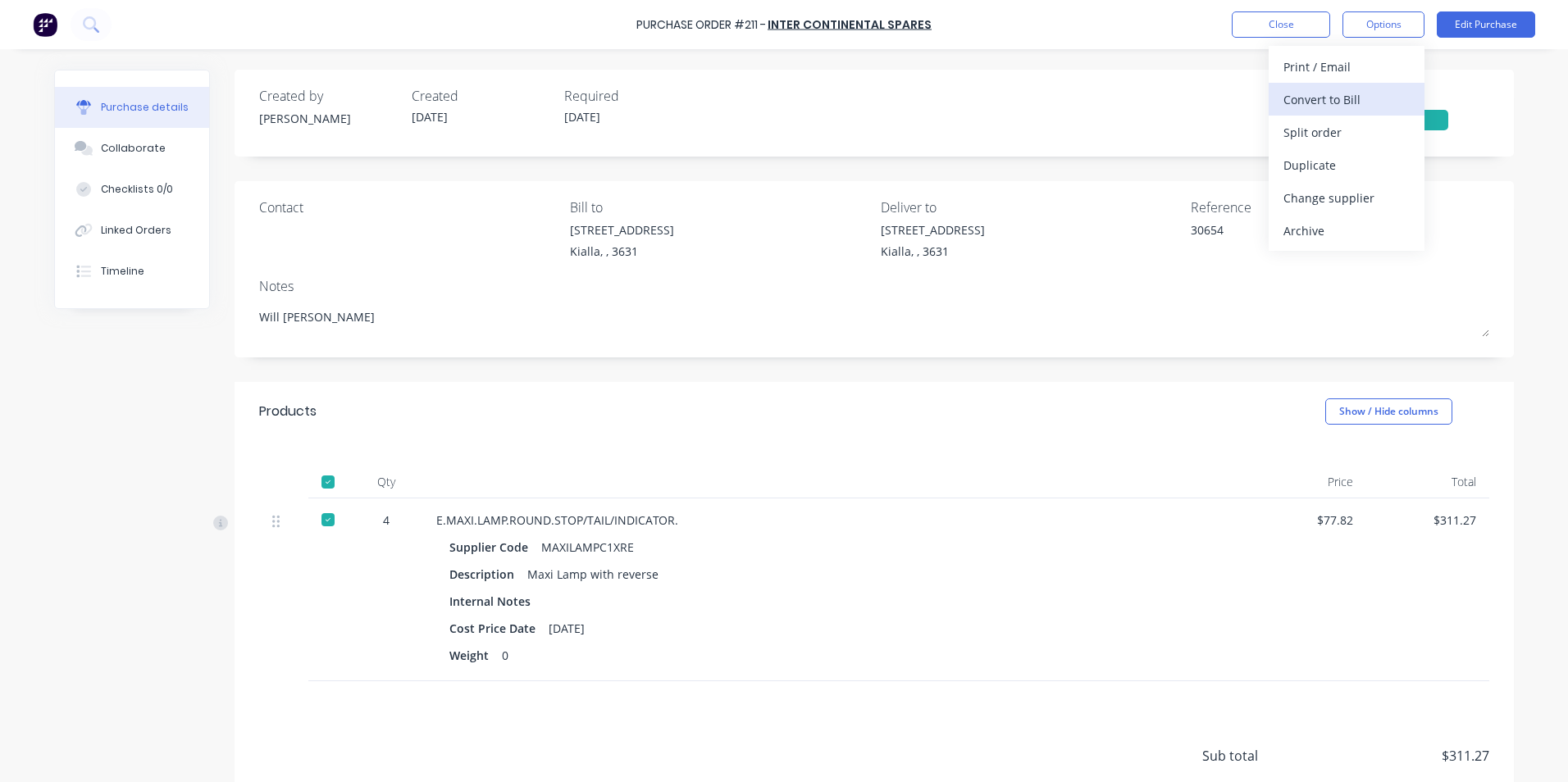
click at [1341, 96] on div "Convert to Bill" at bounding box center [1347, 99] width 126 height 24
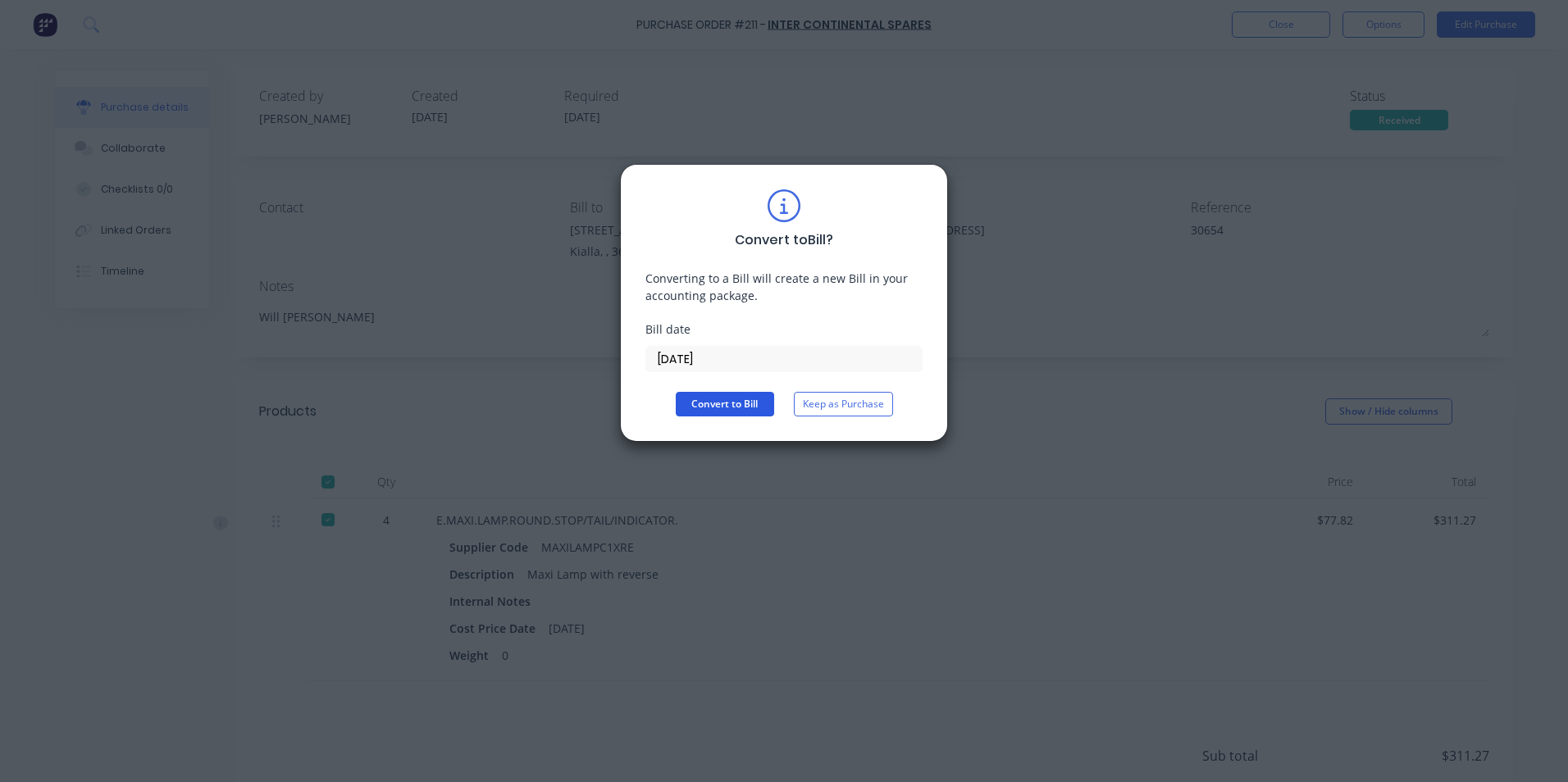
click at [730, 408] on button "Convert to Bill" at bounding box center [725, 404] width 98 height 25
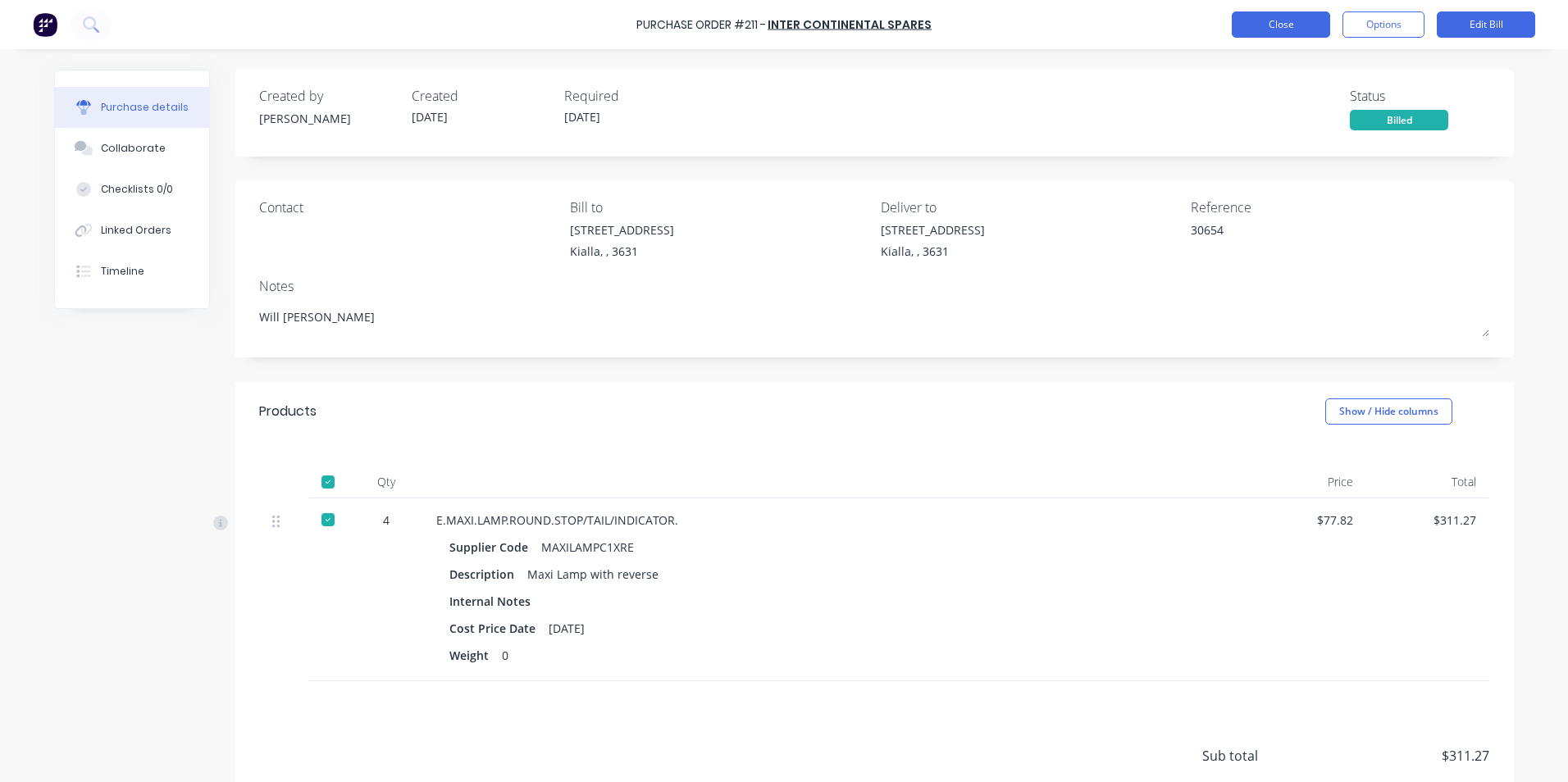
click at [1278, 29] on button "Close" at bounding box center [1281, 24] width 98 height 26
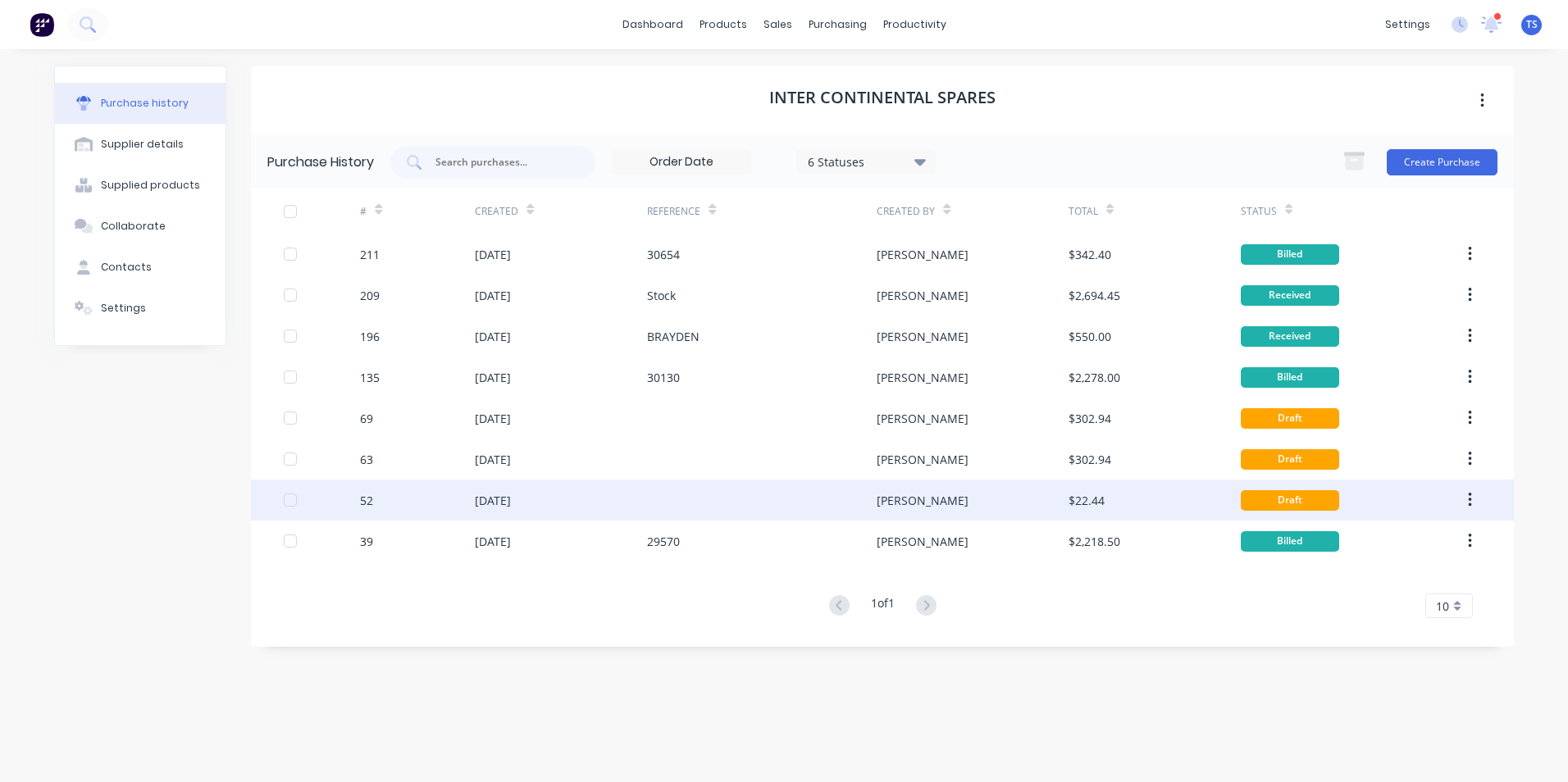
click at [516, 512] on div "[DATE]" at bounding box center [561, 500] width 172 height 41
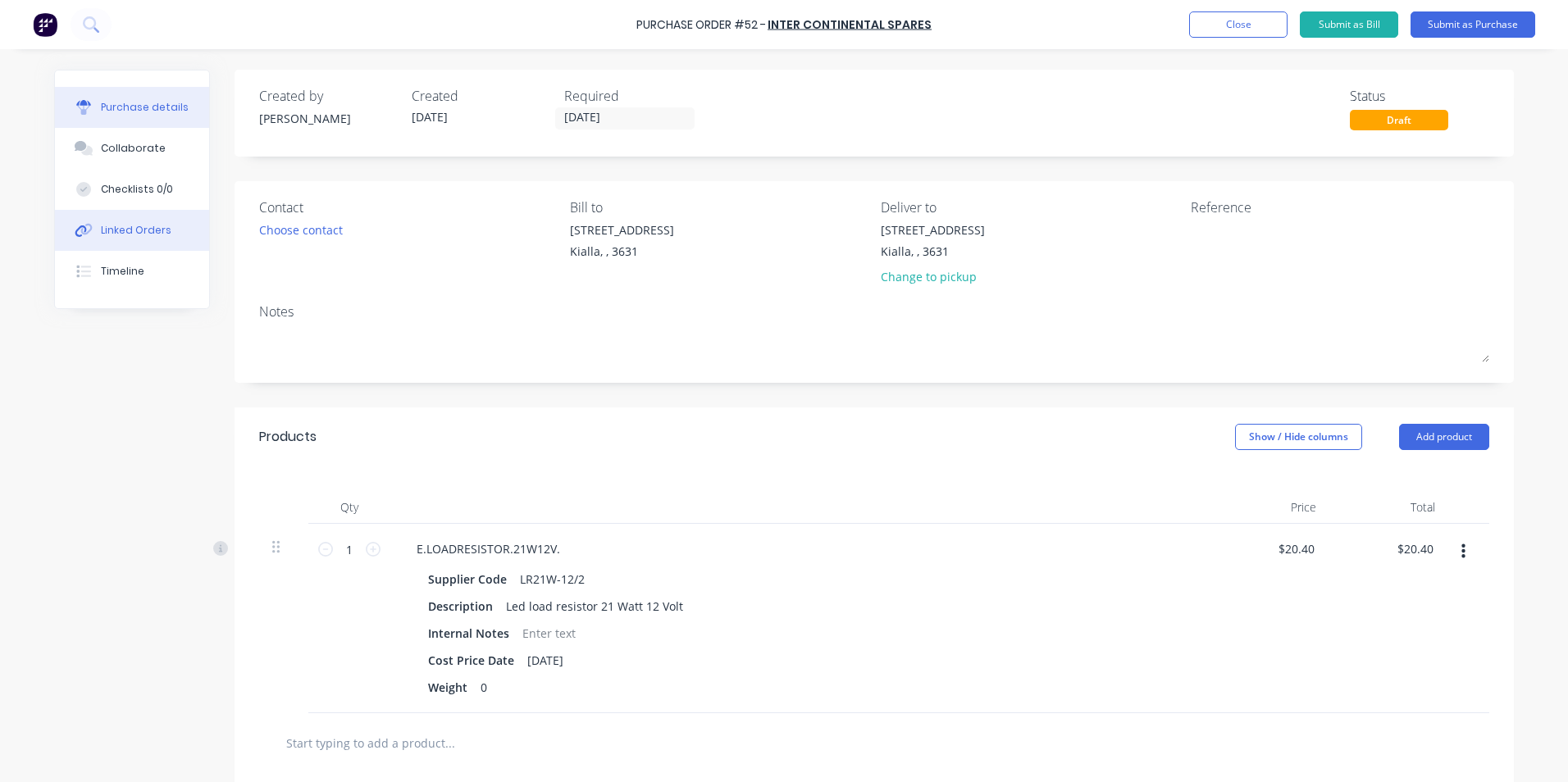
click at [116, 234] on div "Linked Orders" at bounding box center [136, 230] width 71 height 15
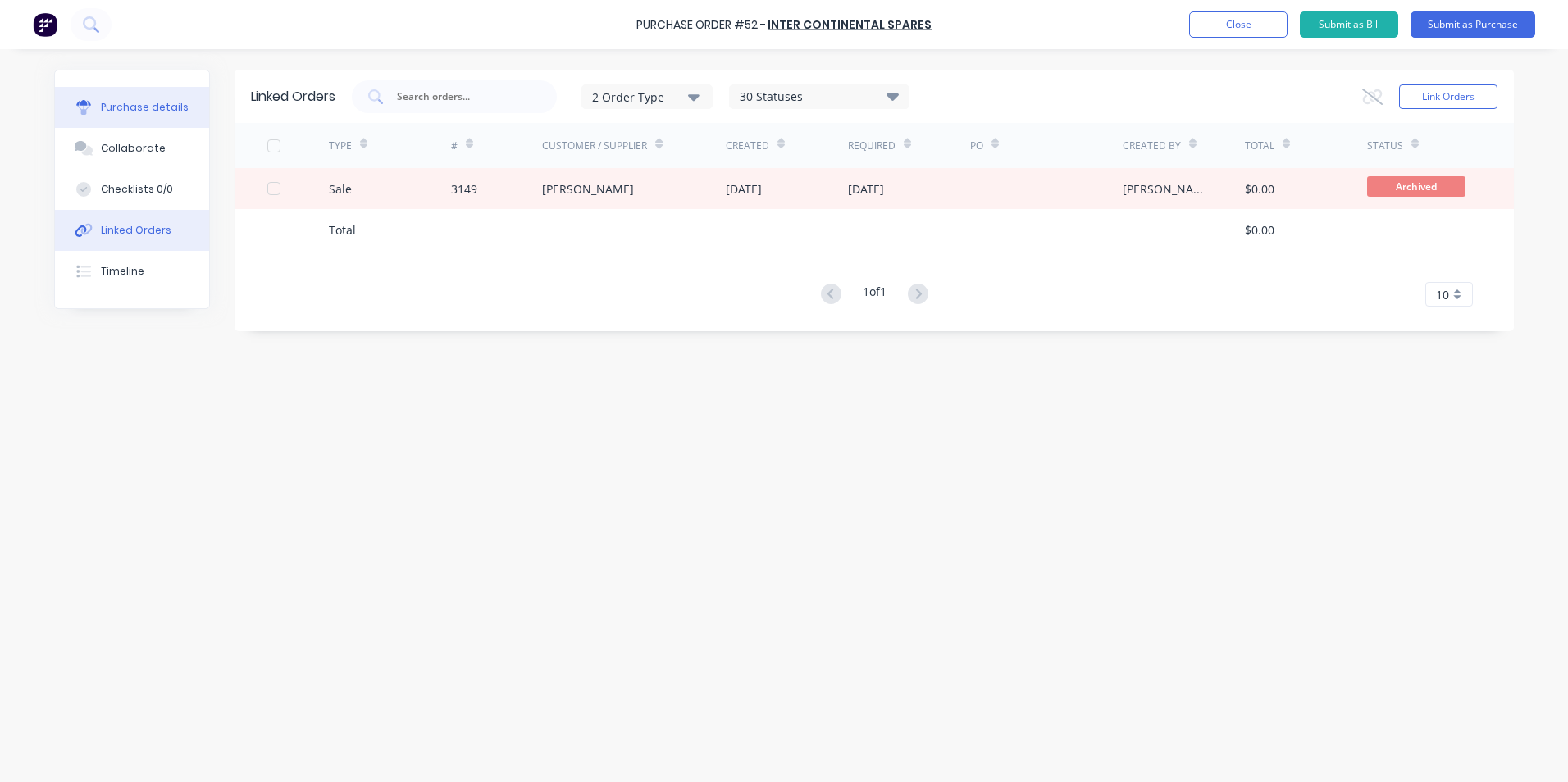
click at [113, 104] on div "Purchase details" at bounding box center [145, 107] width 88 height 15
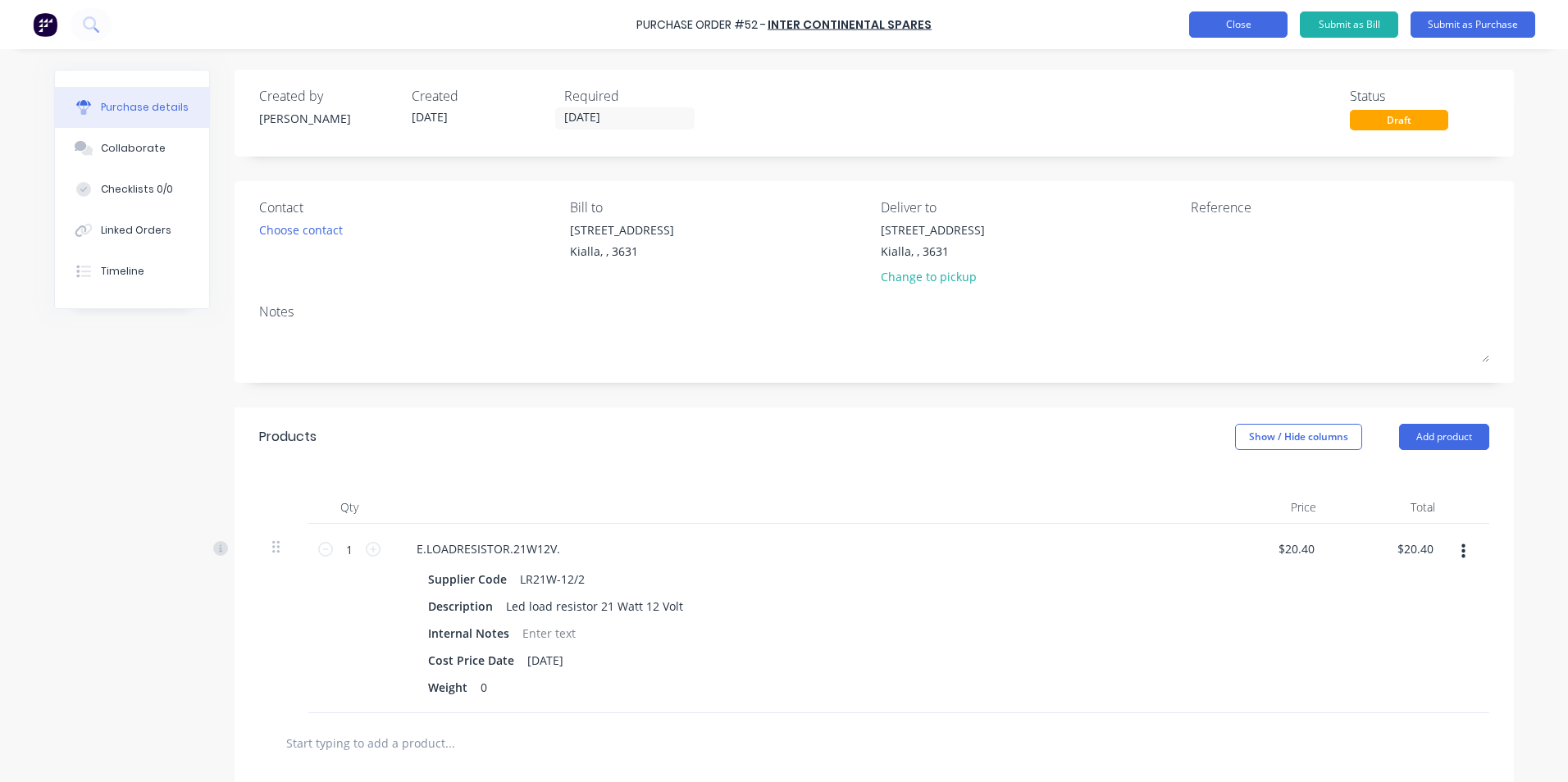
click at [1242, 16] on button "Close" at bounding box center [1239, 24] width 98 height 26
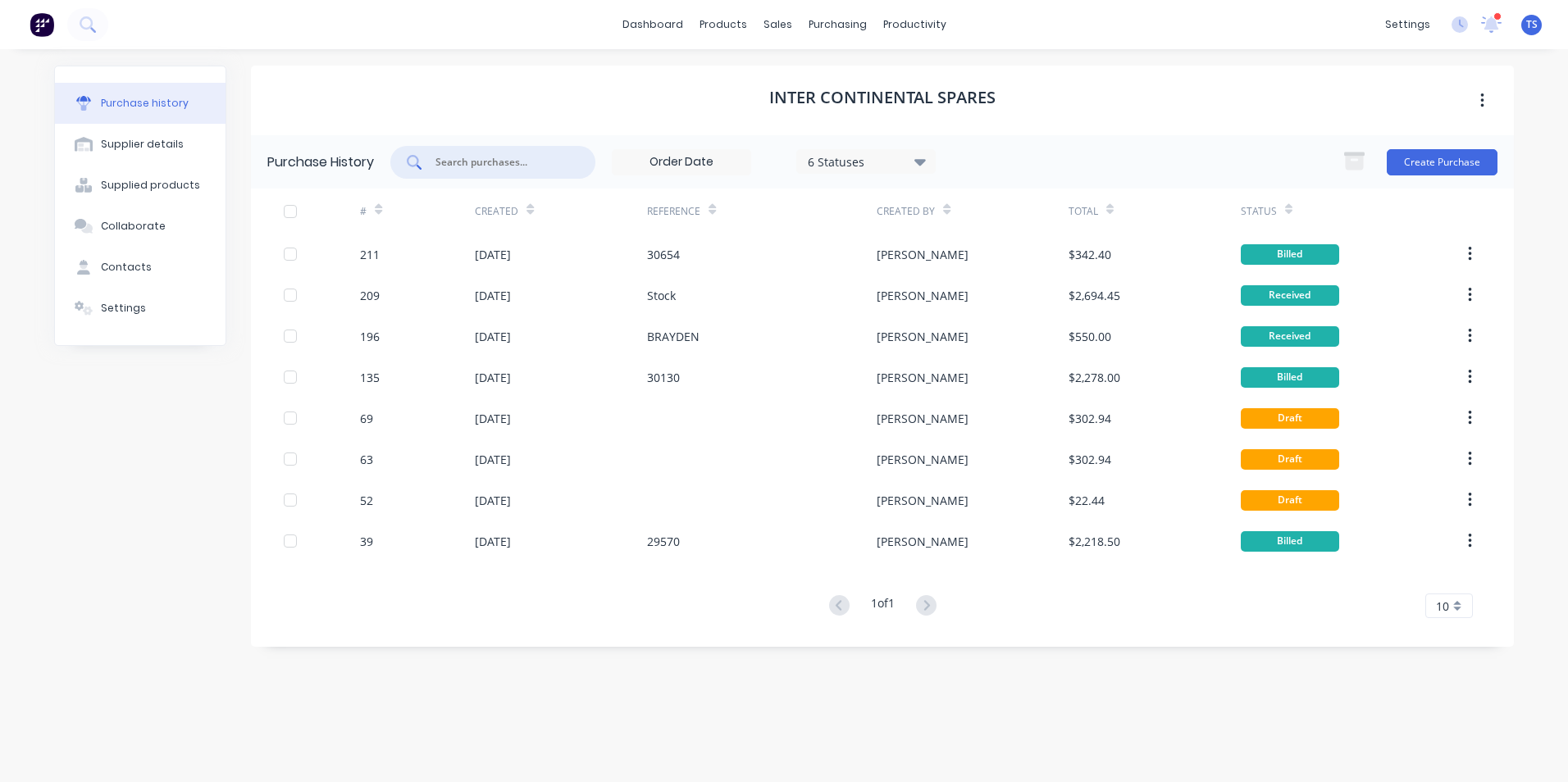
click at [463, 159] on input "text" at bounding box center [502, 162] width 136 height 16
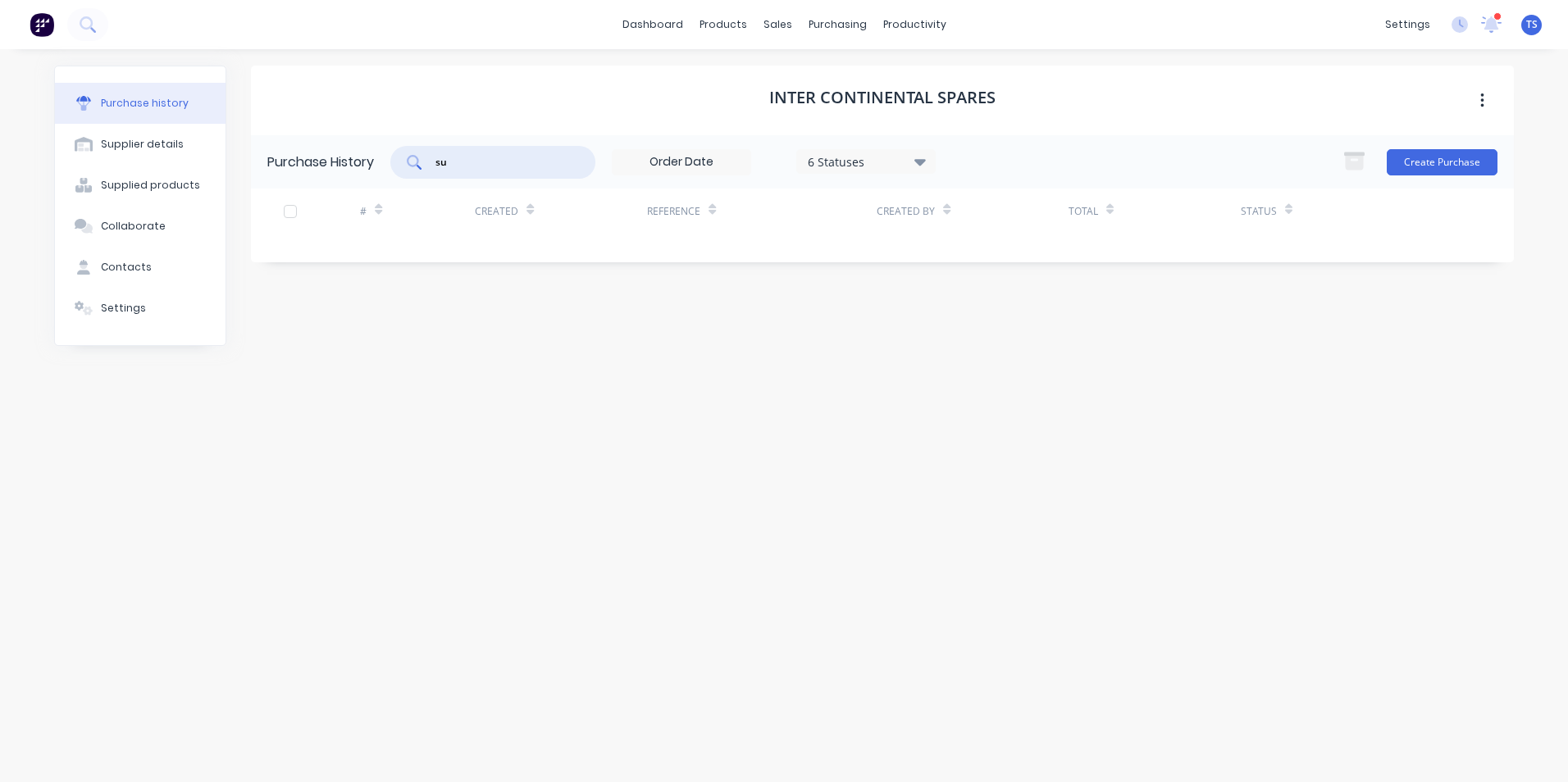
type input "s"
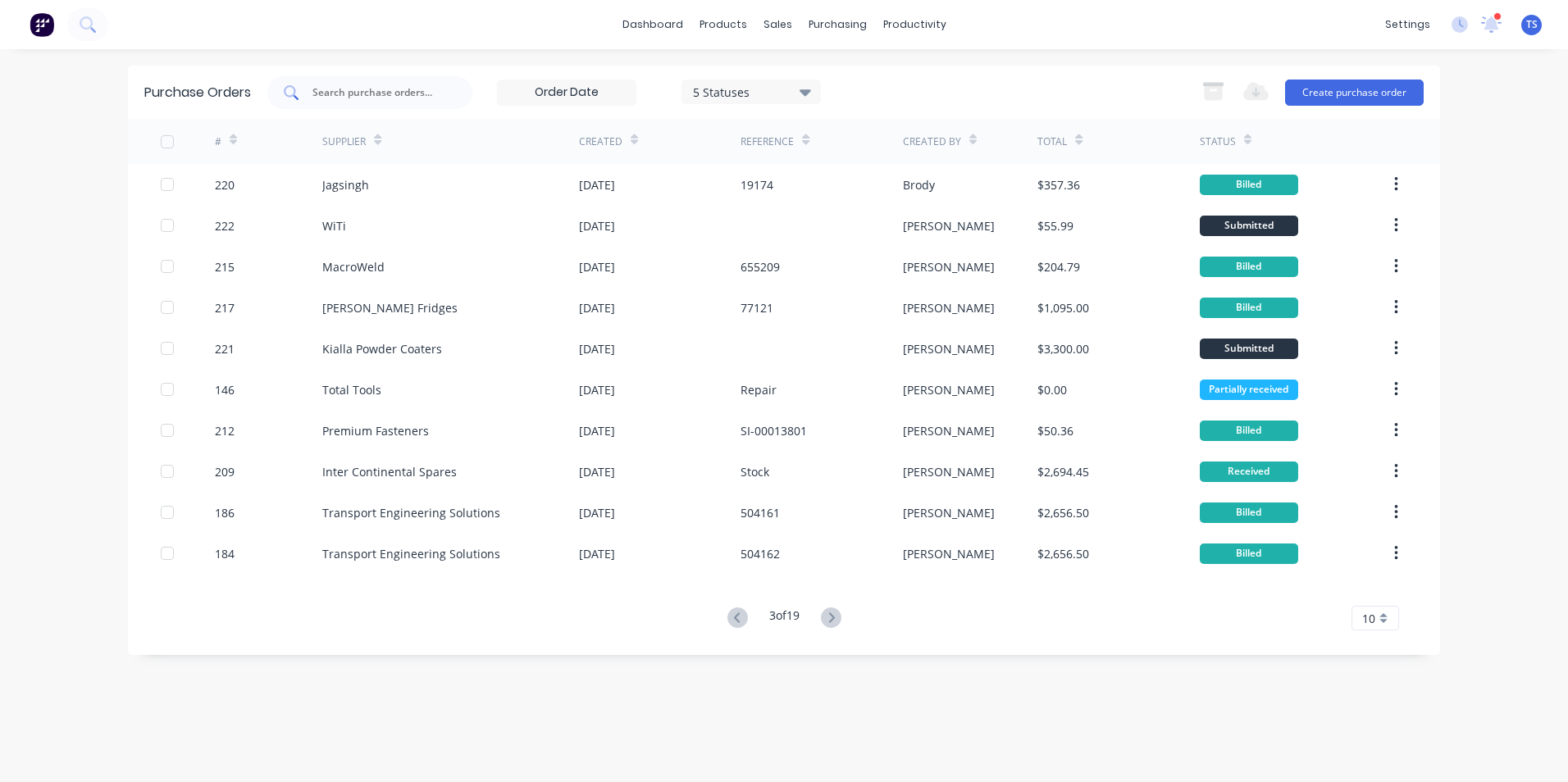
click at [329, 89] on input "text" at bounding box center [379, 93] width 136 height 16
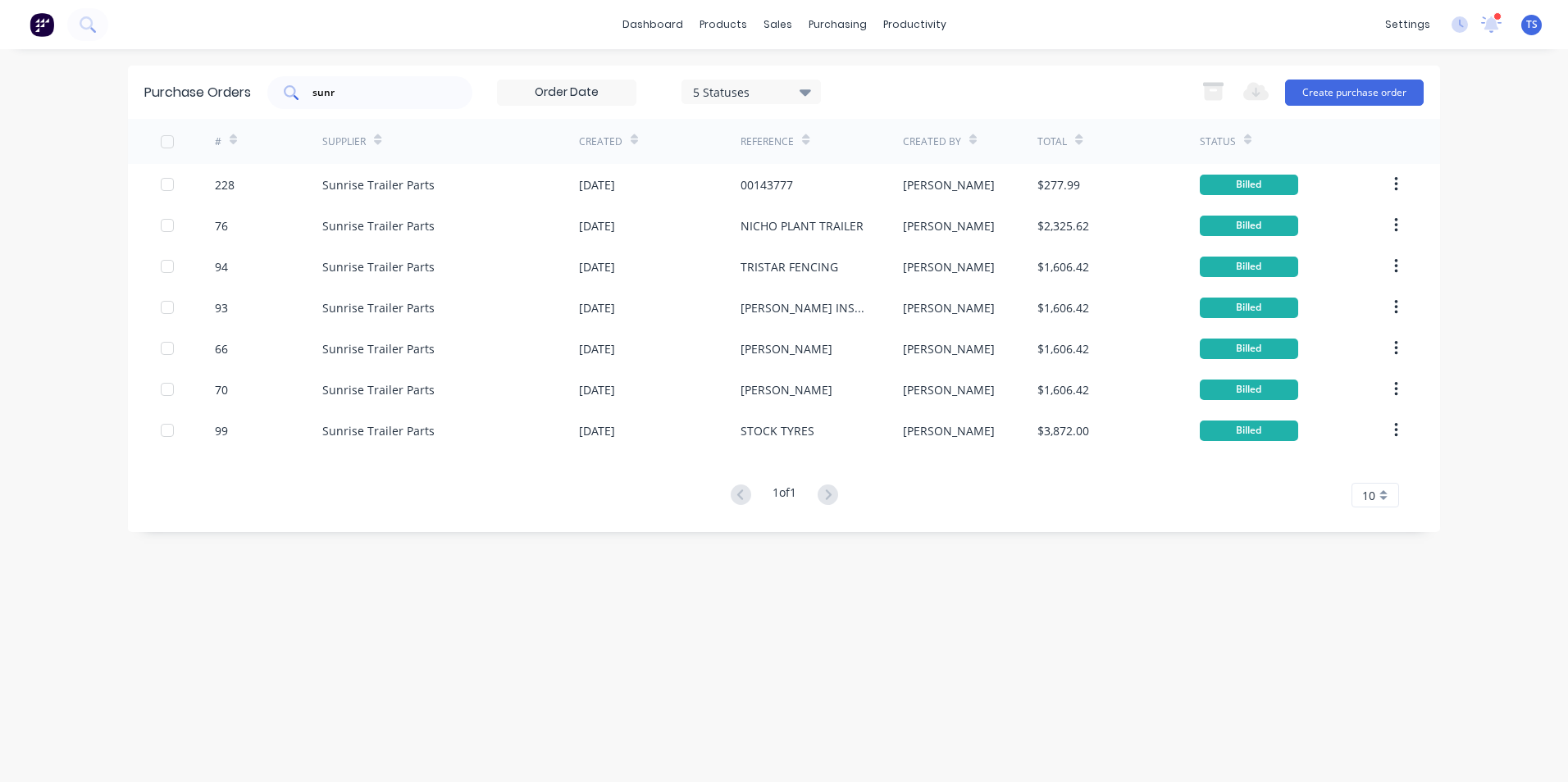
click at [345, 87] on input "sunr" at bounding box center [379, 93] width 136 height 16
type input "s"
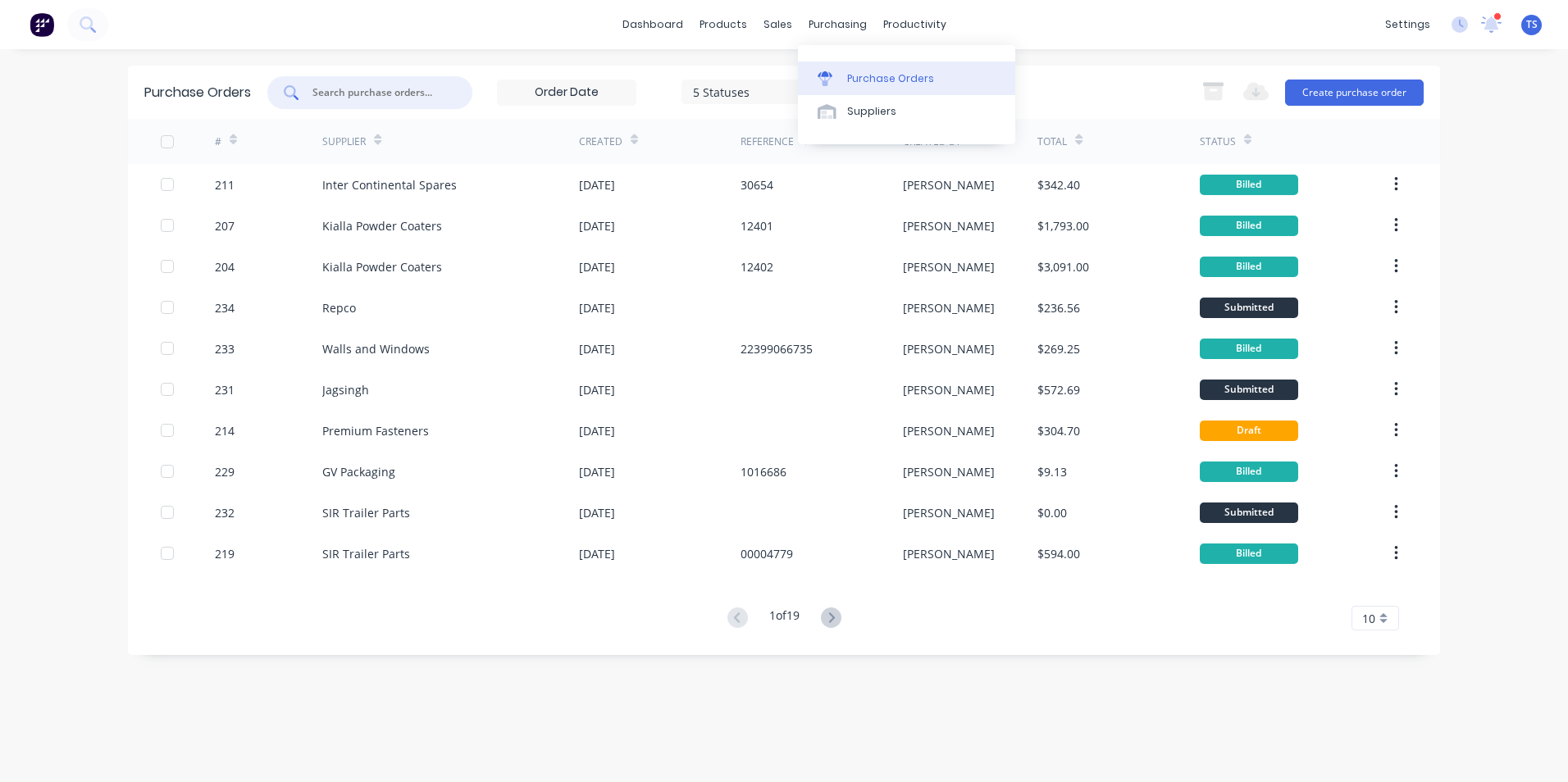
click at [851, 76] on div "Purchase Orders" at bounding box center [890, 79] width 87 height 15
